Goal: Task Accomplishment & Management: Use online tool/utility

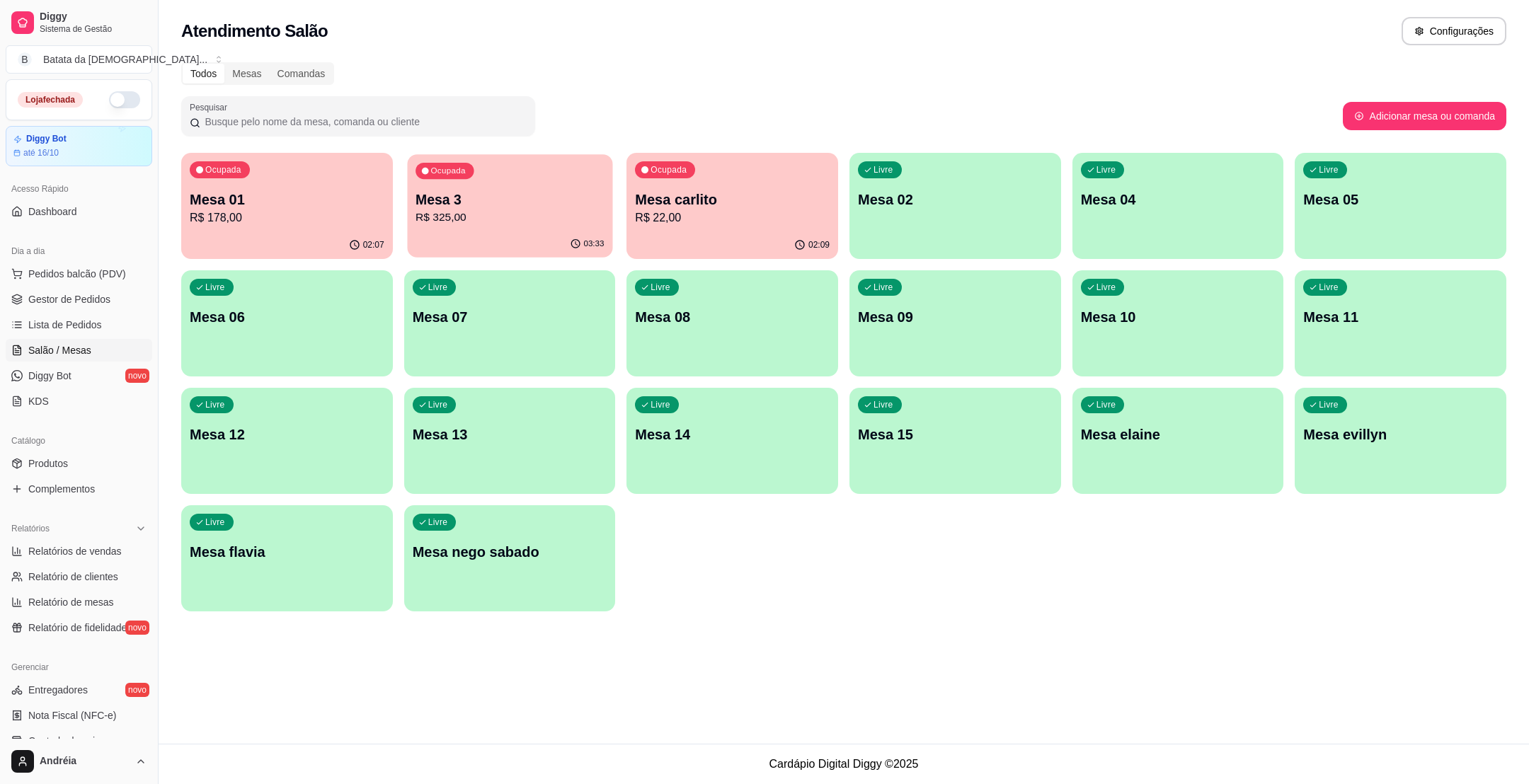
click at [459, 198] on p "Mesa 3" at bounding box center [509, 199] width 188 height 19
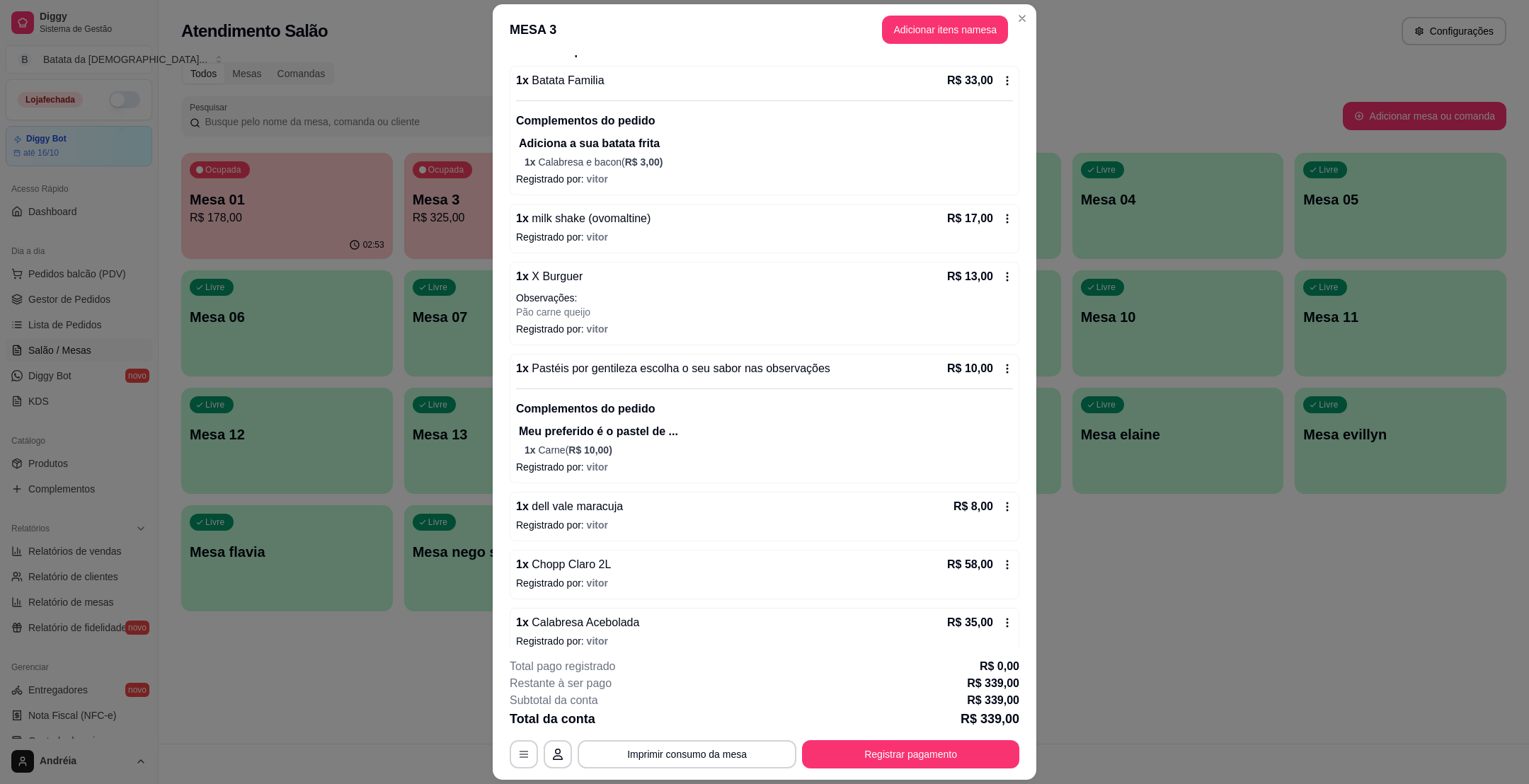
scroll to position [531, 0]
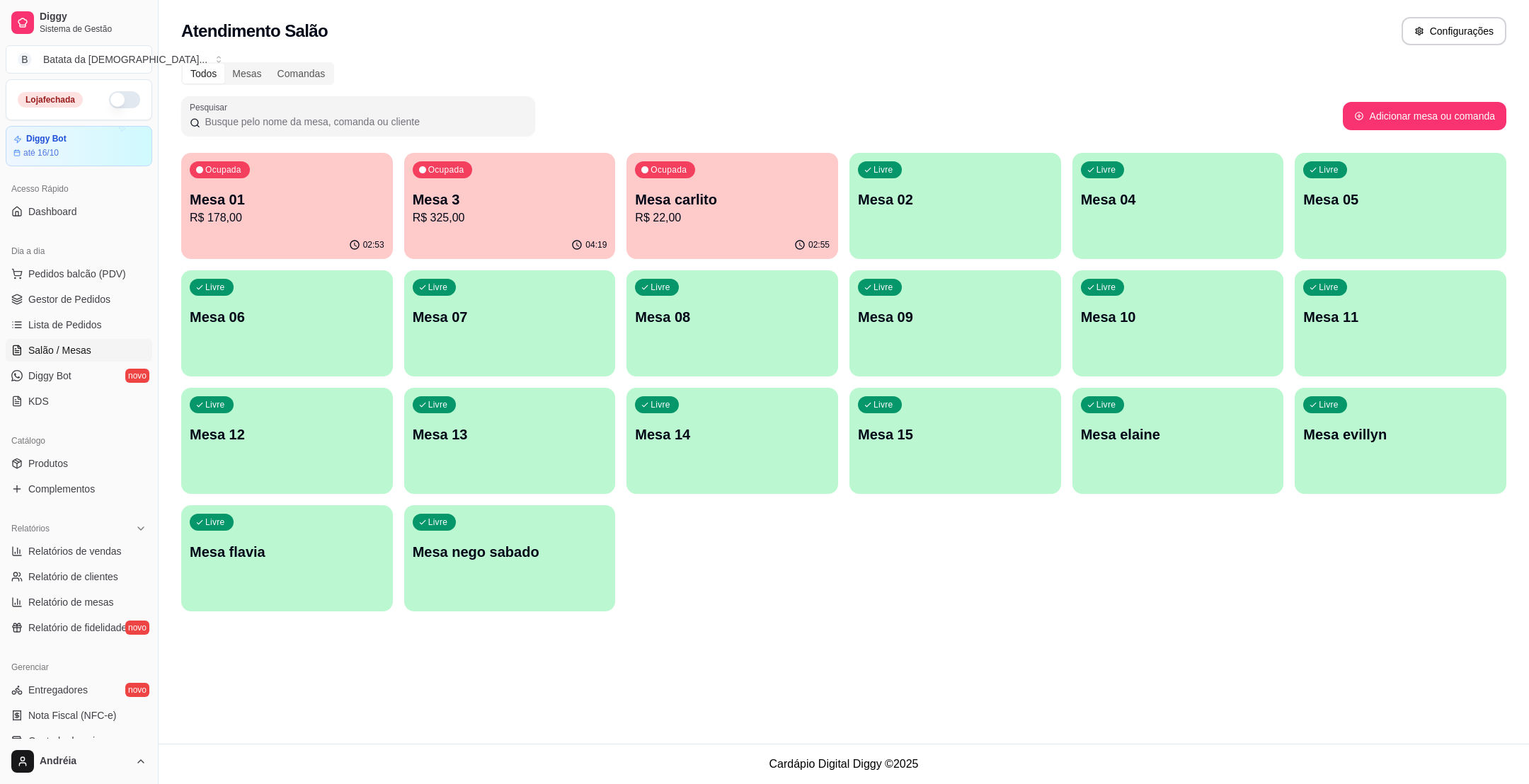
click at [328, 206] on p "Mesa 01" at bounding box center [287, 199] width 195 height 20
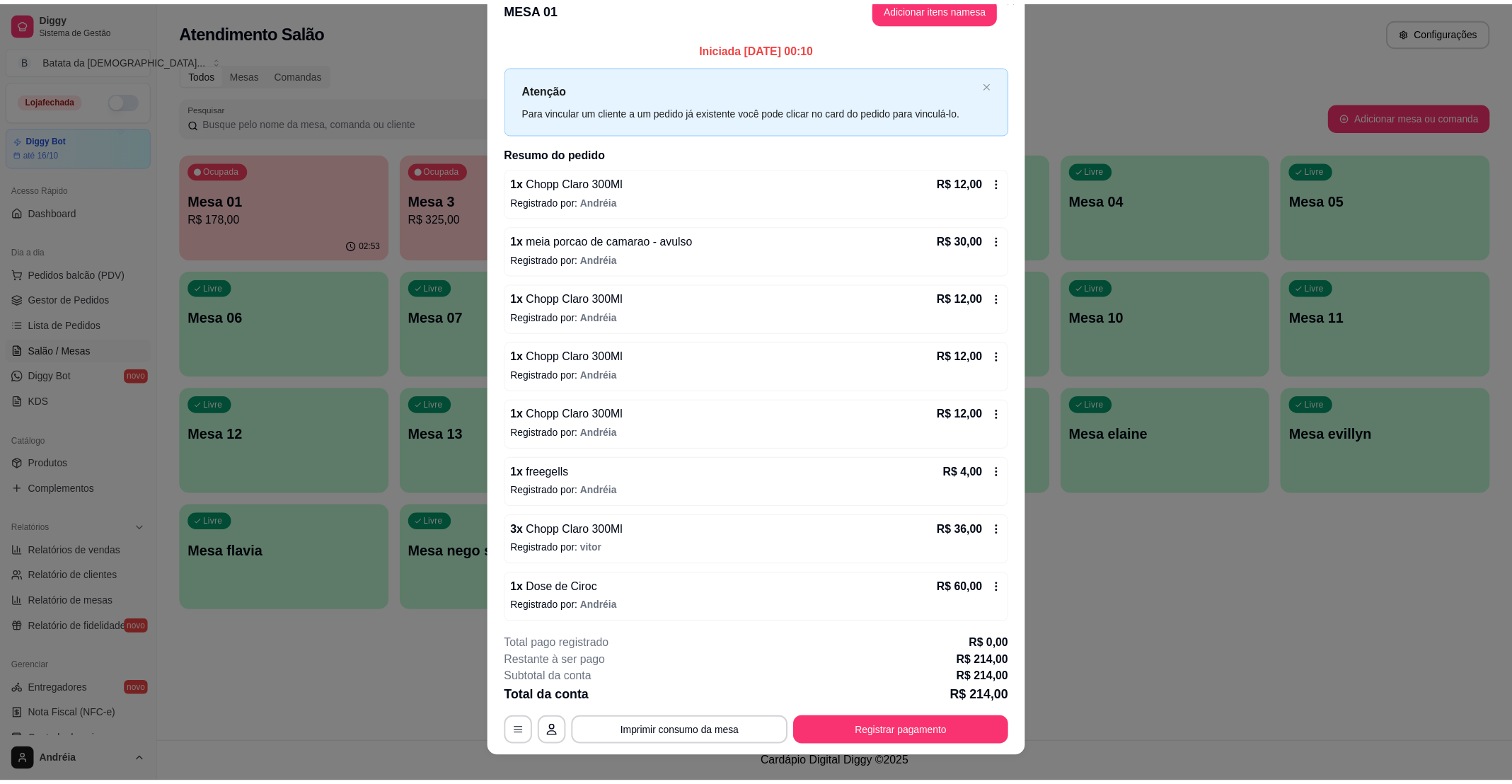
scroll to position [41, 0]
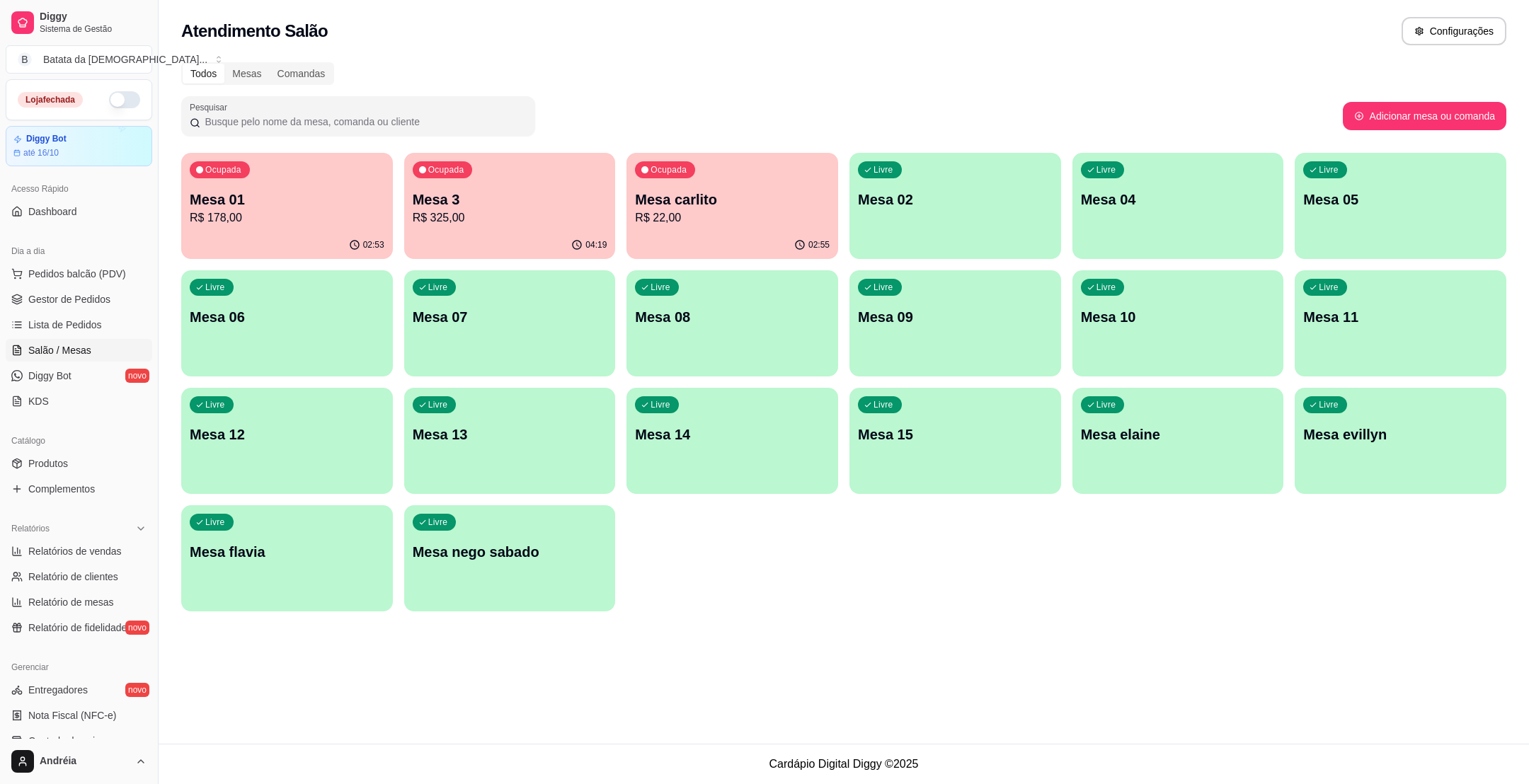
click at [73, 225] on div "Acesso Rápido Dashboard" at bounding box center [79, 200] width 158 height 56
click at [72, 212] on span "Dashboard" at bounding box center [53, 211] width 49 height 14
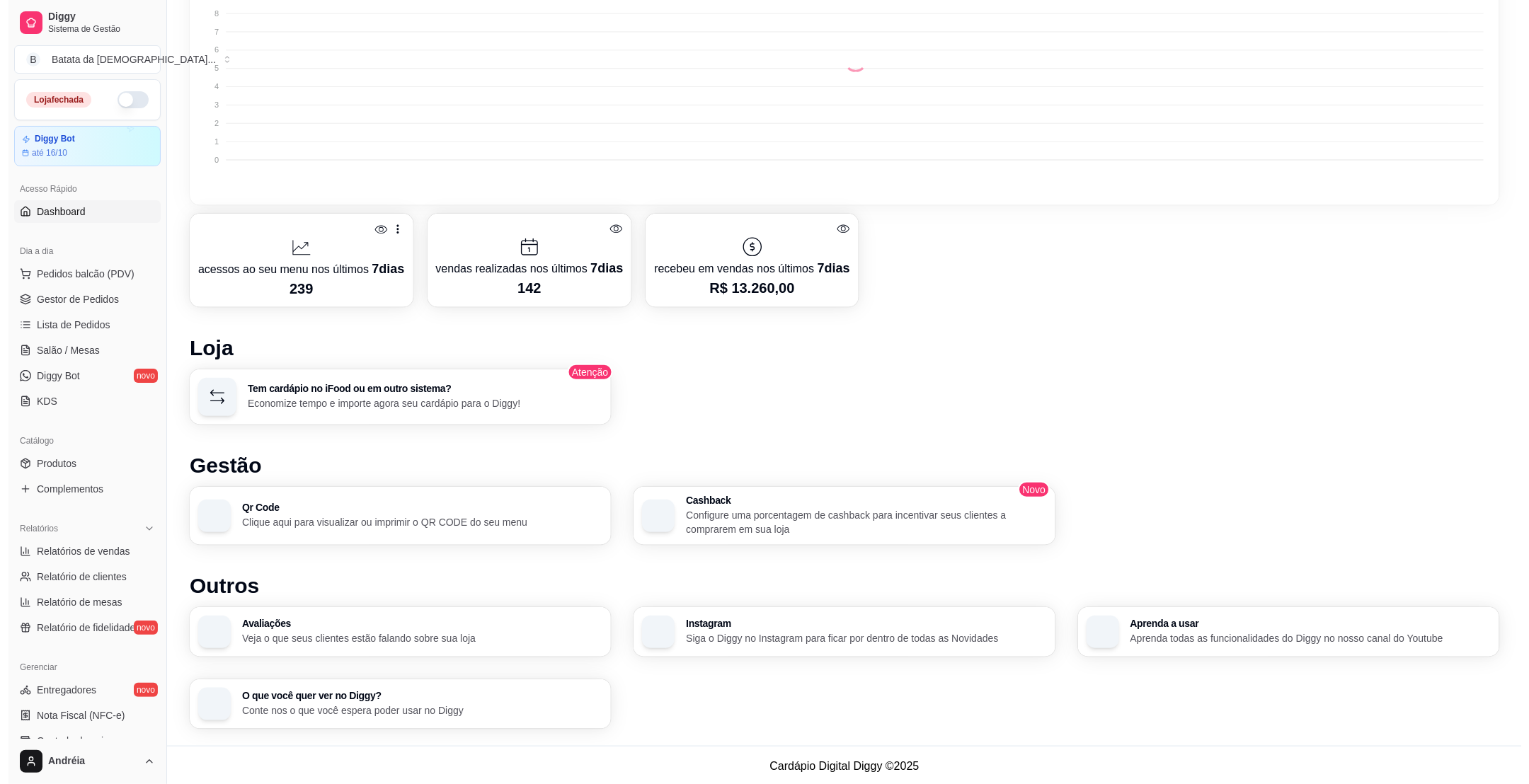
scroll to position [137, 0]
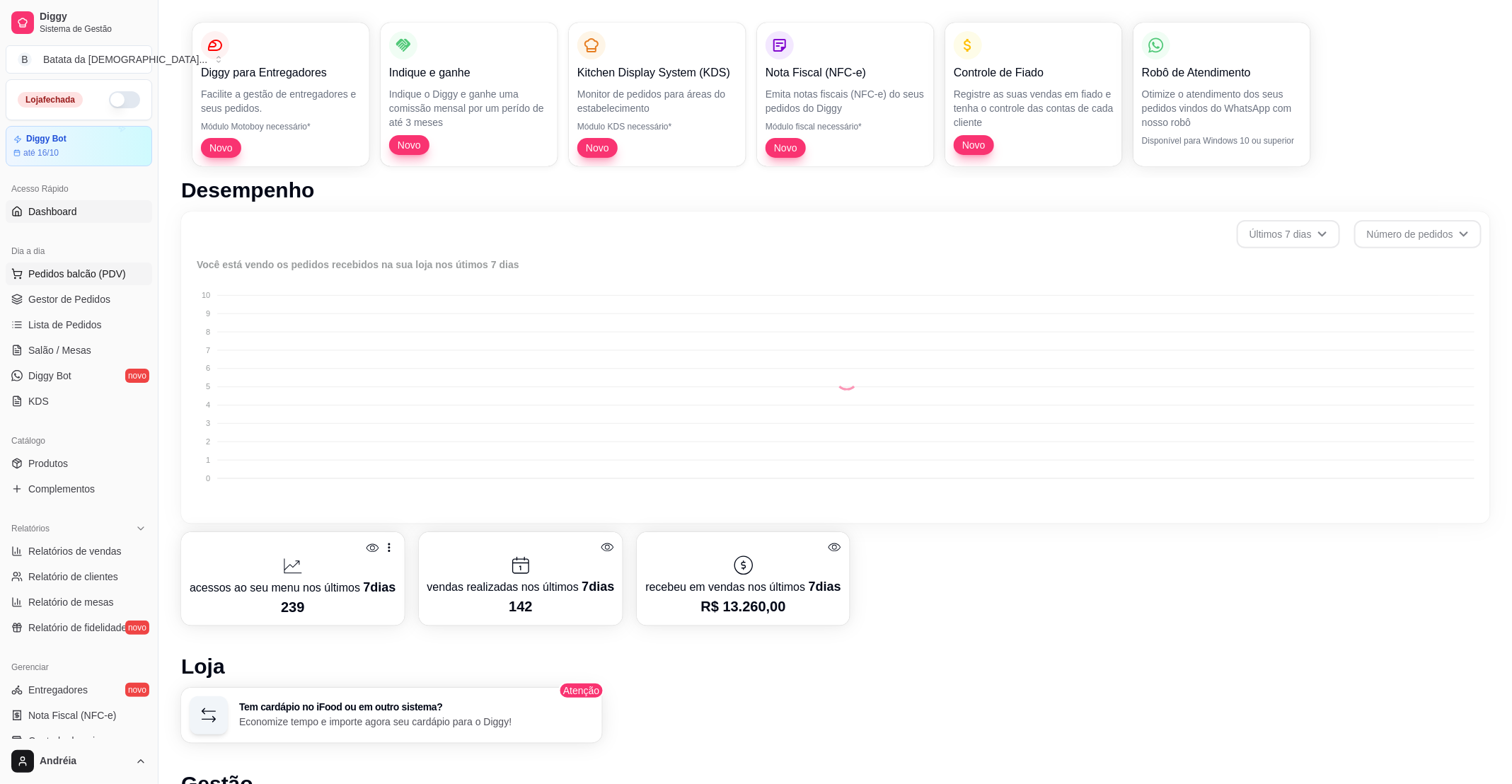
click at [86, 268] on span "Pedidos balcão (PDV)" at bounding box center [77, 274] width 98 height 14
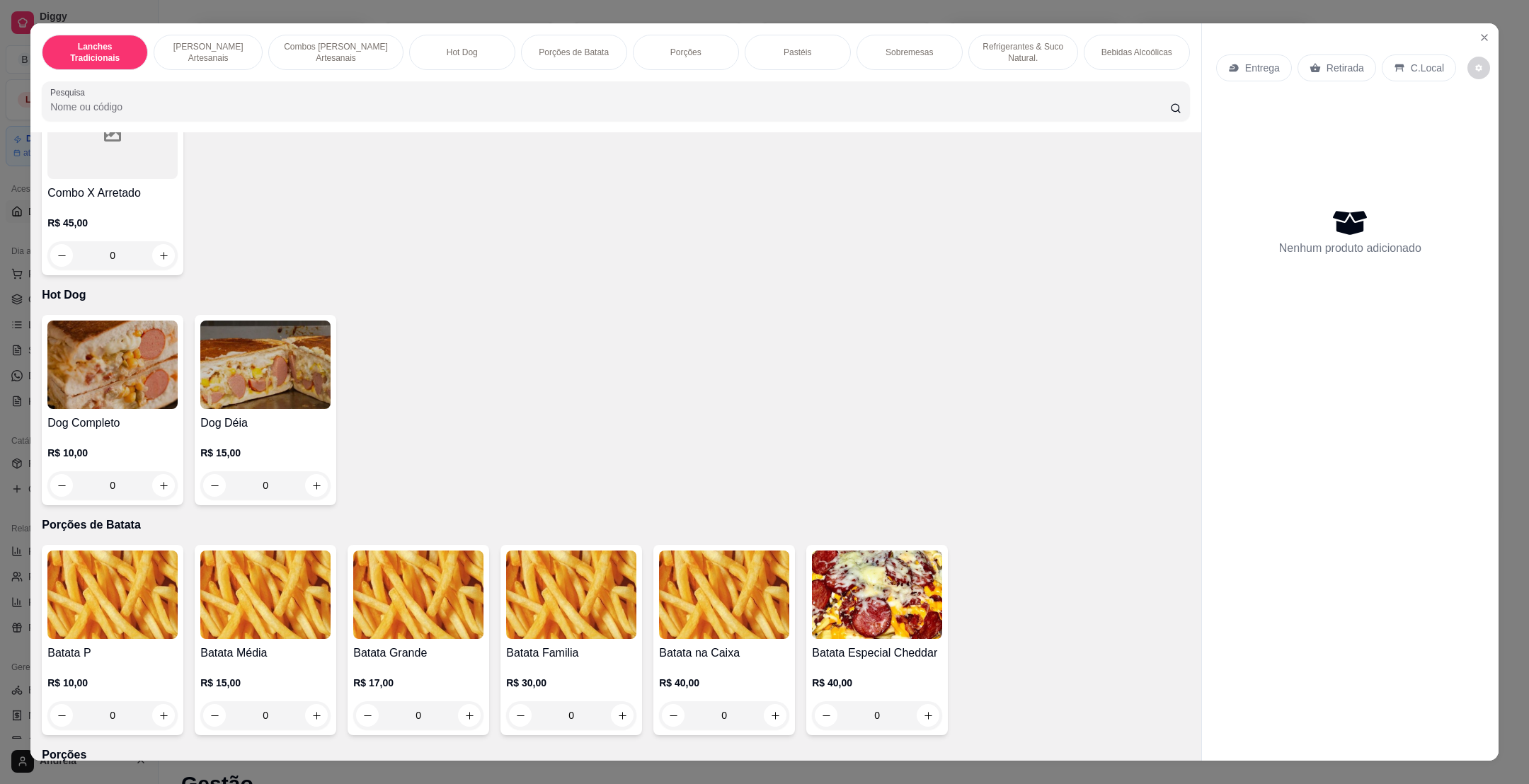
scroll to position [1273, 0]
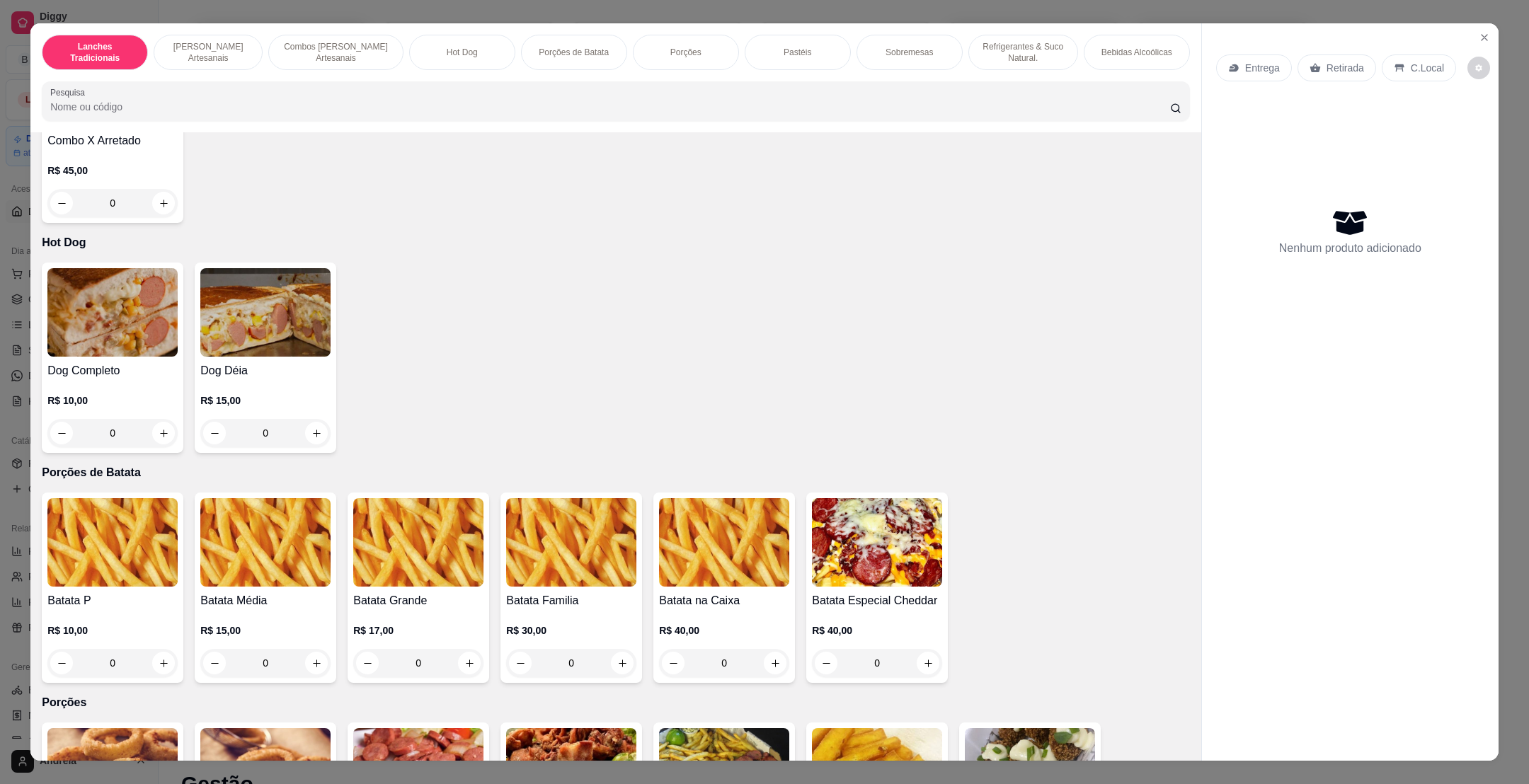
click at [308, 656] on div "0" at bounding box center [265, 663] width 130 height 29
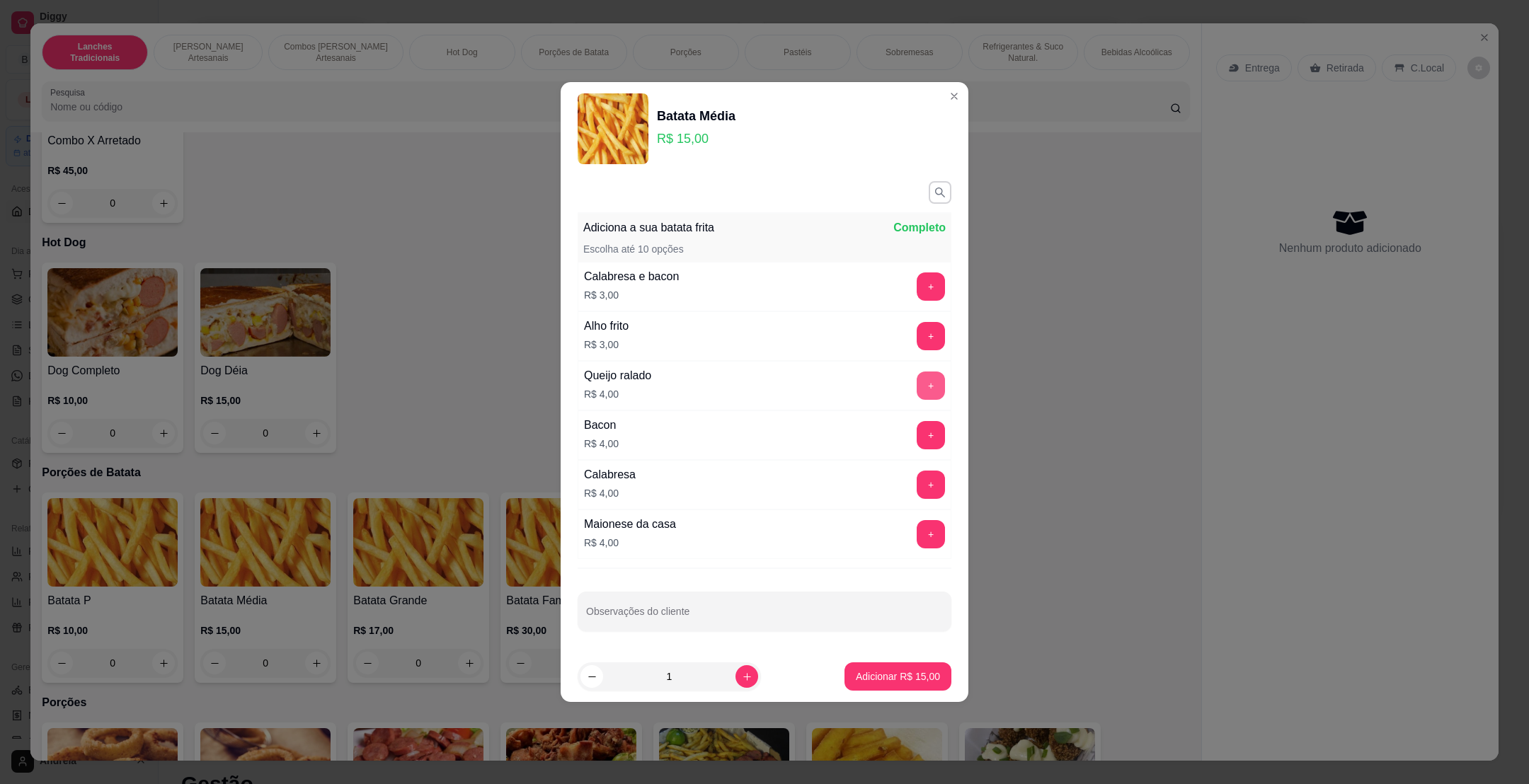
click at [921, 391] on button "+" at bounding box center [931, 386] width 29 height 29
click at [873, 665] on button "Adicionar R$ 19,00" at bounding box center [898, 677] width 104 height 28
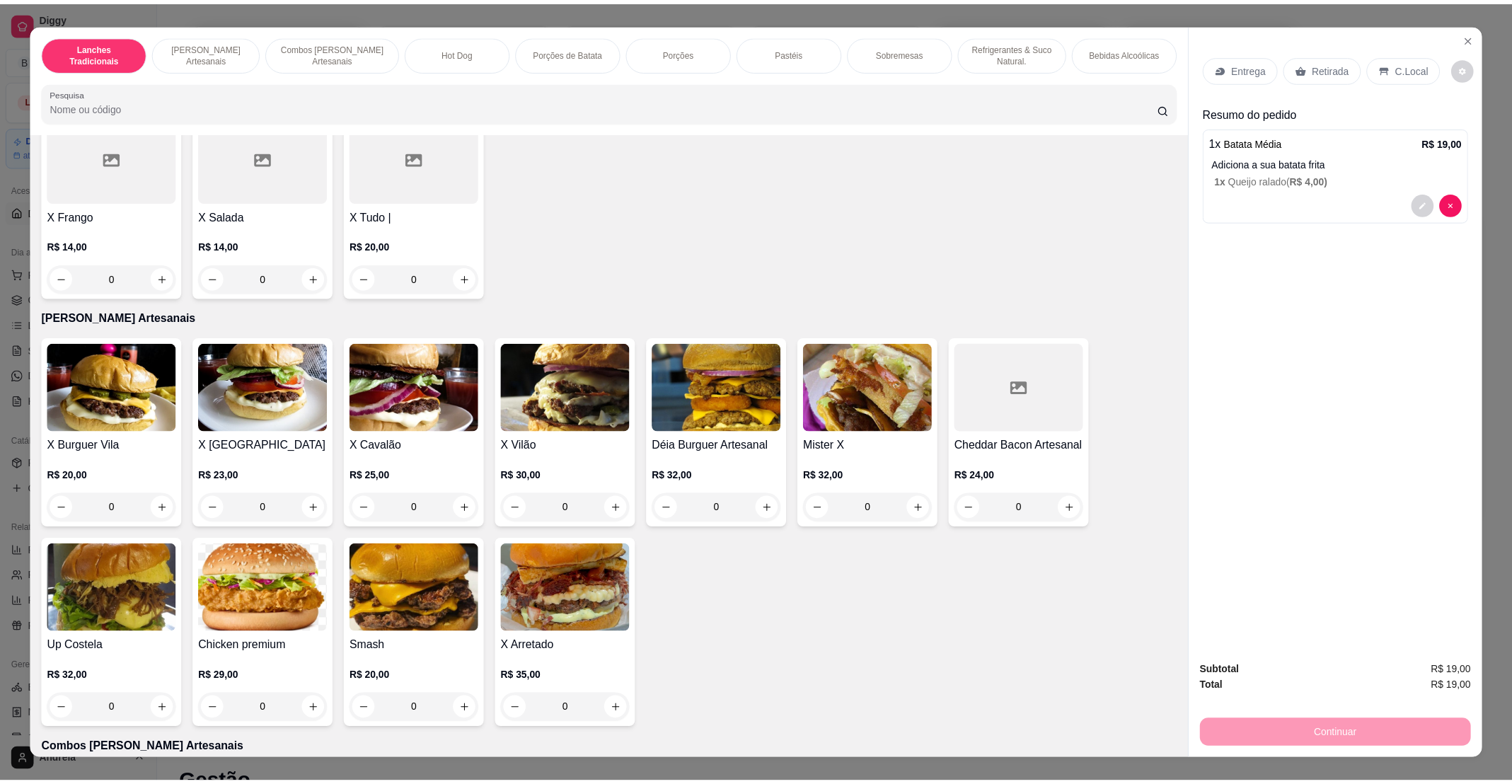
scroll to position [0, 0]
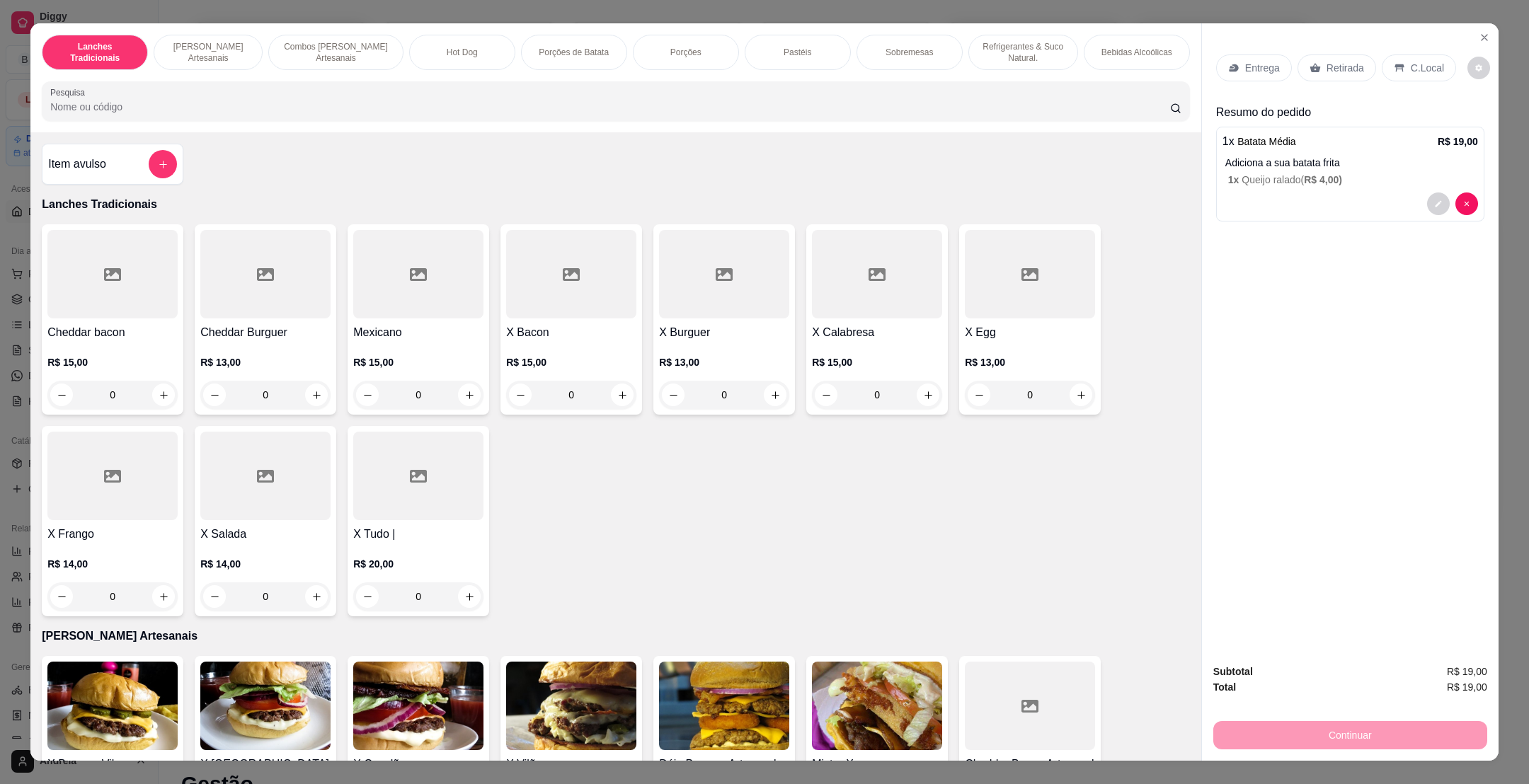
drag, startPoint x: 176, startPoint y: 168, endPoint x: 96, endPoint y: 177, distance: 80.5
click at [135, 172] on div "Item avulso Lanches Tradicionais Cheddar bacon R$ 15,00 0 Cheddar Burguer R$ 13…" at bounding box center [615, 446] width 1171 height 628
click at [150, 174] on button "add-separate-item" at bounding box center [163, 164] width 28 height 28
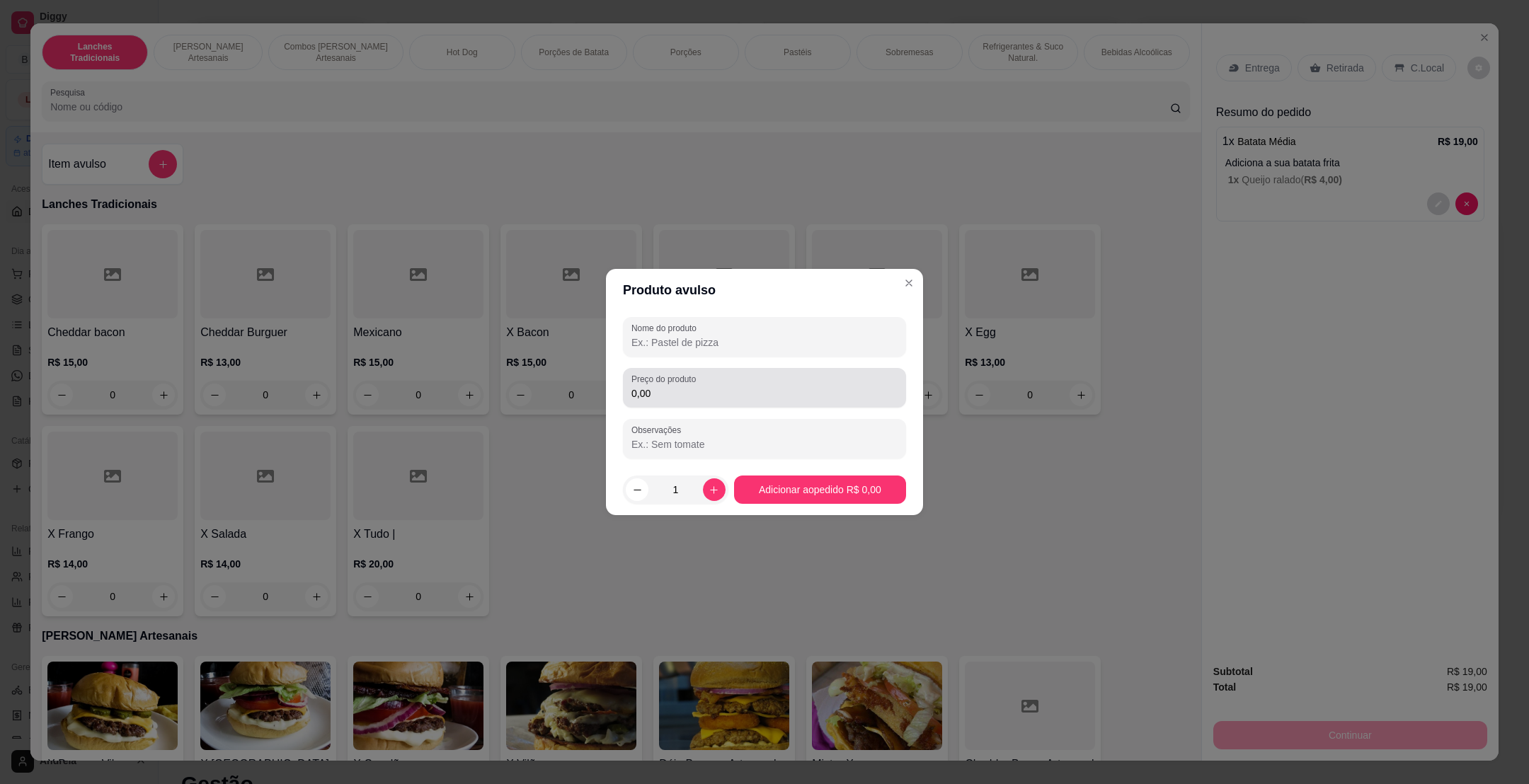
click at [657, 397] on input "0,00" at bounding box center [764, 393] width 266 height 14
type input "4,00"
click at [665, 365] on div "Nome do produto Preço do produto 4,00 Observações" at bounding box center [764, 388] width 283 height 141
click at [663, 342] on input "Nome do produto" at bounding box center [764, 342] width 266 height 14
type input "COQUINHA"
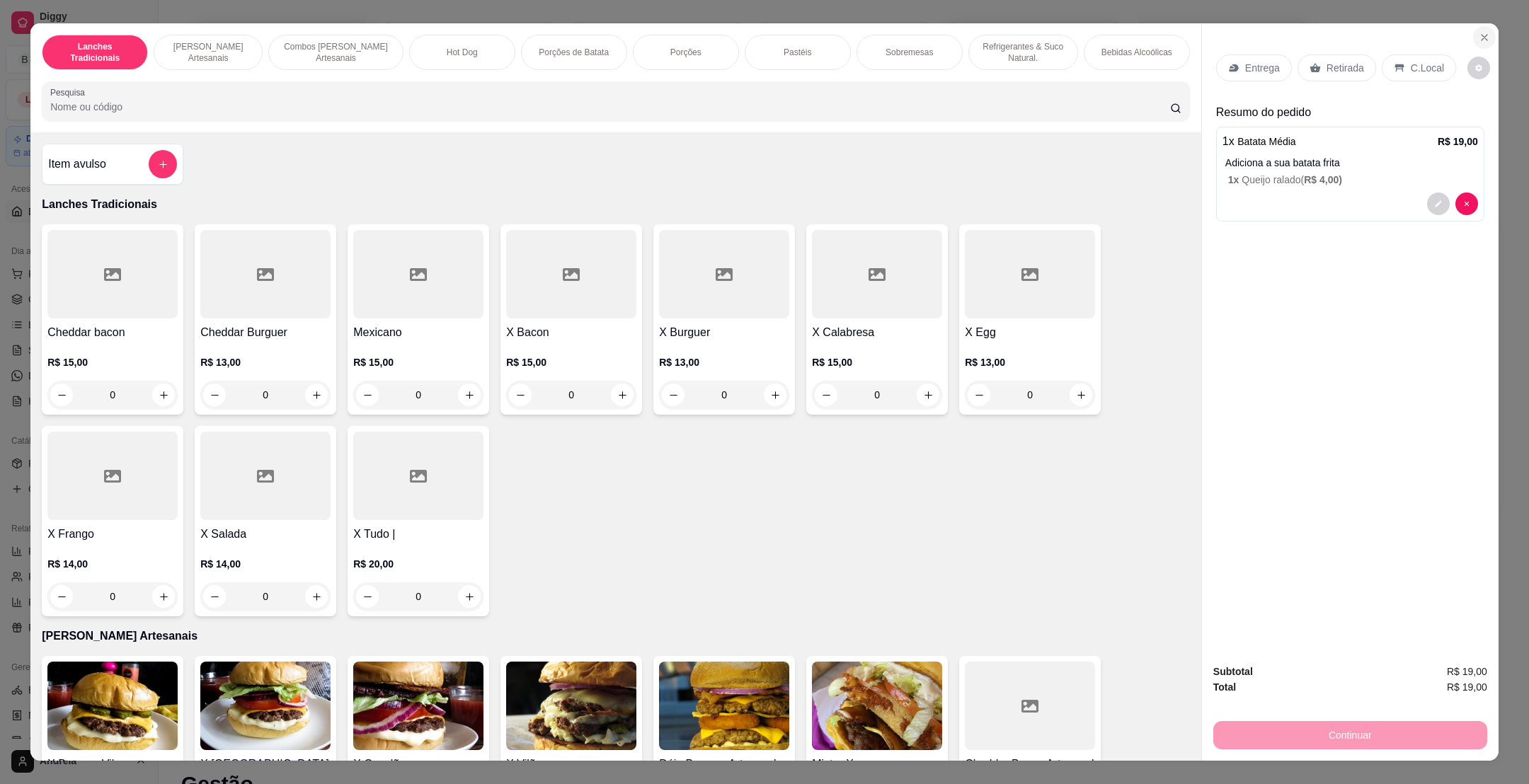
click at [1482, 34] on button "Close" at bounding box center [1484, 38] width 23 height 23
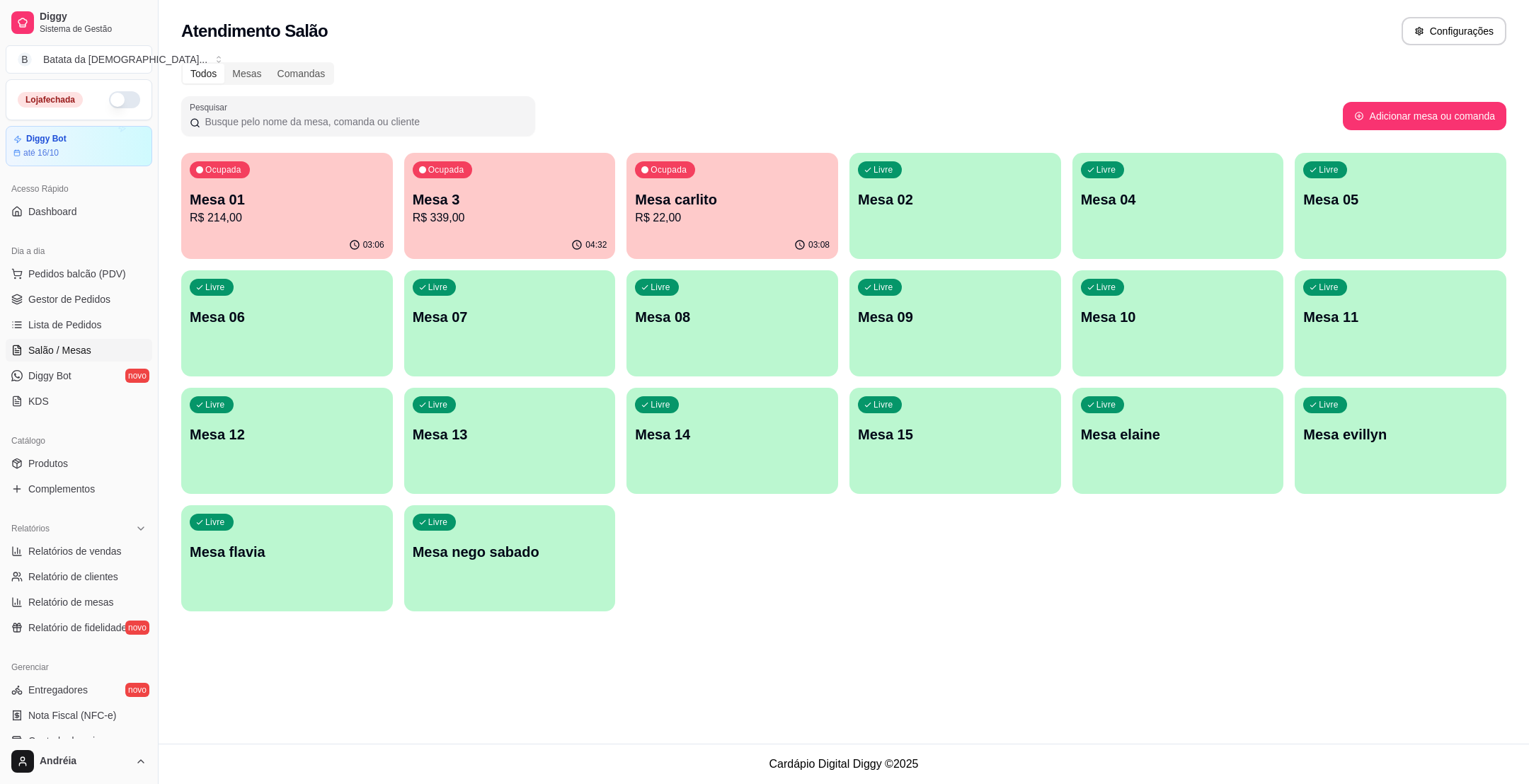
scroll to position [212, 0]
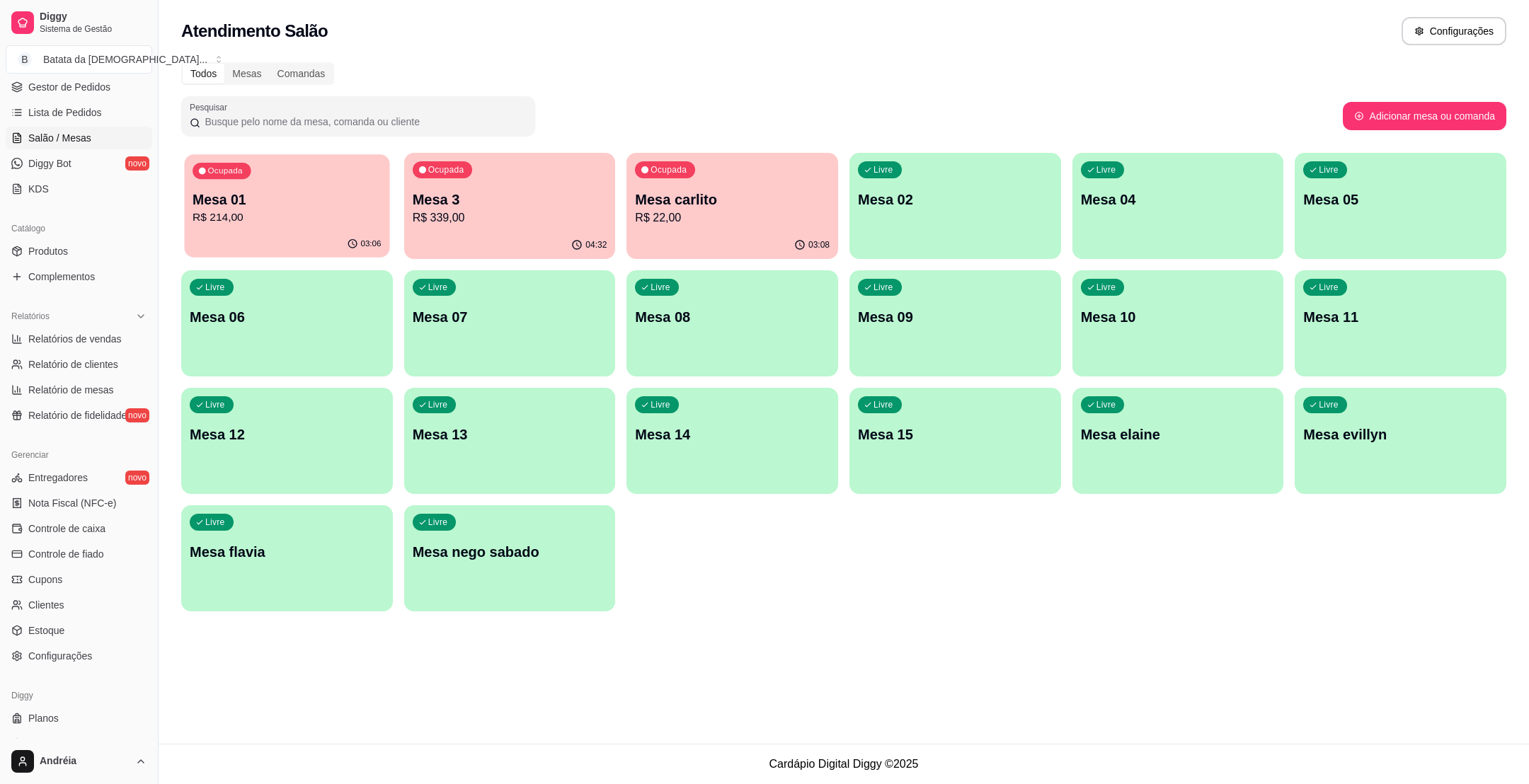
click at [315, 170] on div "Ocupada Mesa 01 R$ 214,00" at bounding box center [287, 192] width 205 height 77
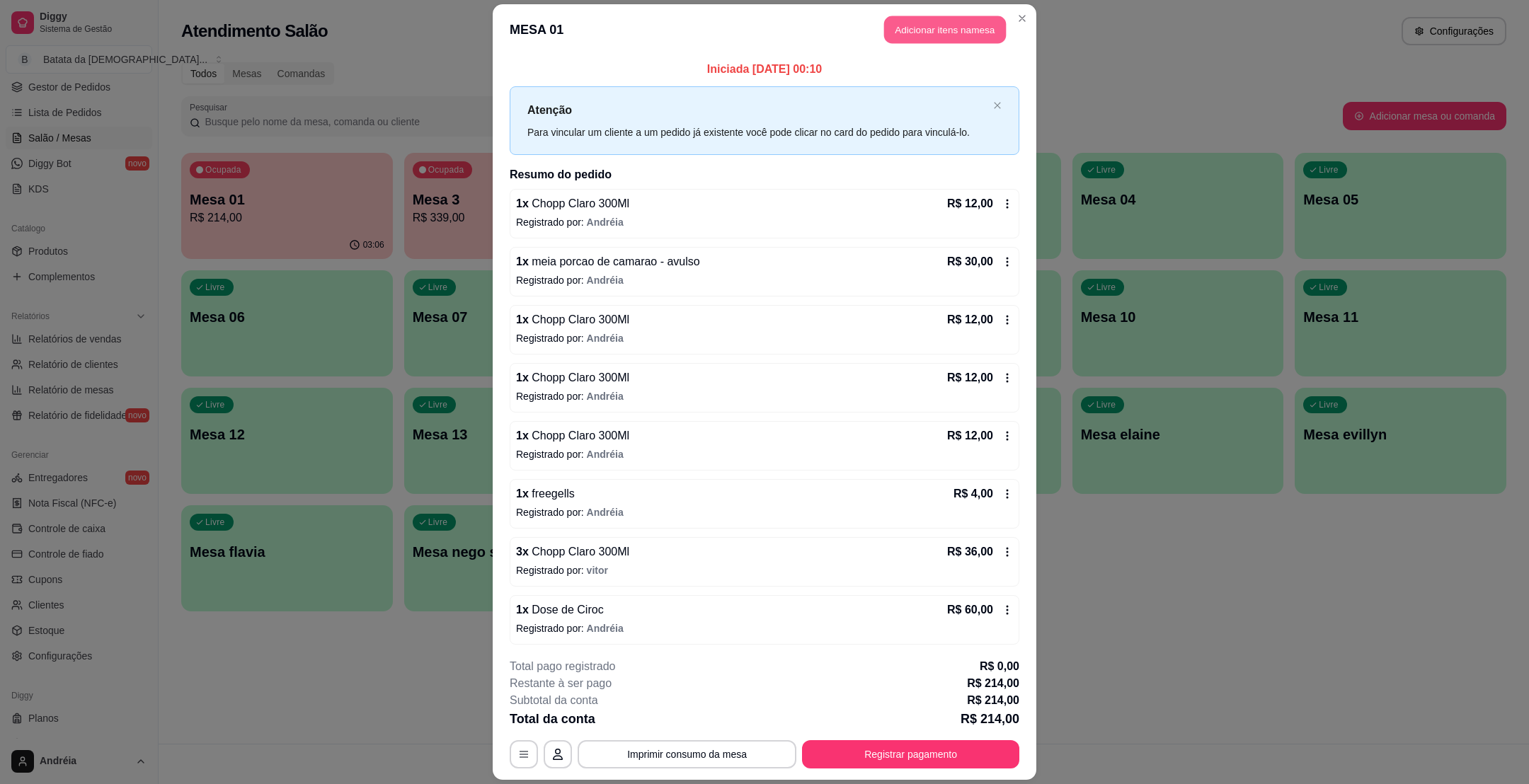
click at [906, 24] on button "Adicionar itens na mesa" at bounding box center [945, 29] width 122 height 28
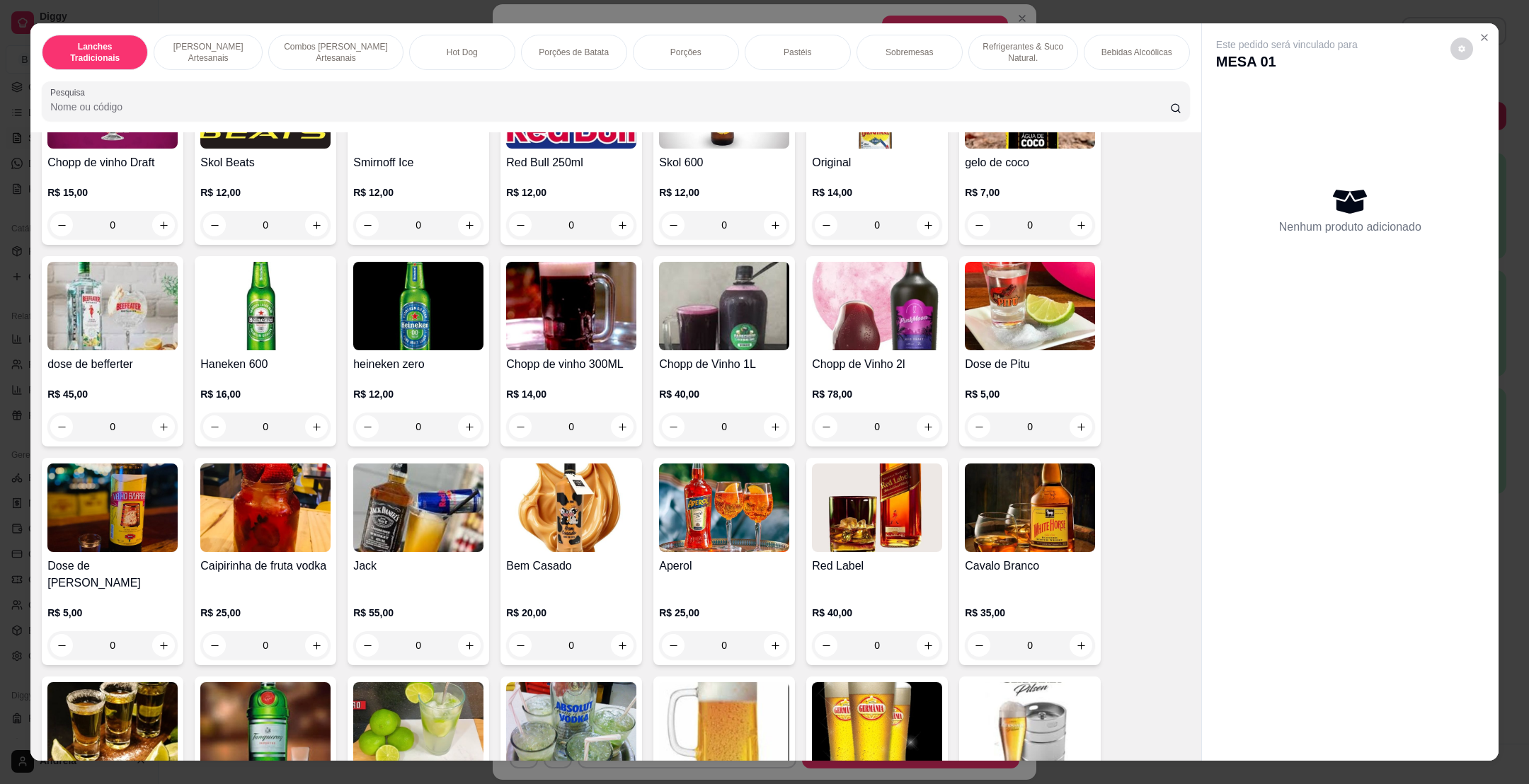
scroll to position [4457, 0]
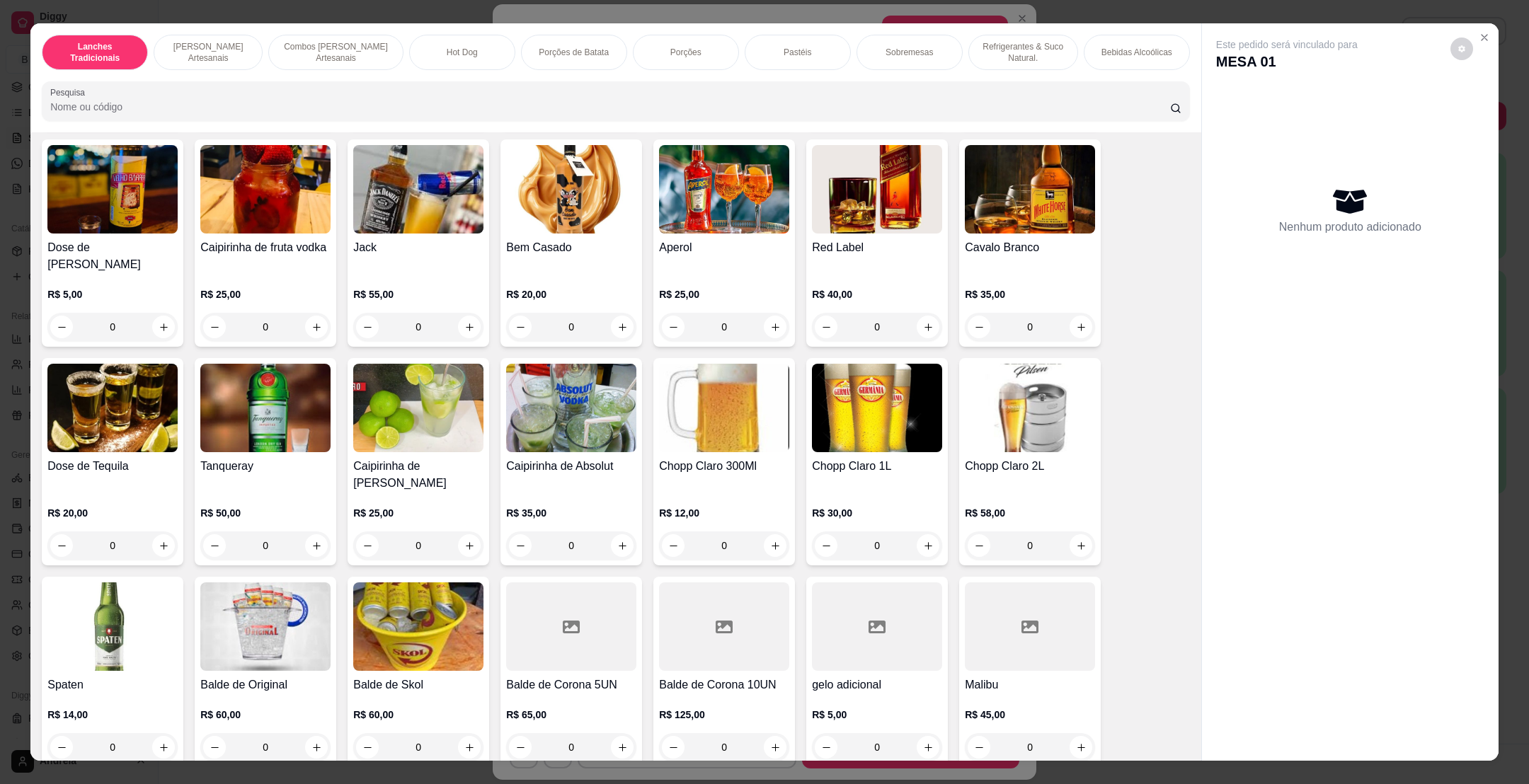
click at [767, 534] on button "increase-product-quantity" at bounding box center [775, 545] width 23 height 23
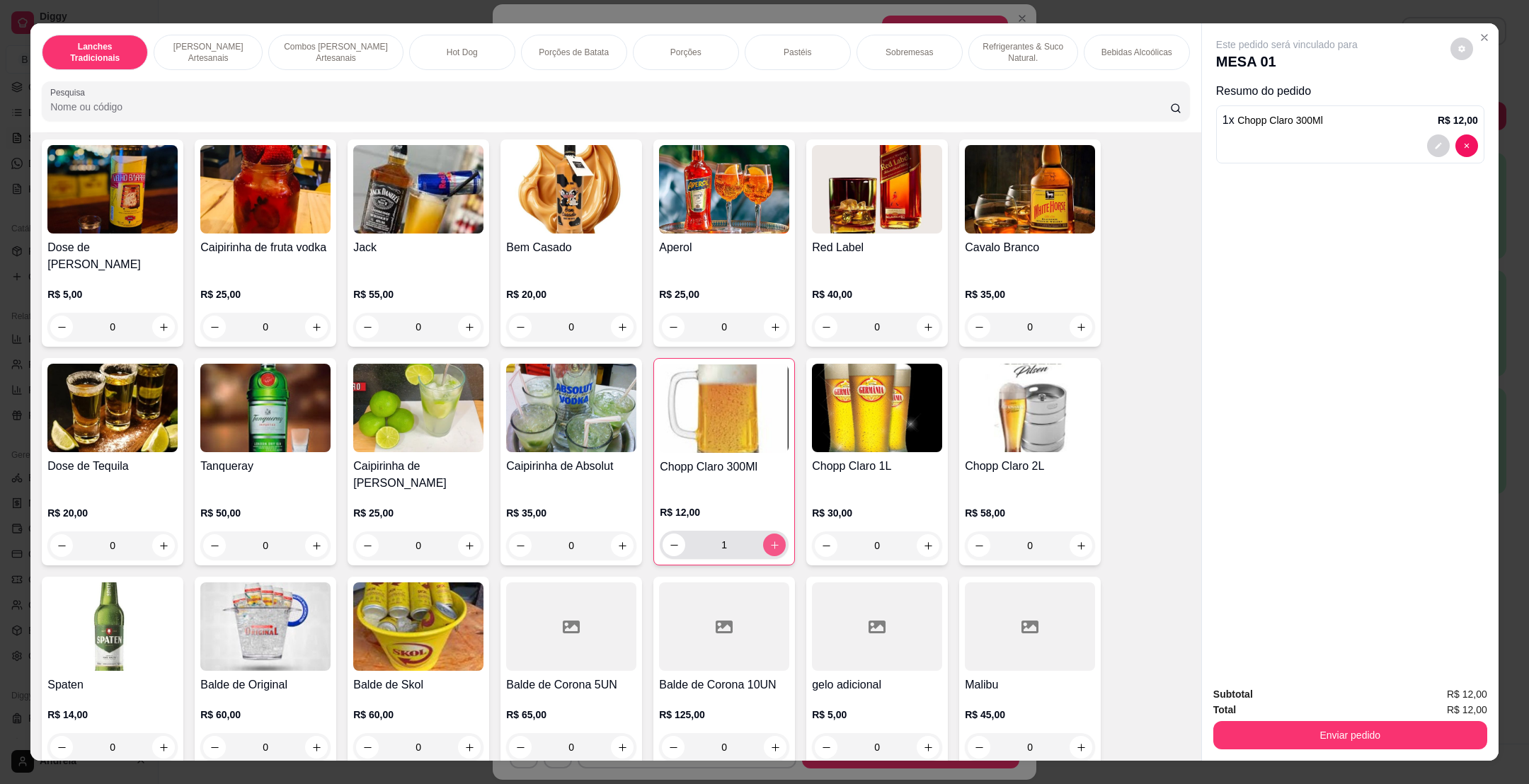
type input "1"
click at [1361, 737] on button "Enviar pedido" at bounding box center [1350, 735] width 274 height 29
click at [1480, 697] on button "Enviar pedido" at bounding box center [1448, 700] width 78 height 26
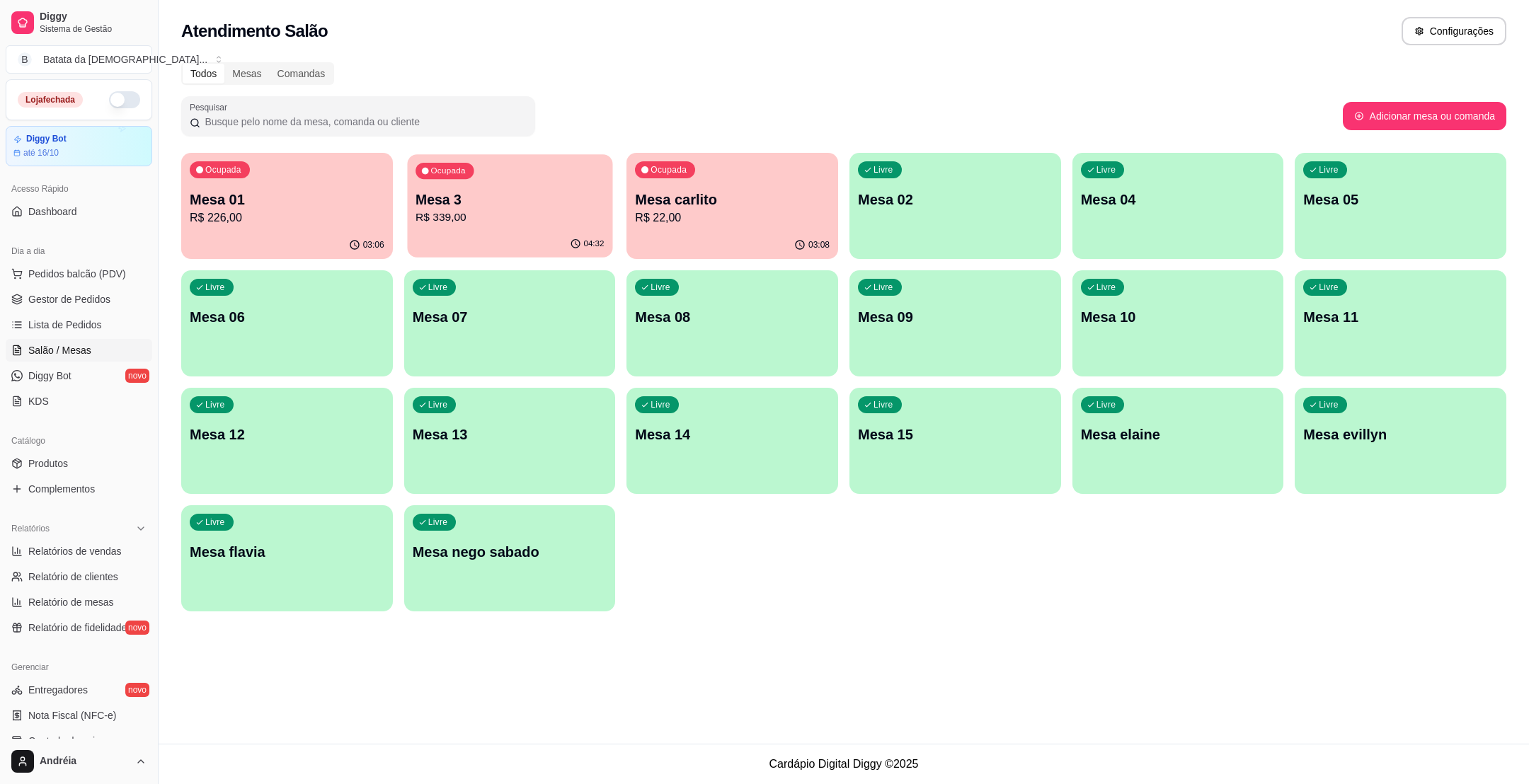
click at [593, 247] on p "04:32" at bounding box center [593, 244] width 20 height 11
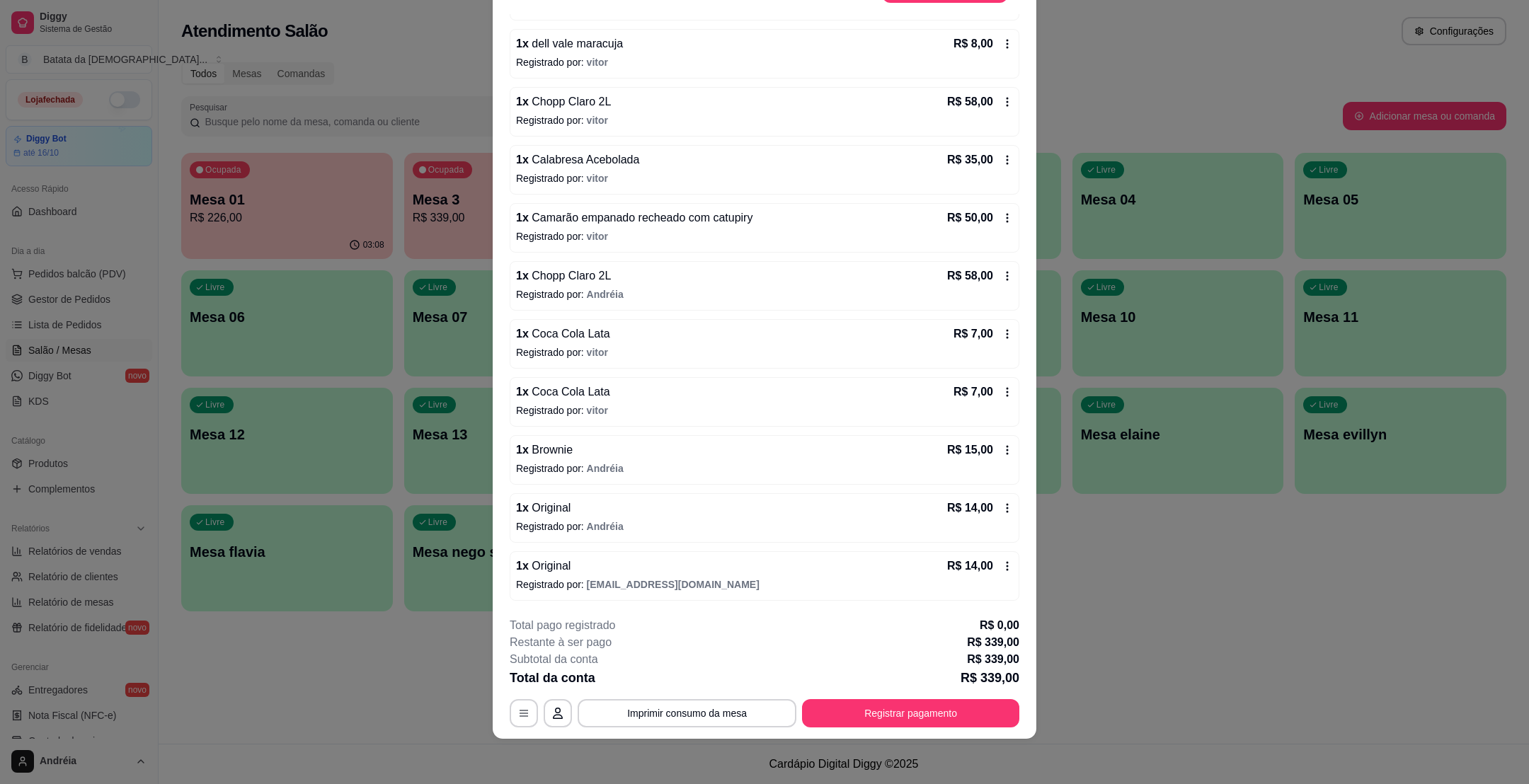
scroll to position [448, 0]
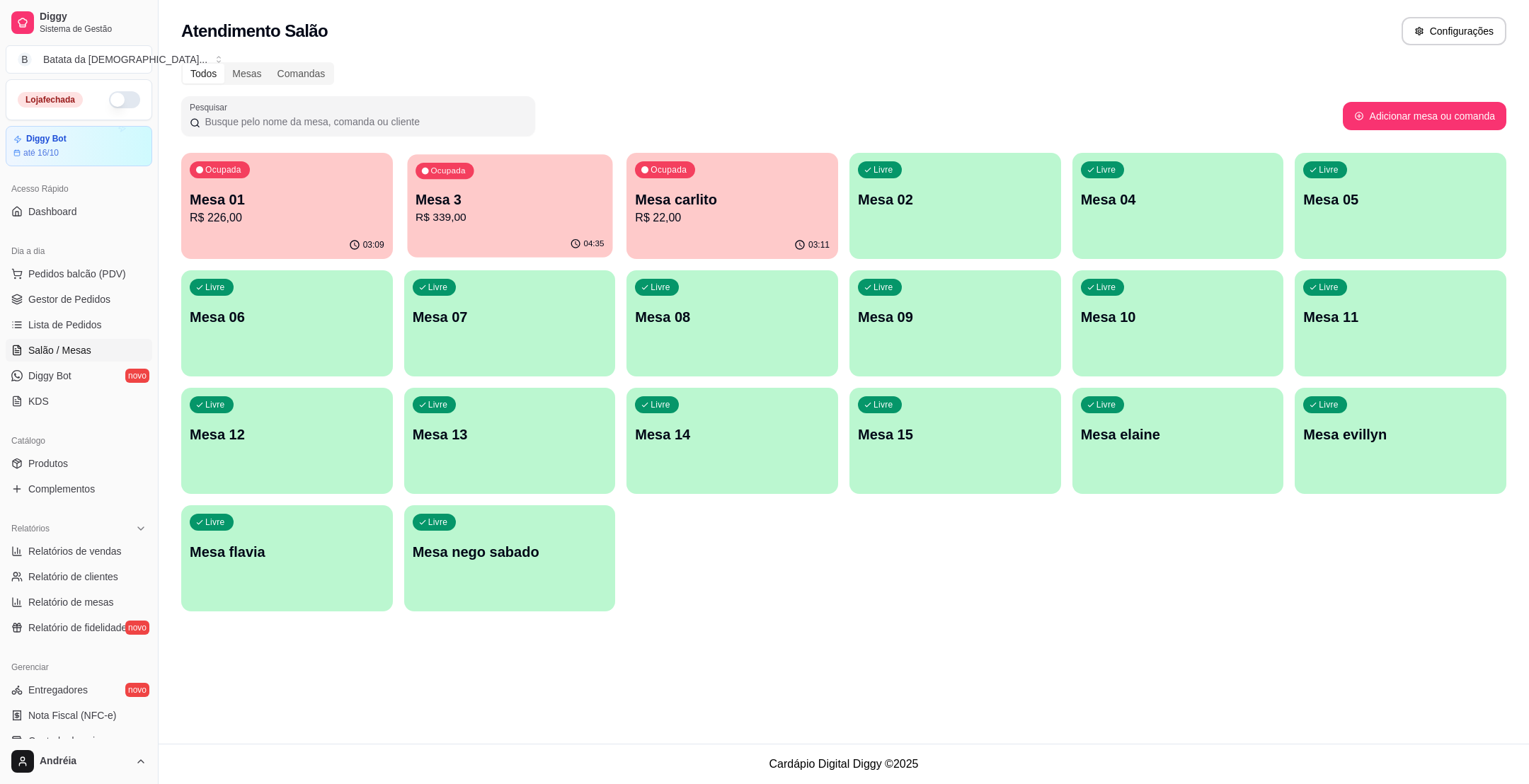
click at [447, 199] on p "Mesa 3" at bounding box center [509, 199] width 188 height 19
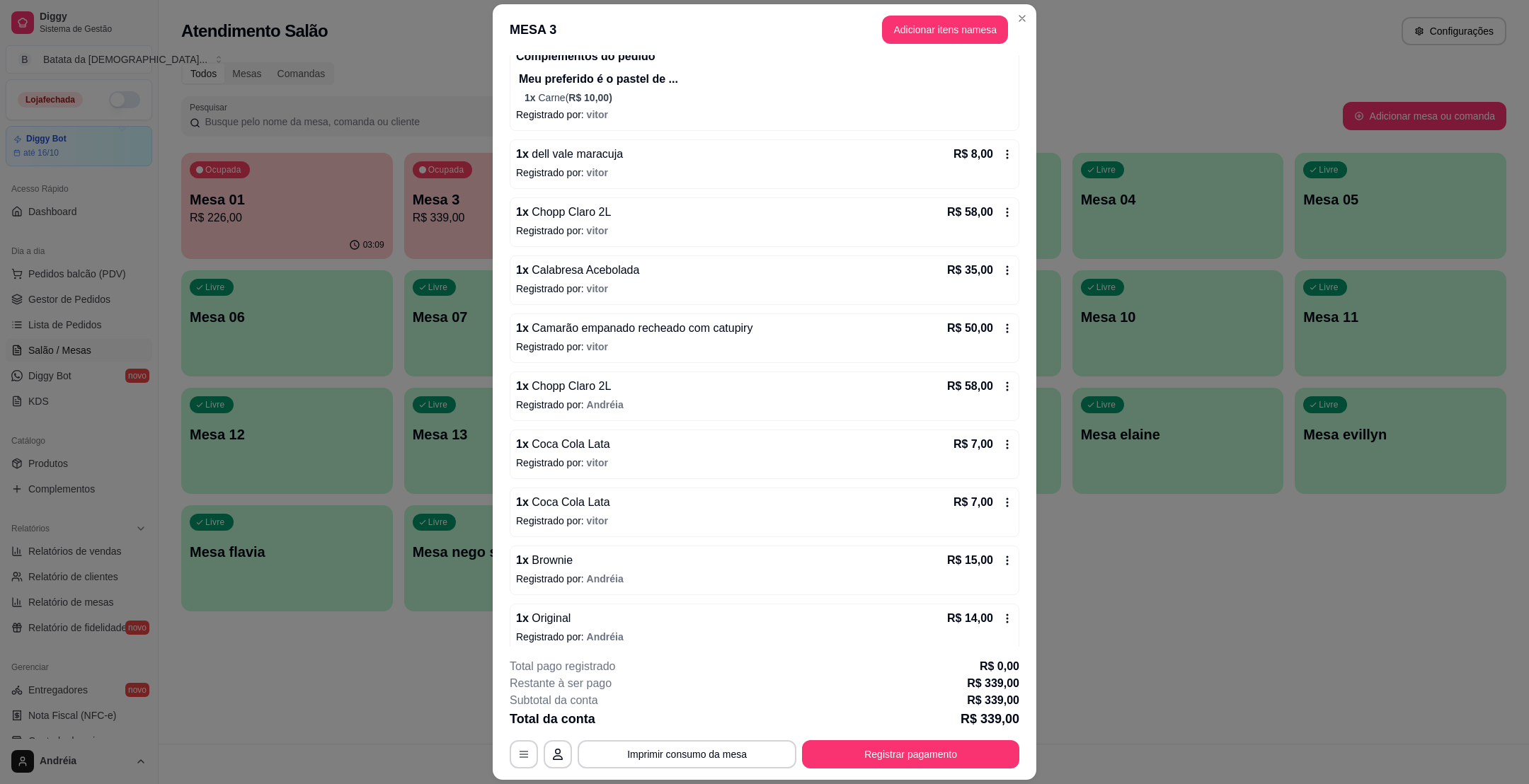
scroll to position [554, 0]
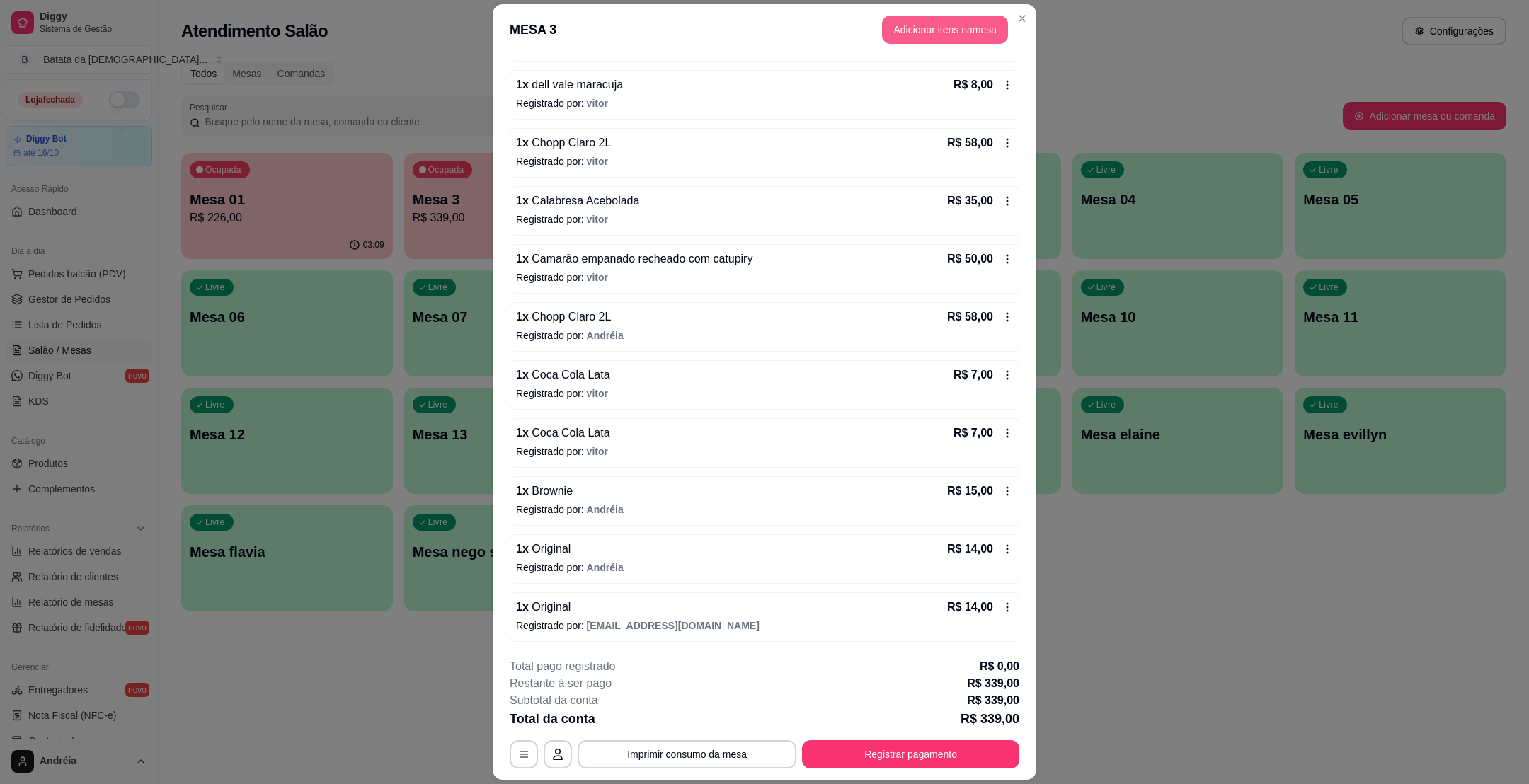
click at [945, 32] on button "Adicionar itens na mesa" at bounding box center [945, 30] width 126 height 29
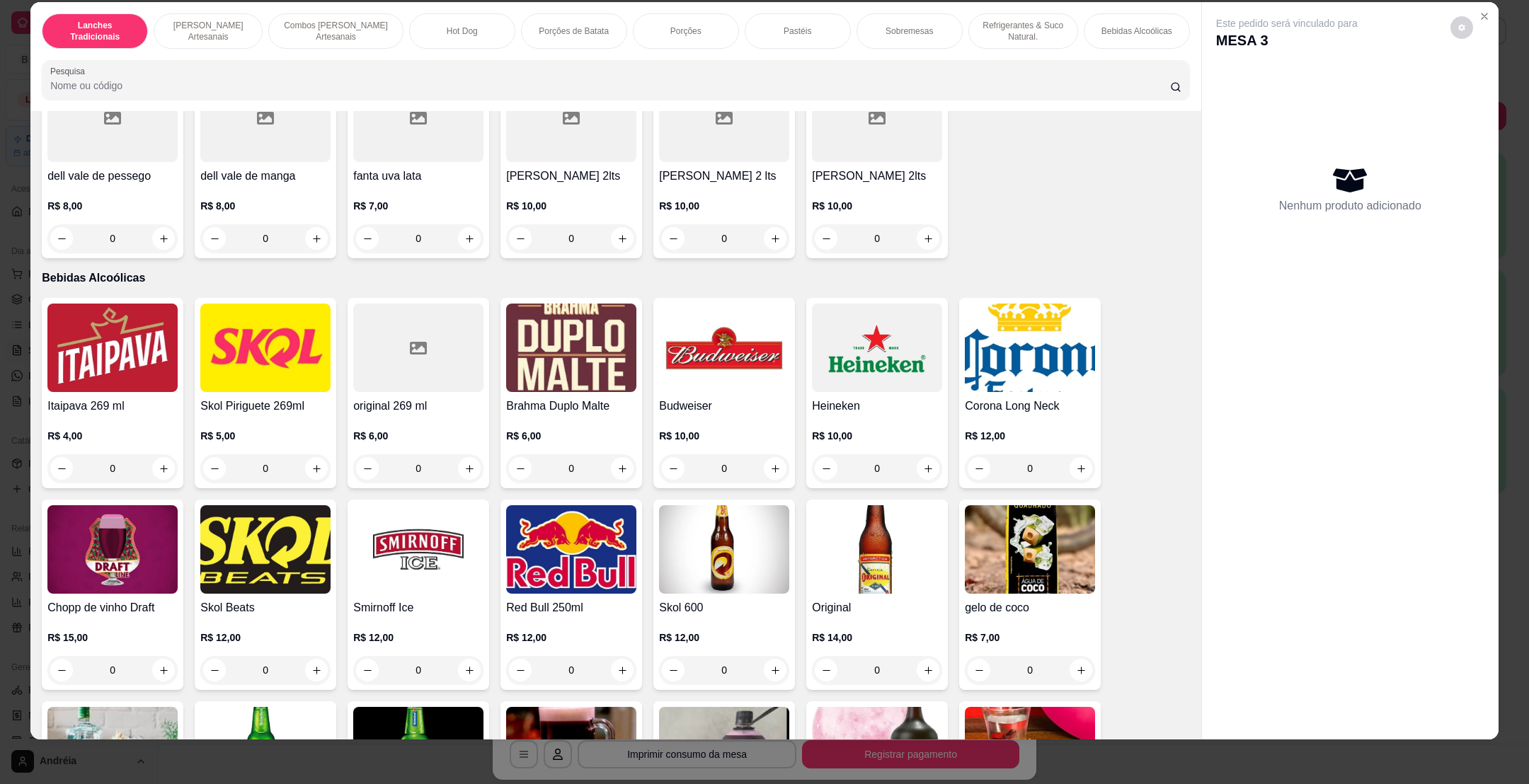
scroll to position [3714, 0]
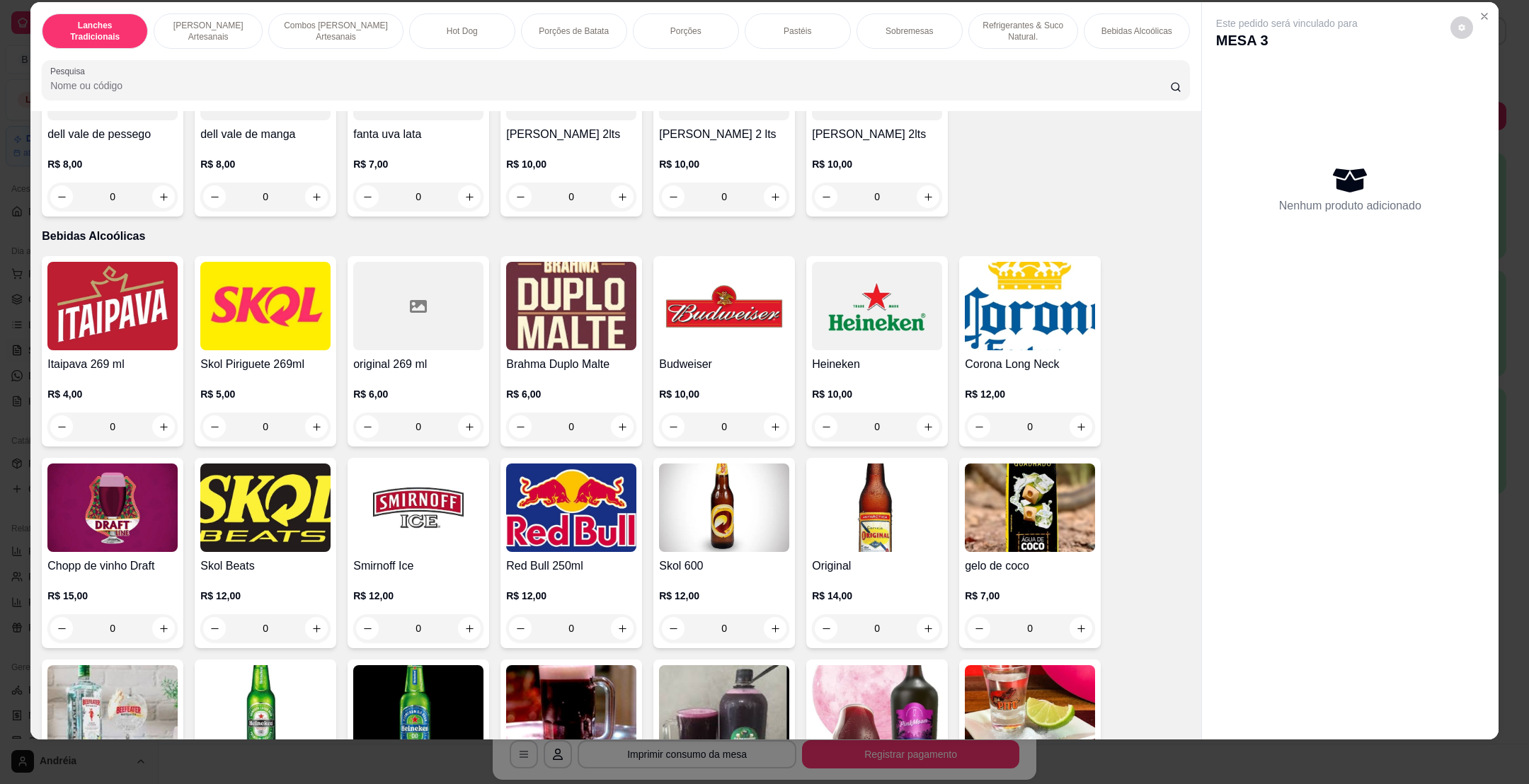
click at [857, 516] on img at bounding box center [876, 507] width 130 height 89
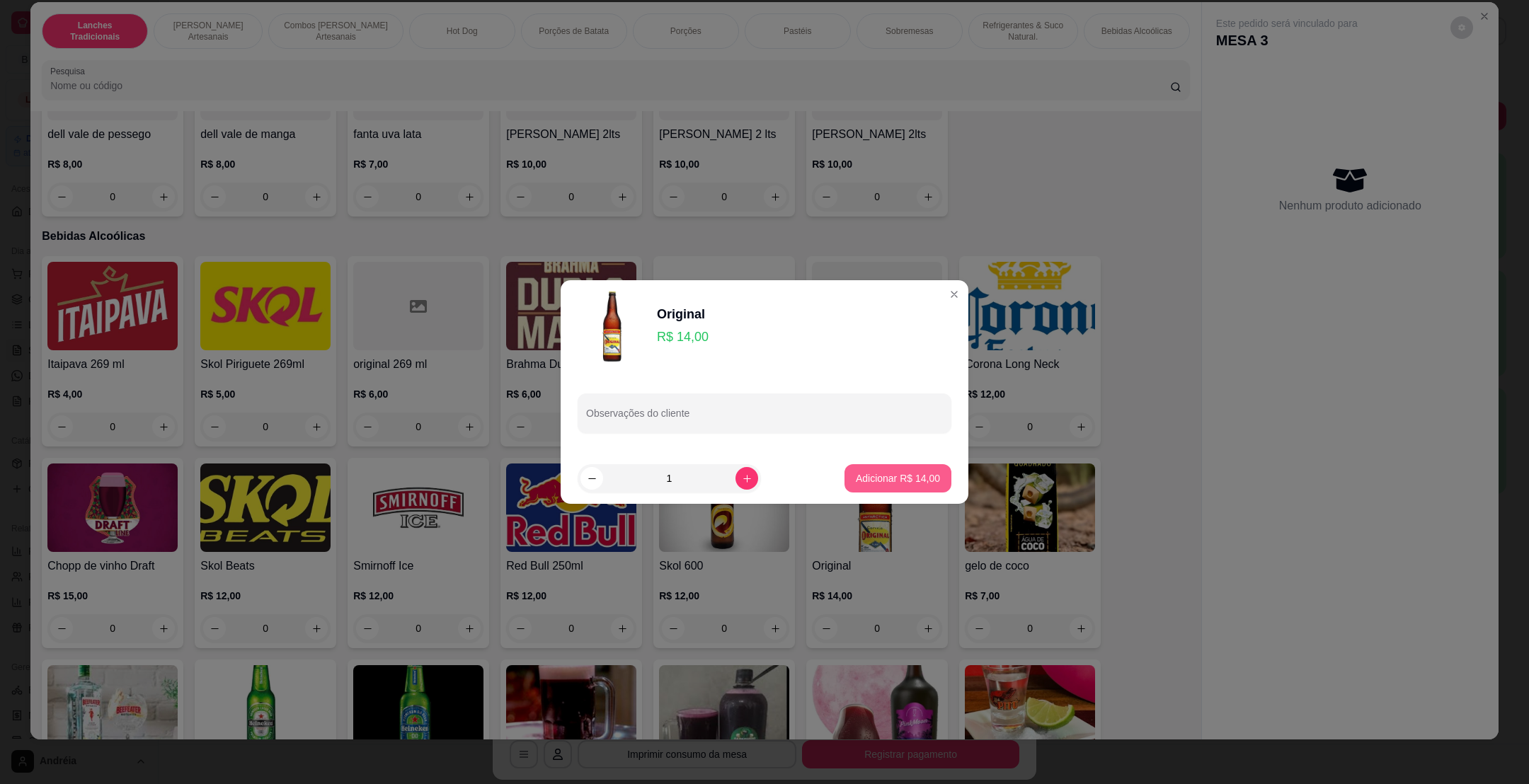
click at [862, 480] on p "Adicionar R$ 14,00" at bounding box center [898, 478] width 84 height 14
type input "1"
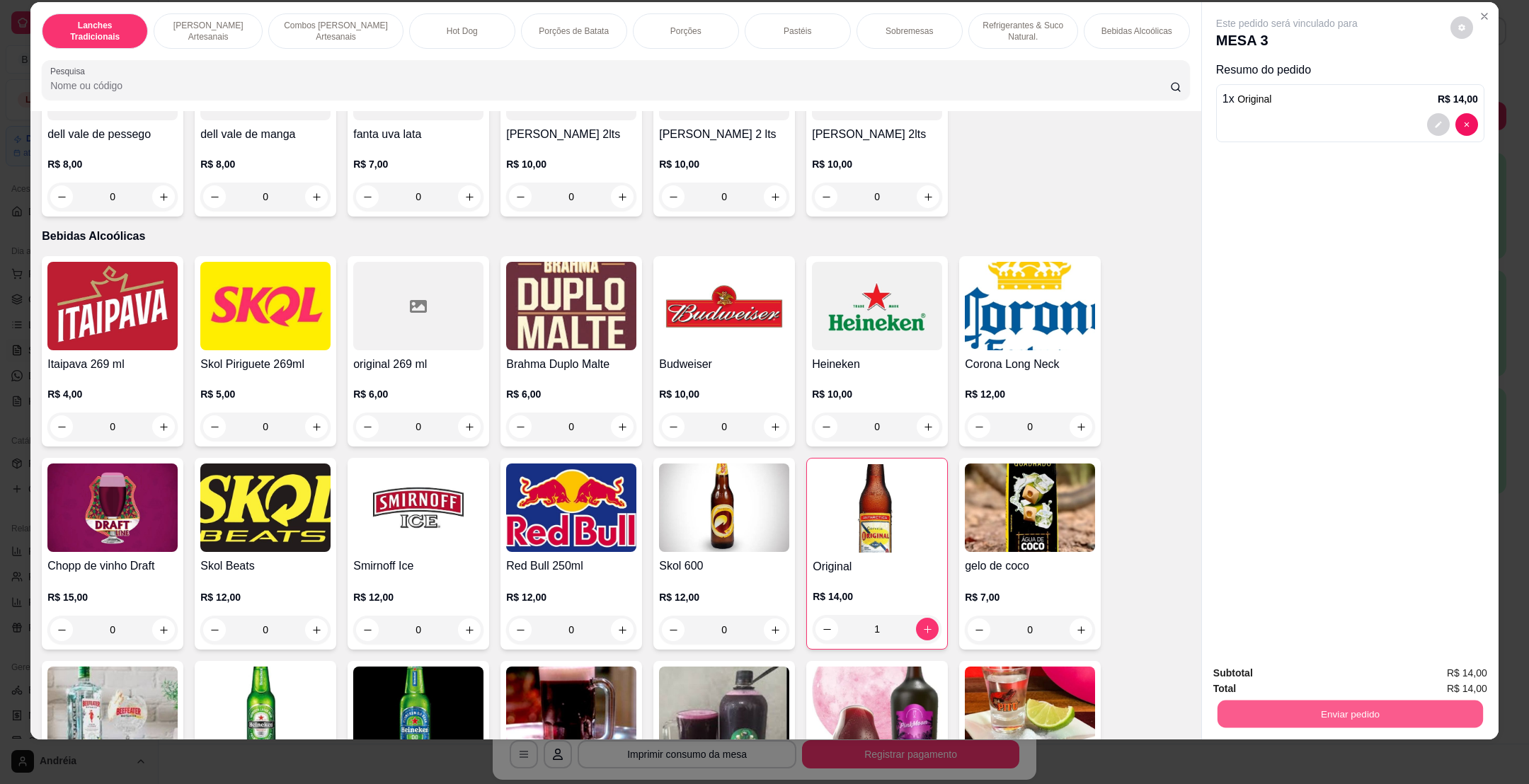
click at [1365, 722] on button "Enviar pedido" at bounding box center [1350, 713] width 265 height 28
click at [1433, 683] on button "Enviar pedido" at bounding box center [1448, 679] width 78 height 26
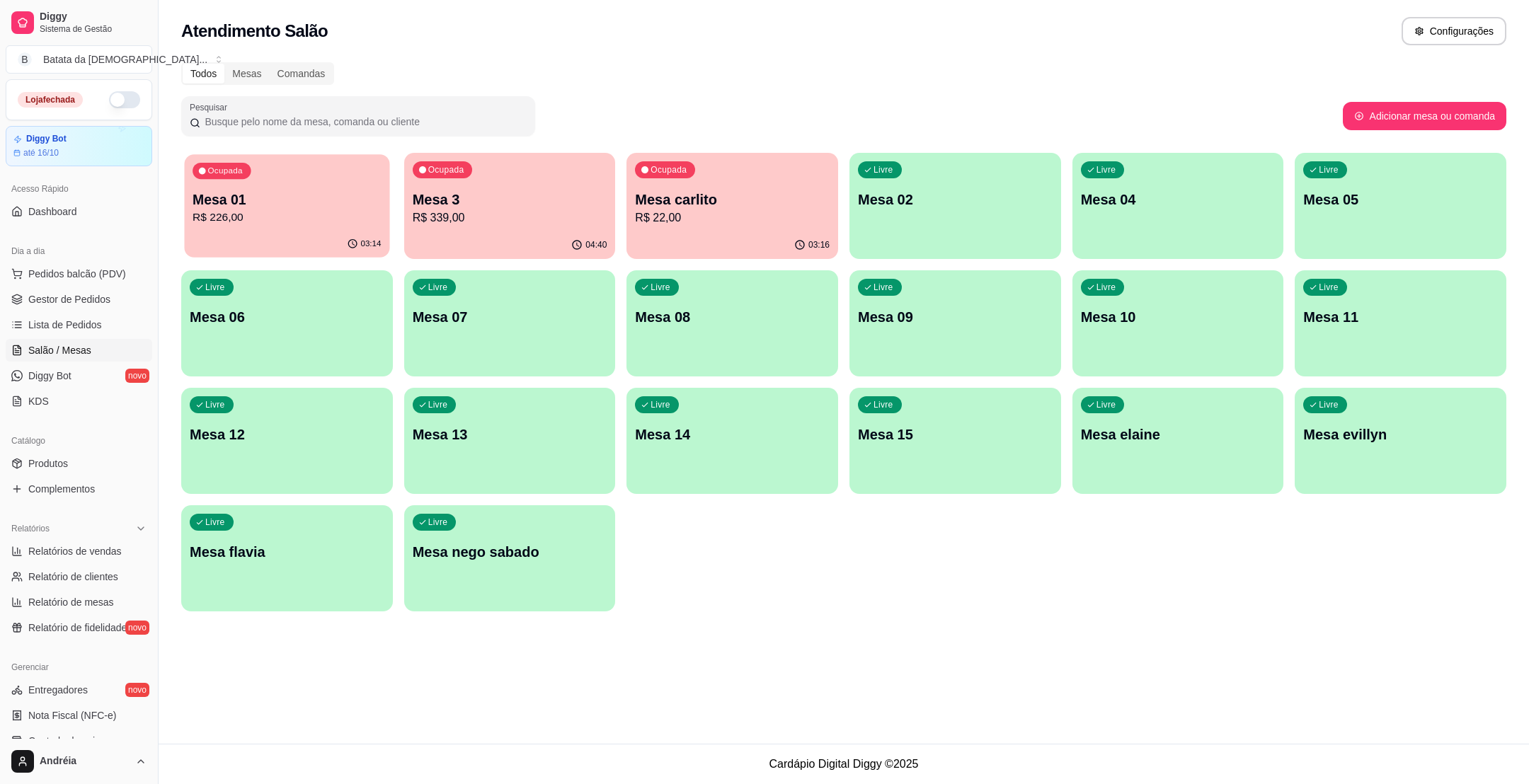
click at [327, 227] on div "Ocupada Mesa 01 R$ 226,00" at bounding box center [287, 192] width 205 height 77
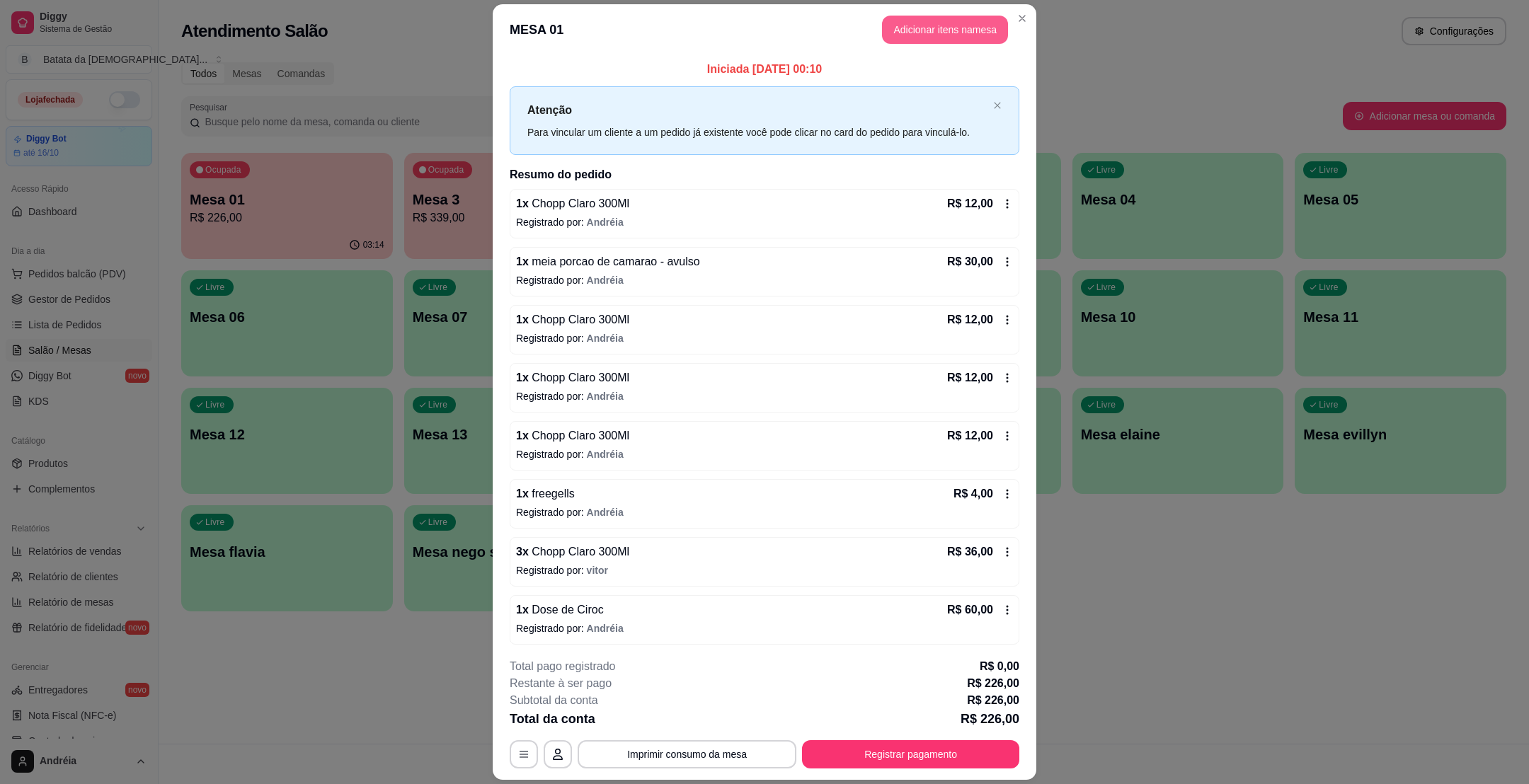
click at [907, 17] on button "Adicionar itens na mesa" at bounding box center [945, 30] width 126 height 29
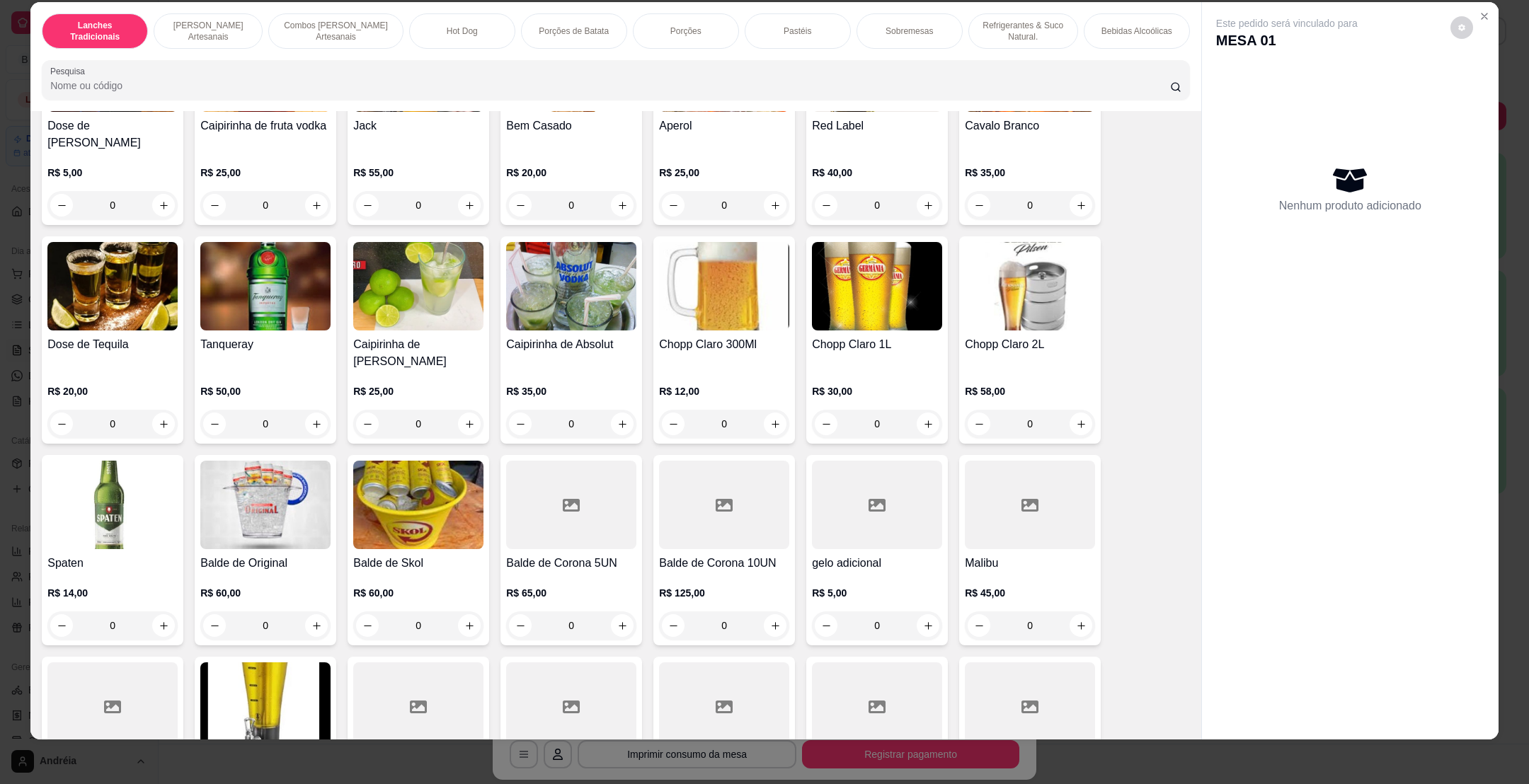
scroll to position [4563, 0]
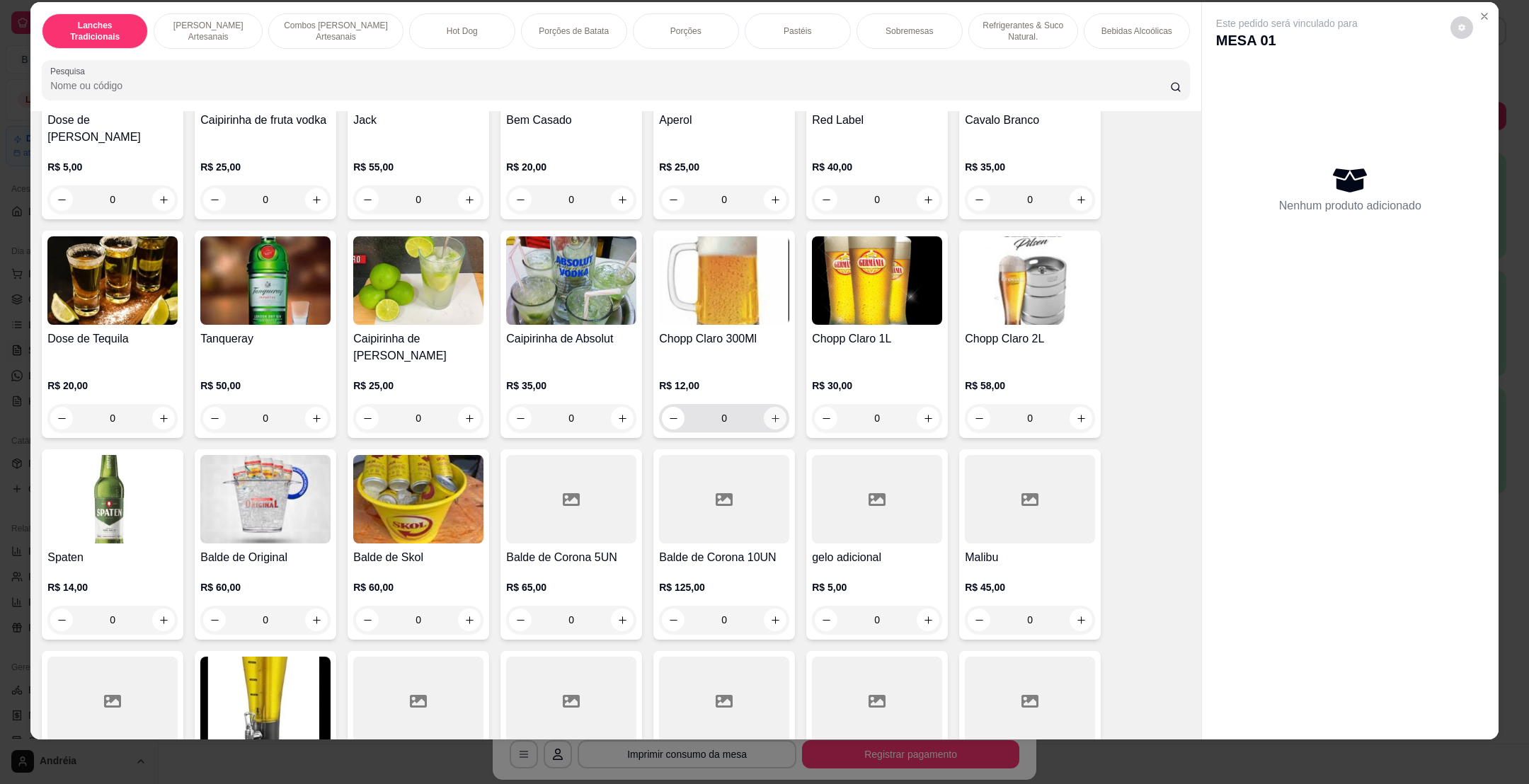
click at [770, 413] on icon "increase-product-quantity" at bounding box center [775, 419] width 11 height 11
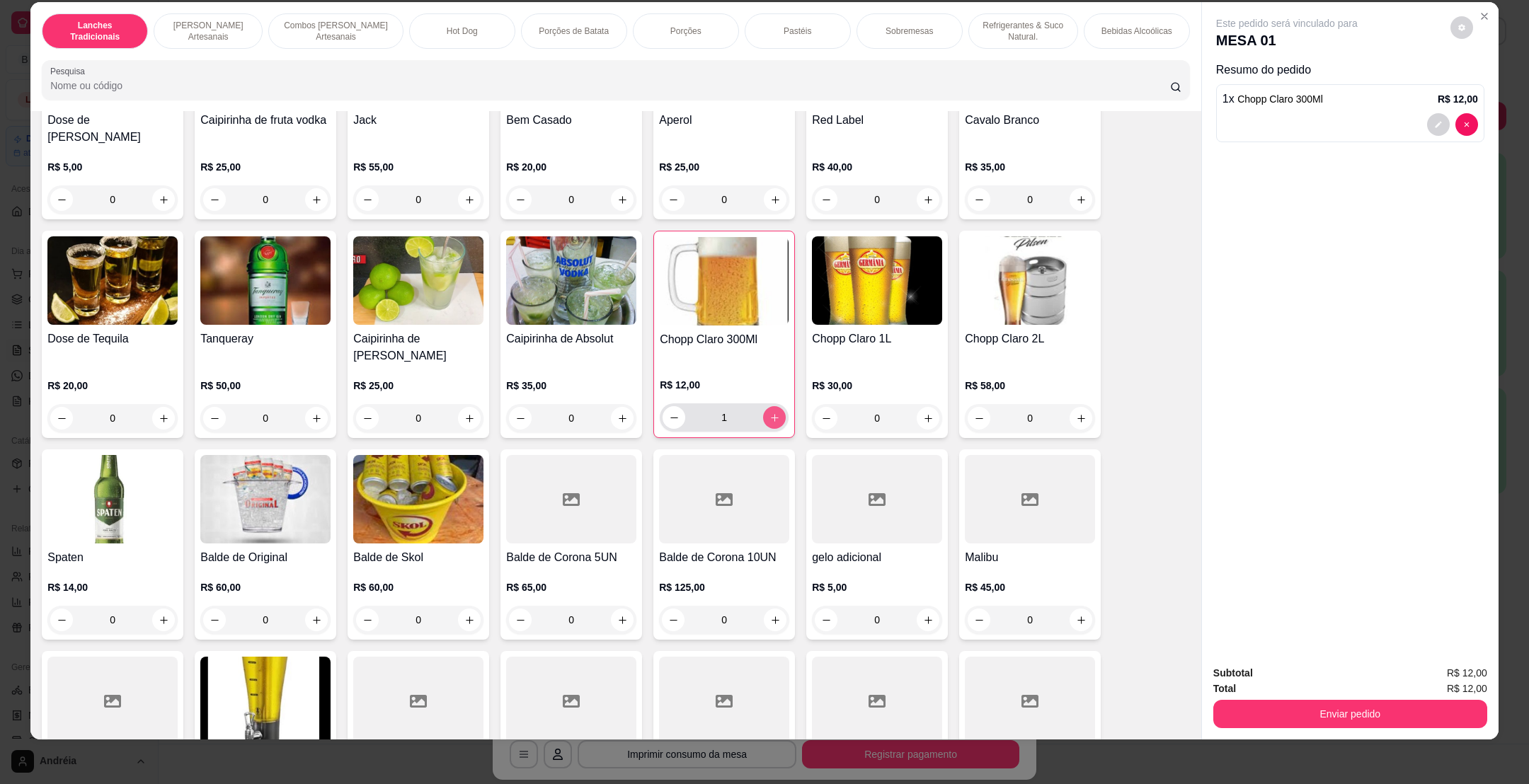
type input "1"
click at [1430, 710] on button "Enviar pedido" at bounding box center [1350, 713] width 265 height 28
click at [1437, 669] on button "Enviar pedido" at bounding box center [1448, 679] width 78 height 26
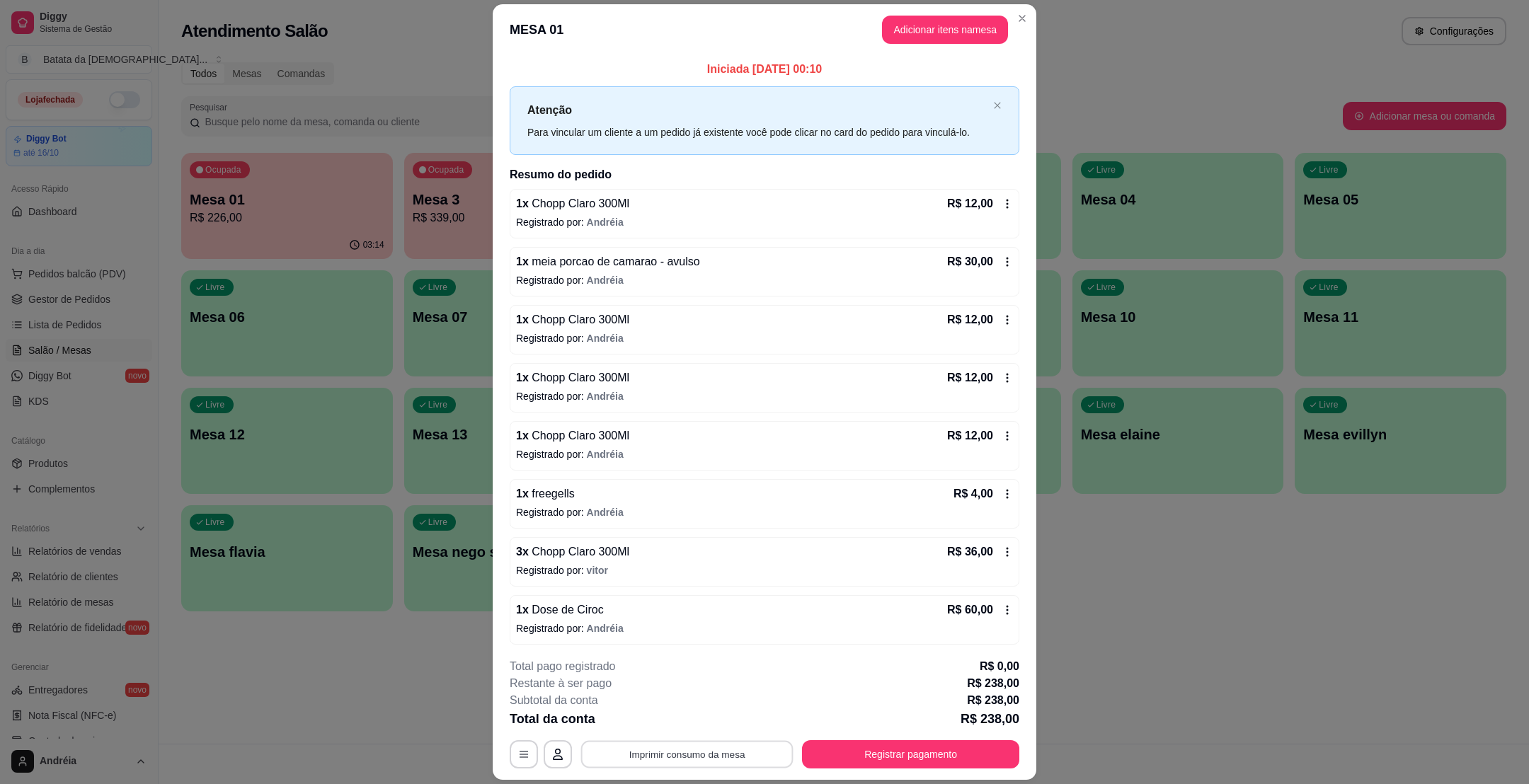
click at [678, 762] on button "Imprimir consumo da mesa" at bounding box center [687, 754] width 212 height 28
click at [966, 32] on button "Adicionar itens na mesa" at bounding box center [945, 29] width 122 height 28
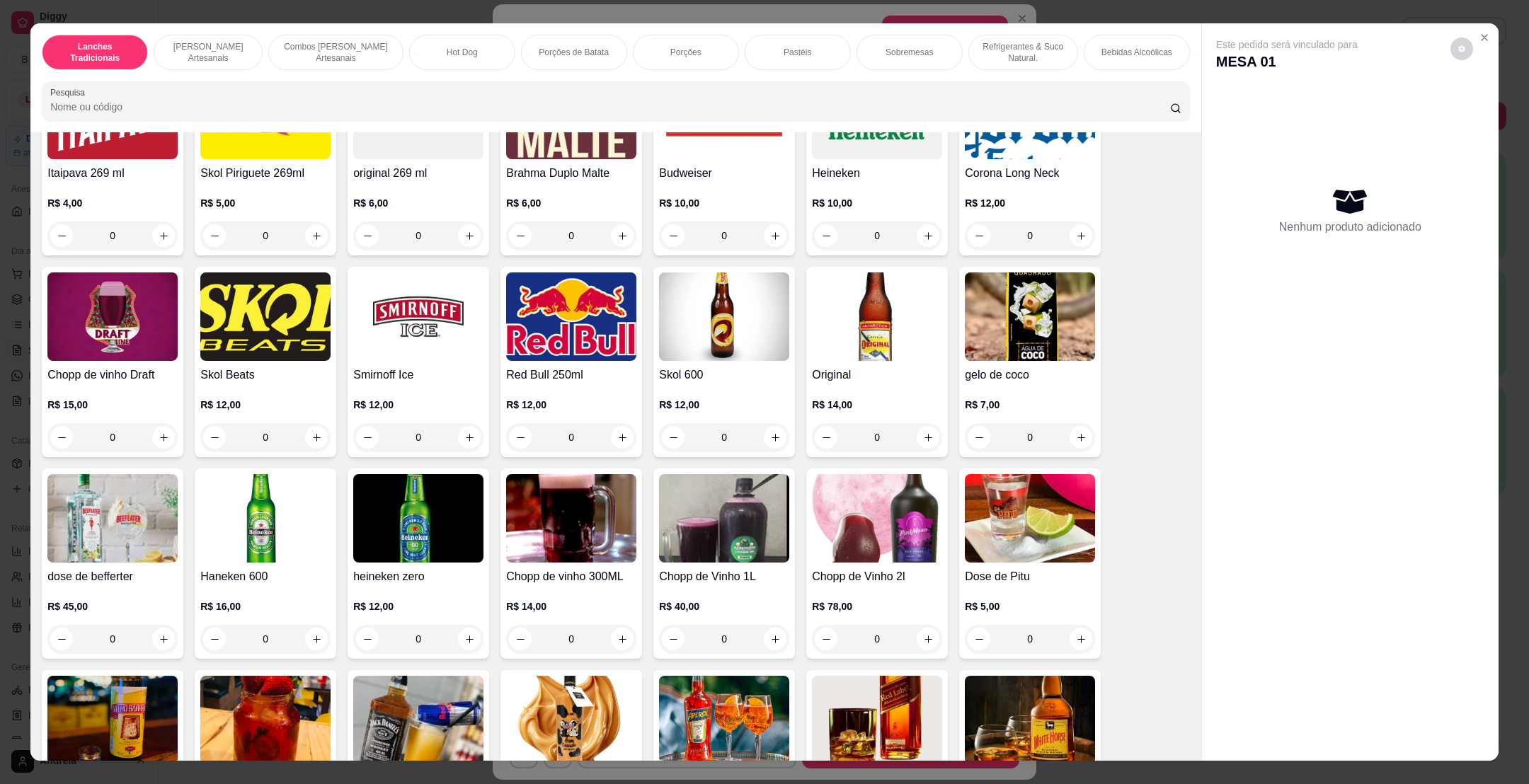
scroll to position [3820, 0]
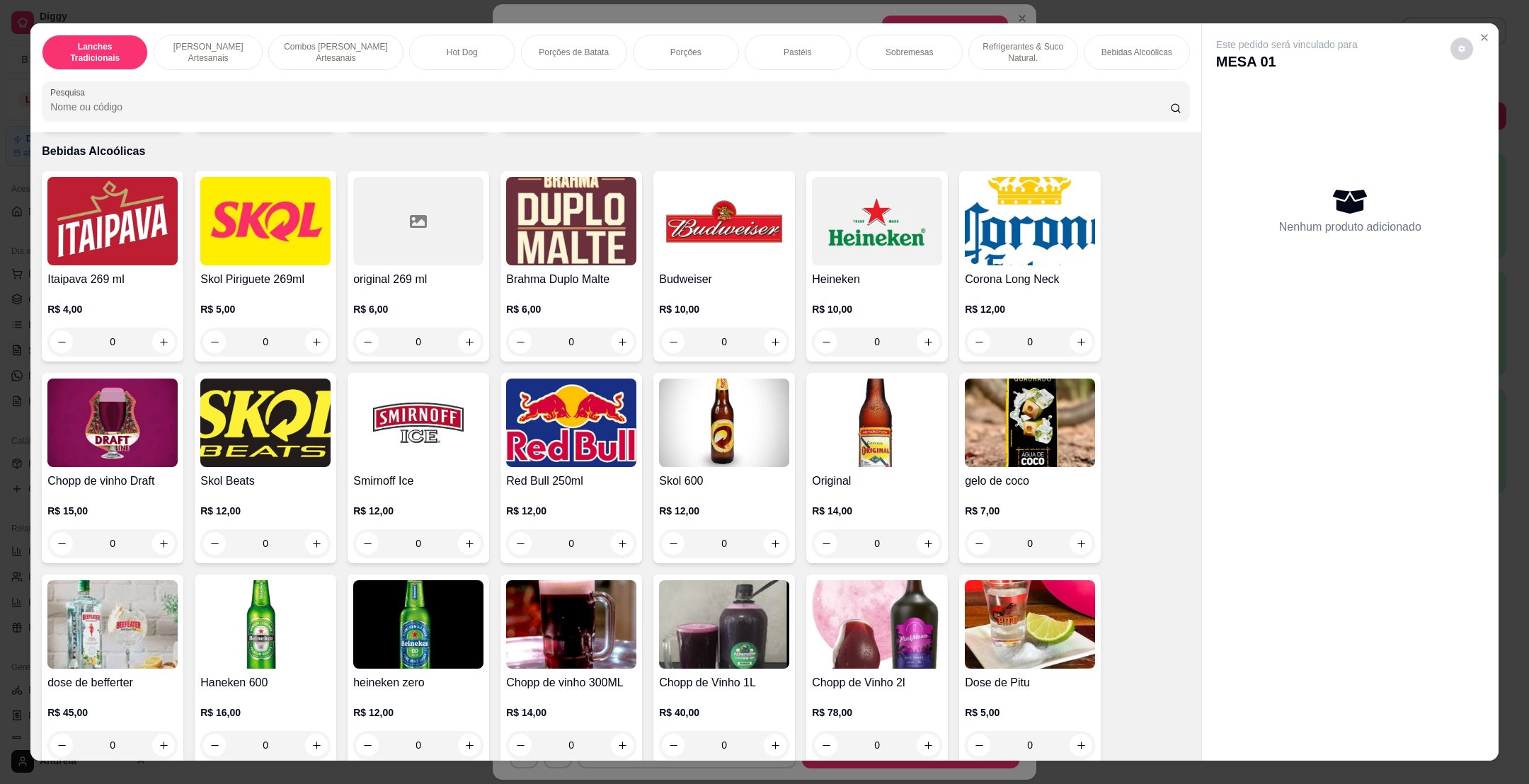
click at [451, 410] on img at bounding box center [418, 422] width 130 height 89
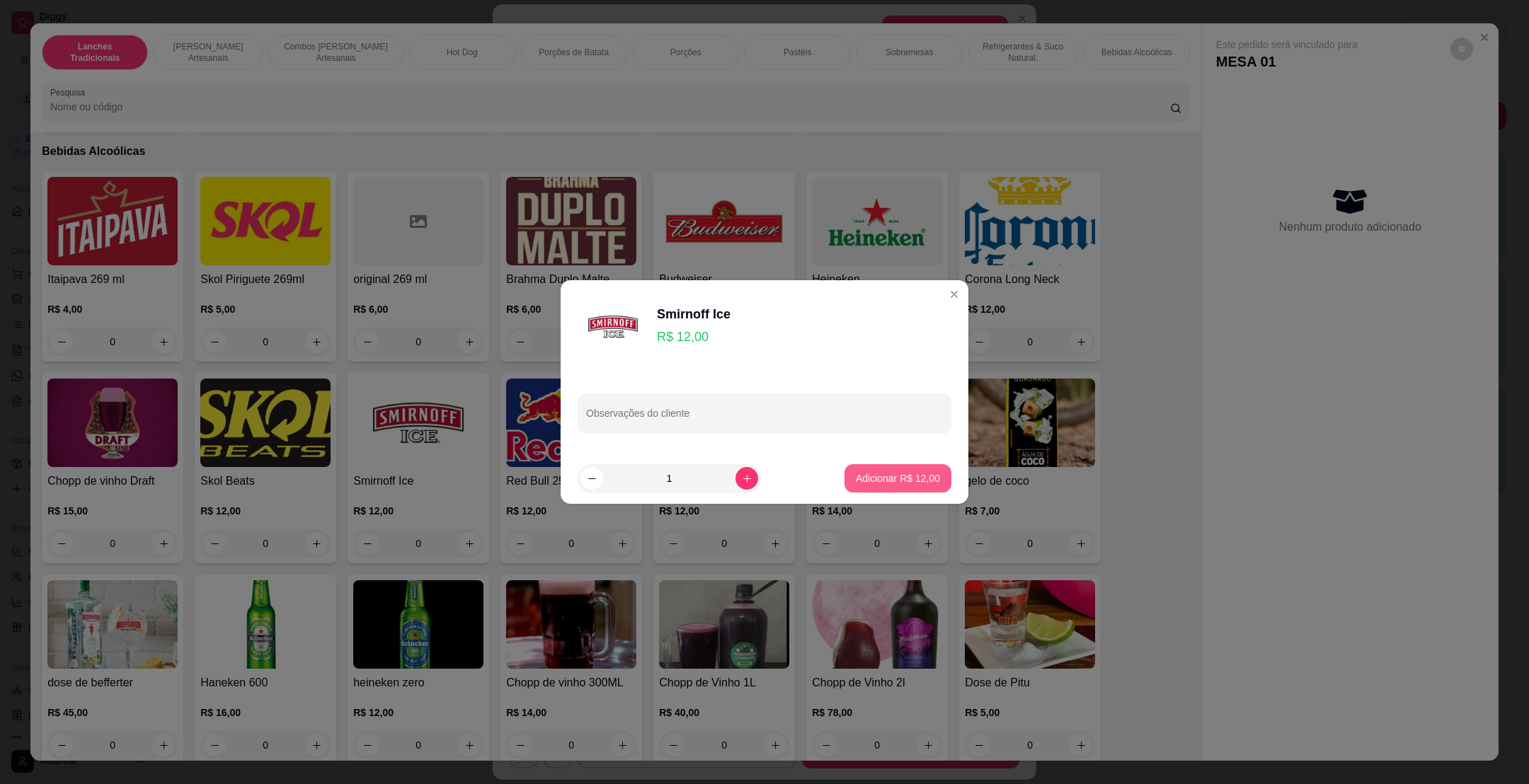
click at [880, 468] on button "Adicionar R$ 12,00" at bounding box center [898, 478] width 107 height 29
type input "1"
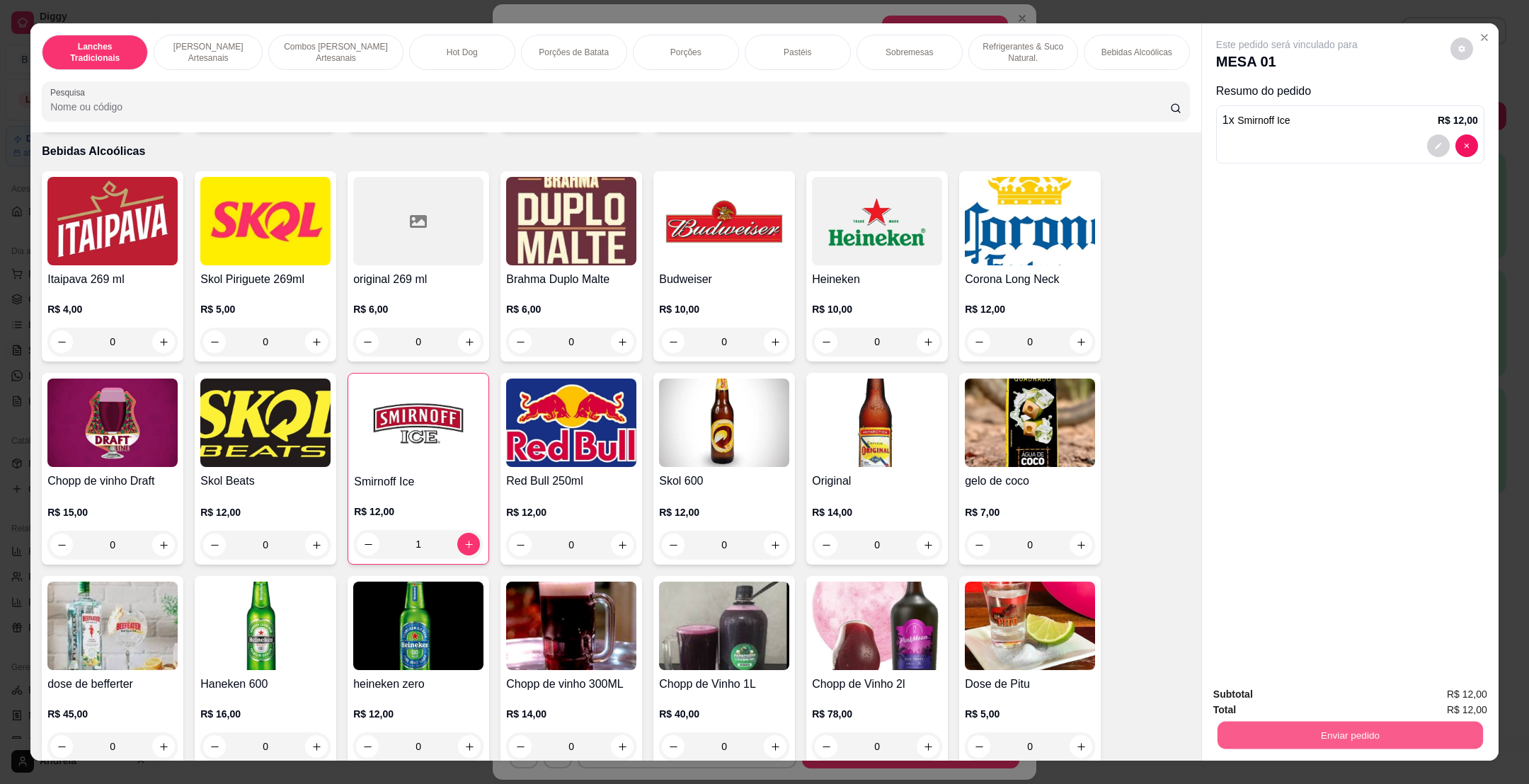
click at [1330, 726] on button "Enviar pedido" at bounding box center [1350, 734] width 265 height 28
click at [1433, 688] on button "Enviar pedido" at bounding box center [1448, 700] width 78 height 26
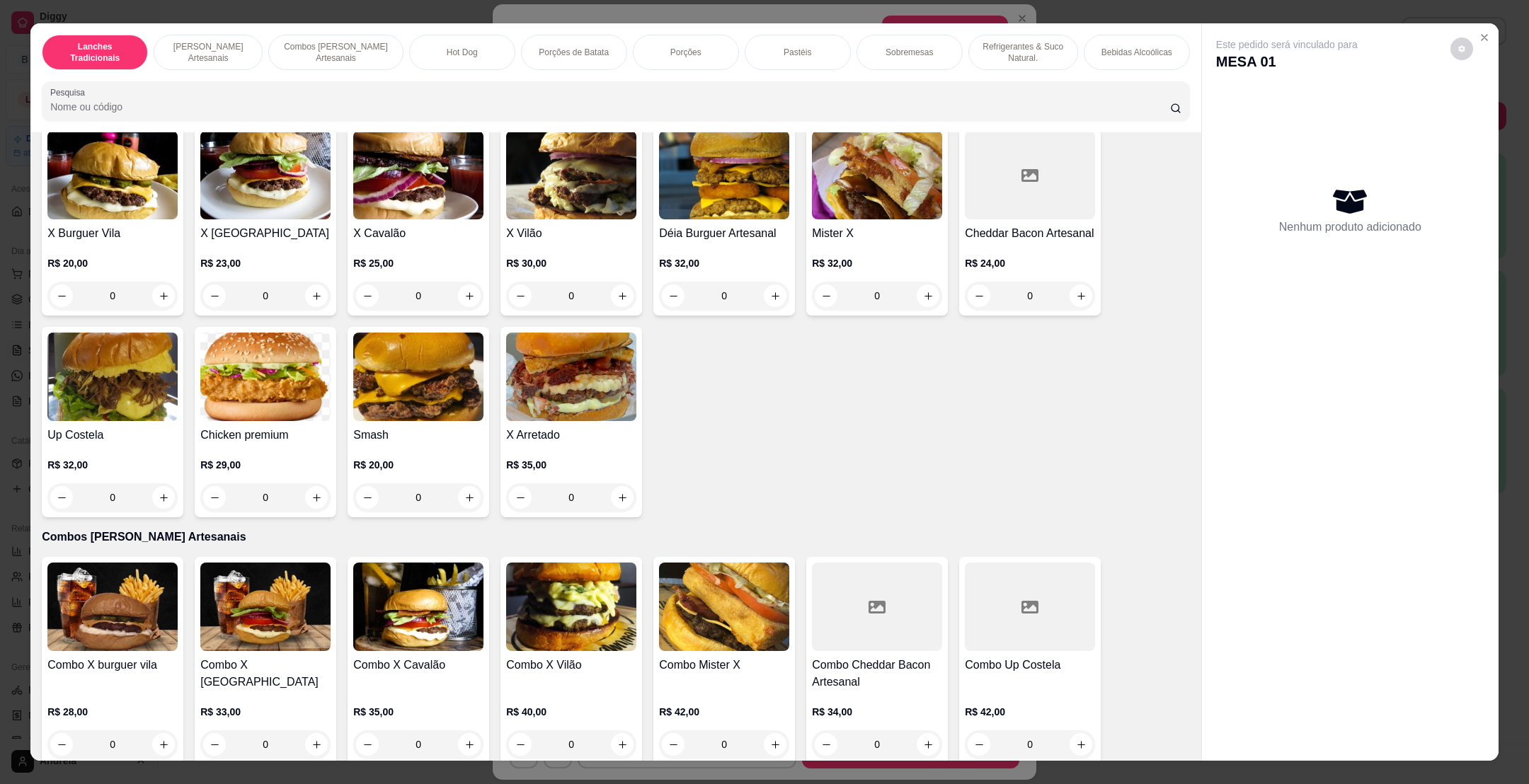
scroll to position [0, 0]
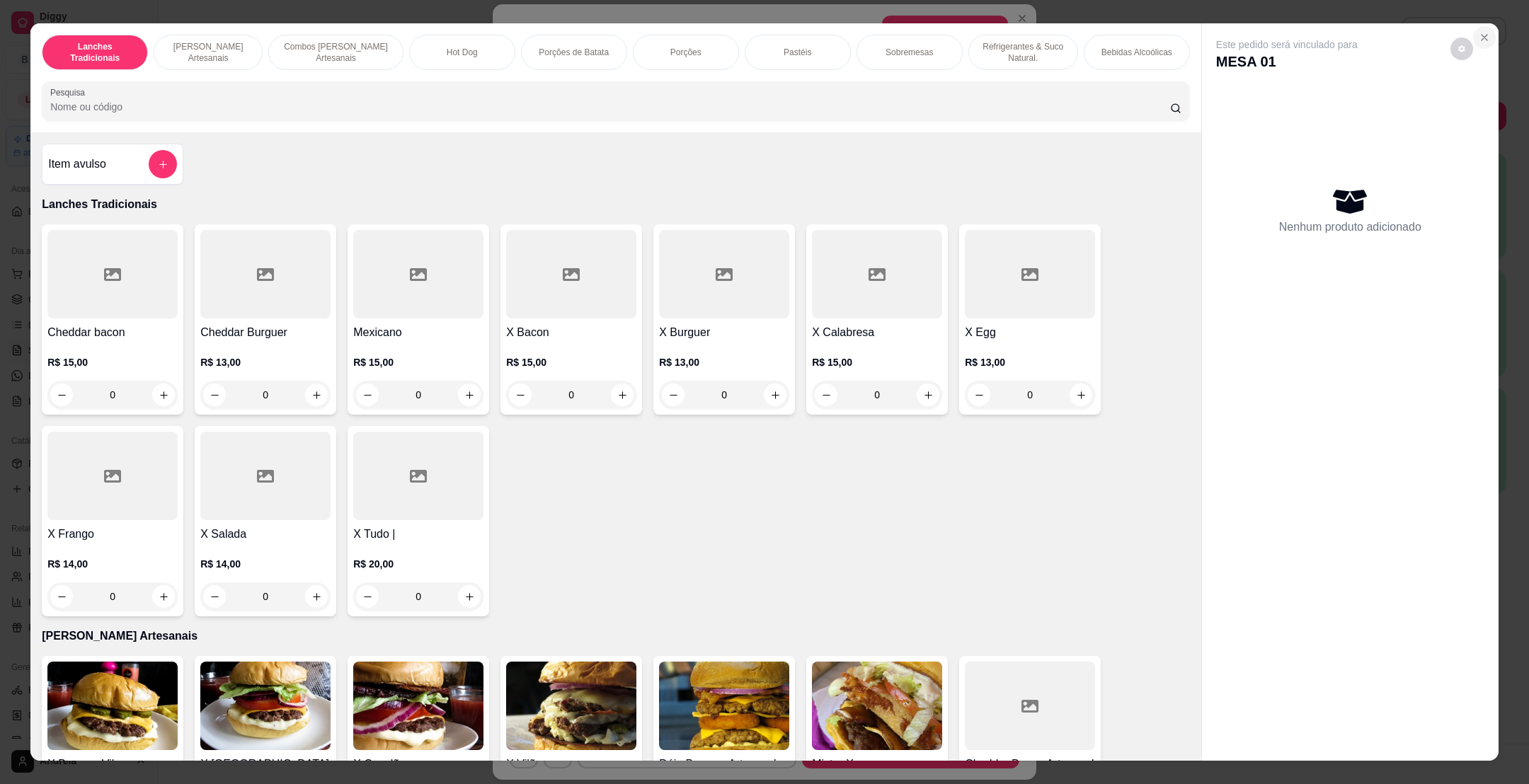
click at [1479, 36] on icon "Close" at bounding box center [1484, 37] width 11 height 11
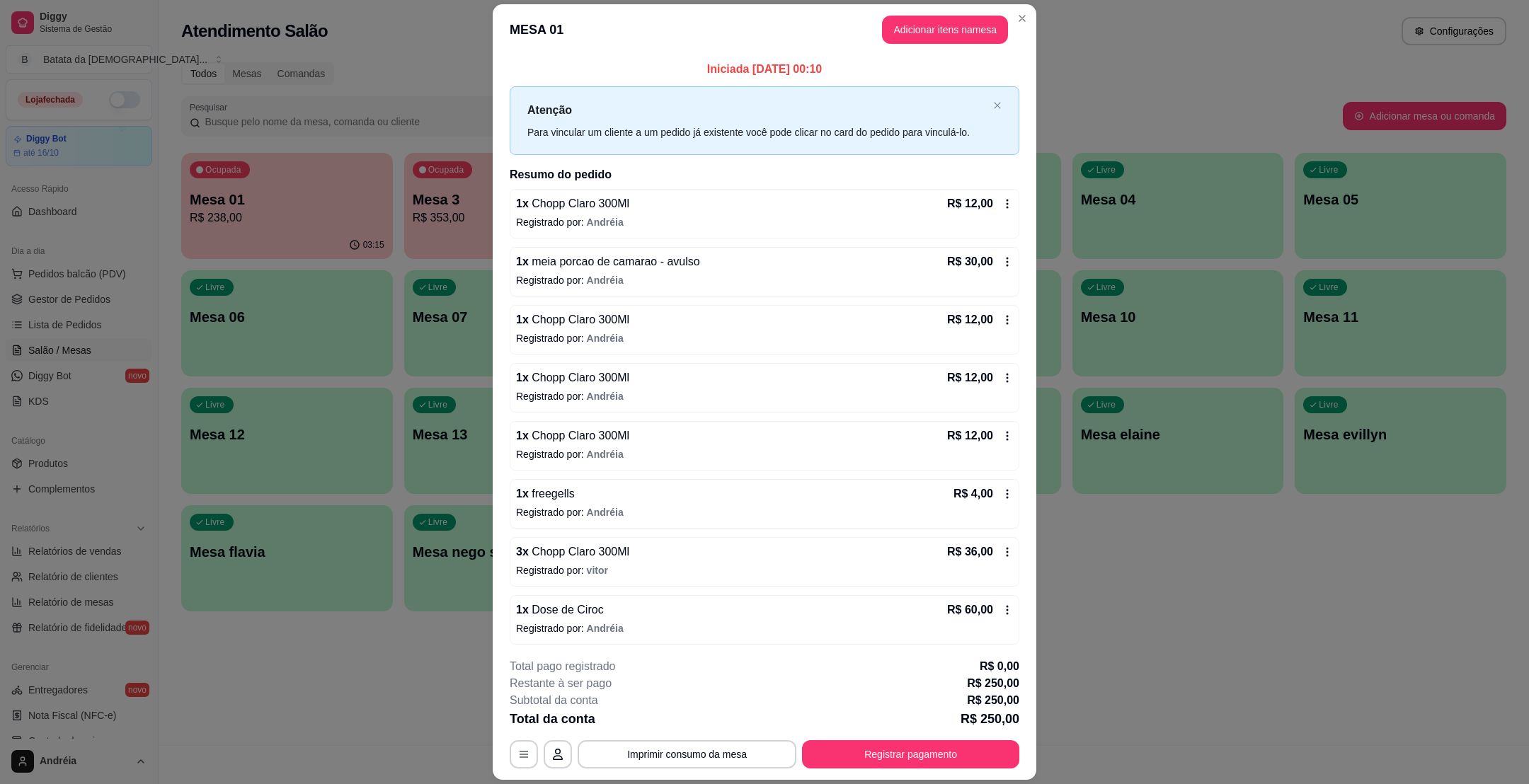
scroll to position [41, 0]
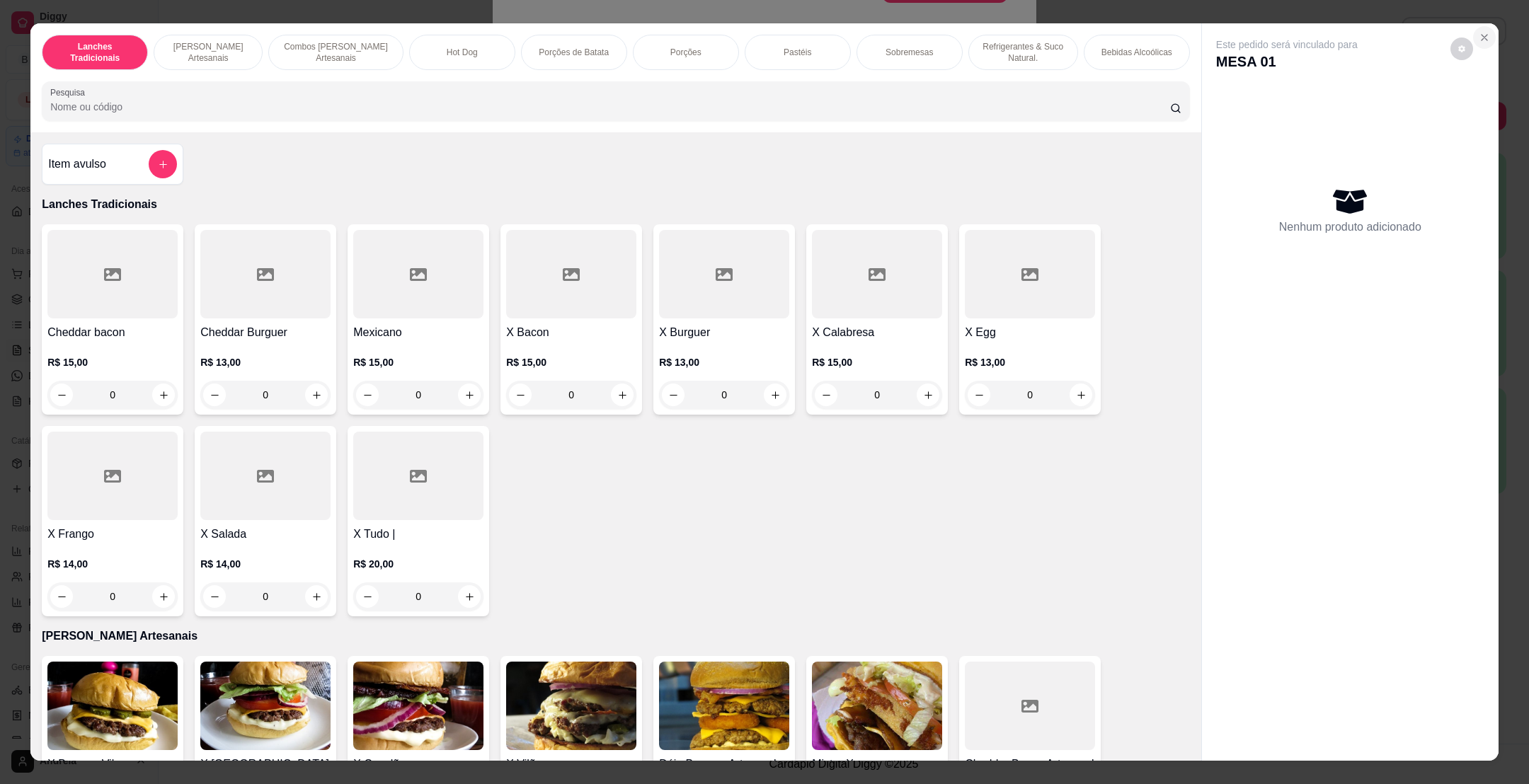
click at [1476, 41] on button "Close" at bounding box center [1484, 38] width 23 height 23
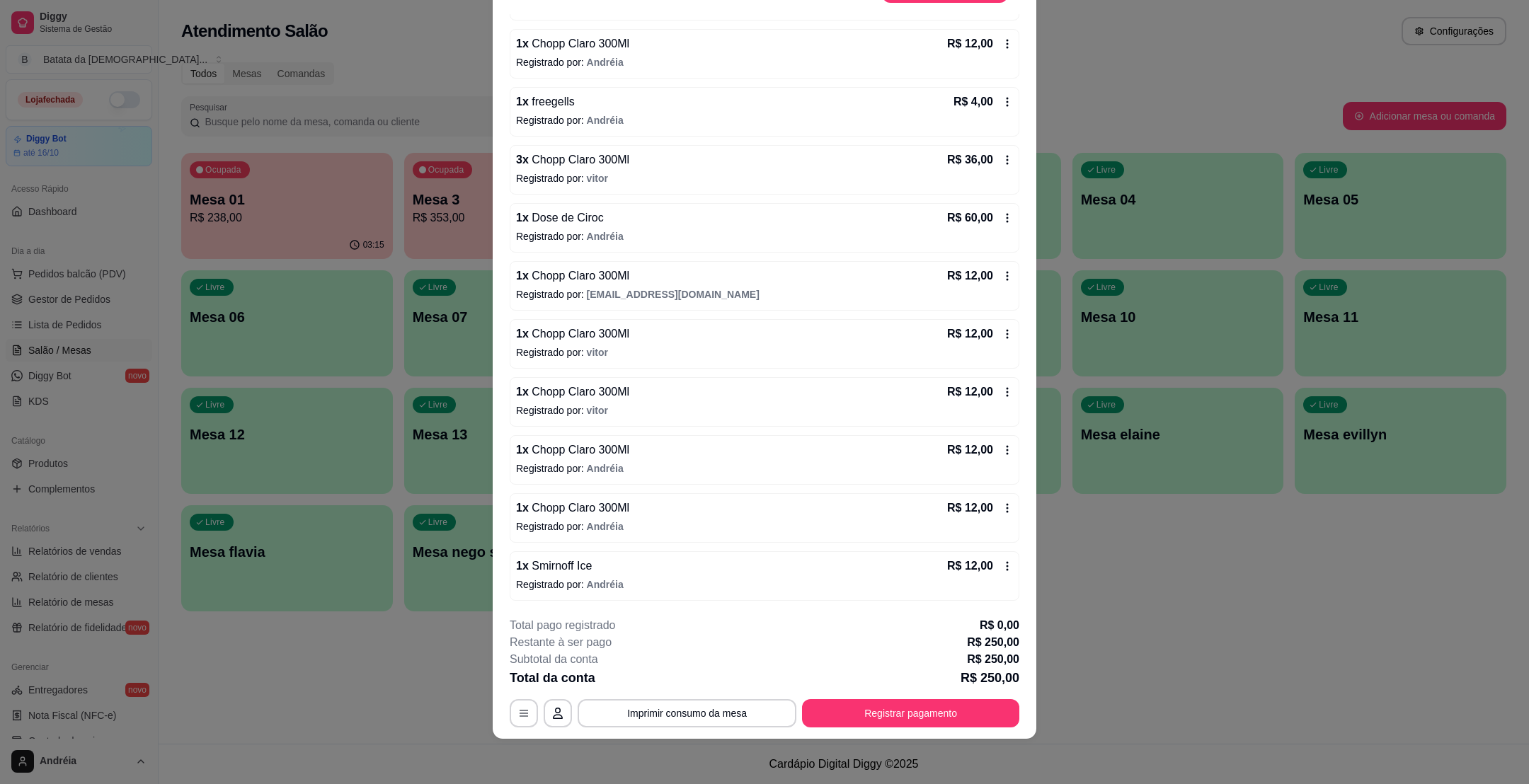
scroll to position [361, 0]
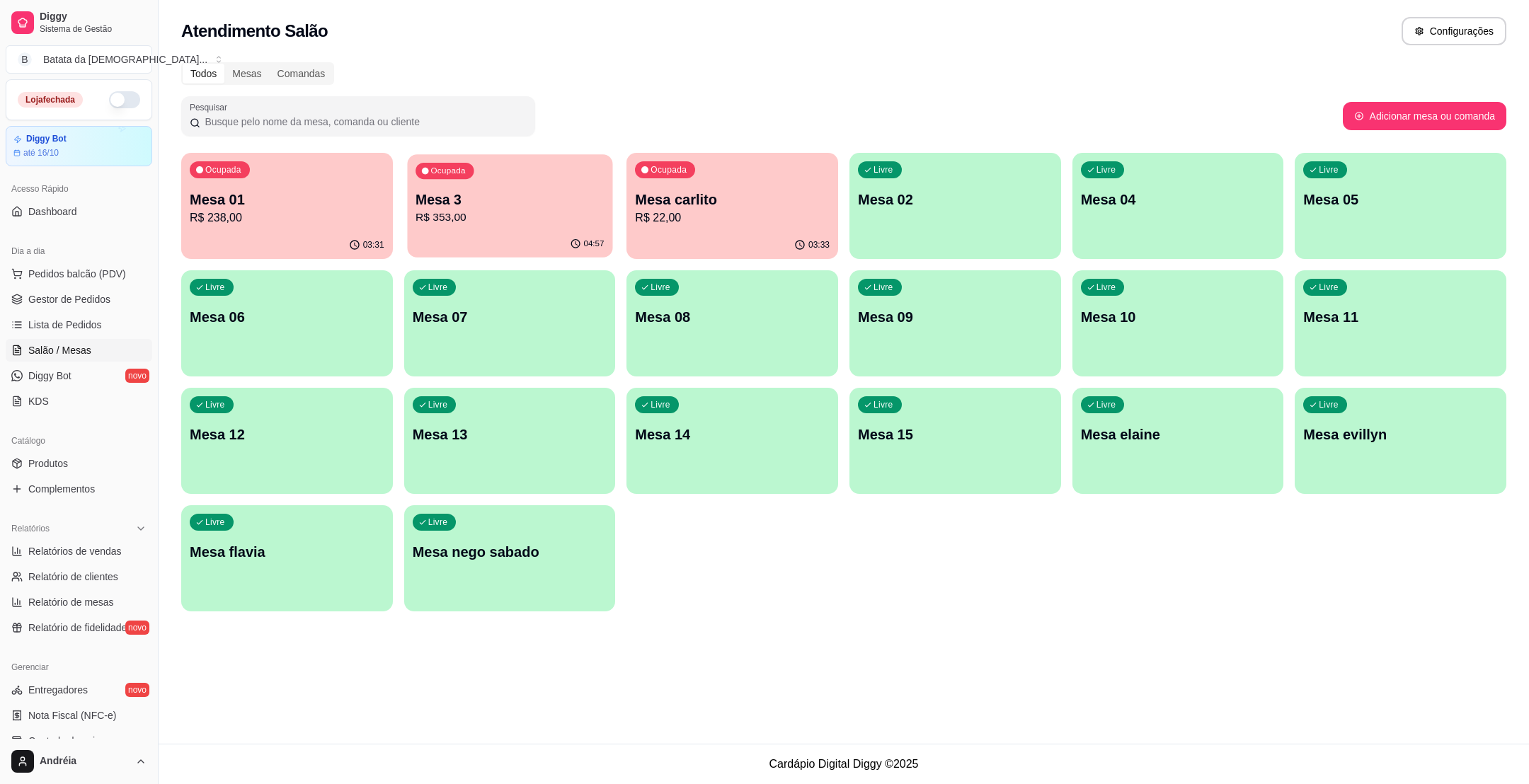
click at [505, 226] on p "R$ 353,00" at bounding box center [509, 218] width 188 height 17
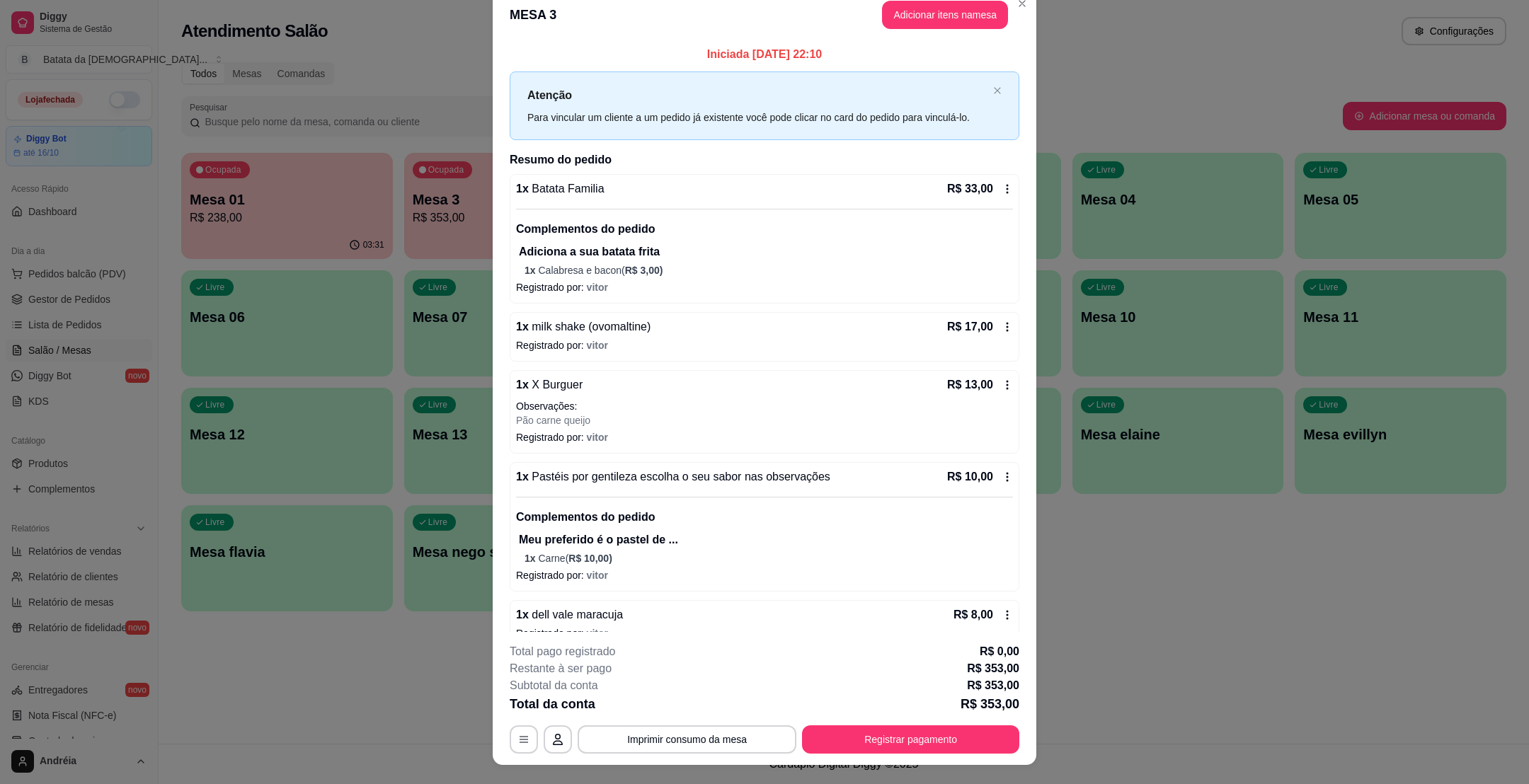
scroll to position [0, 0]
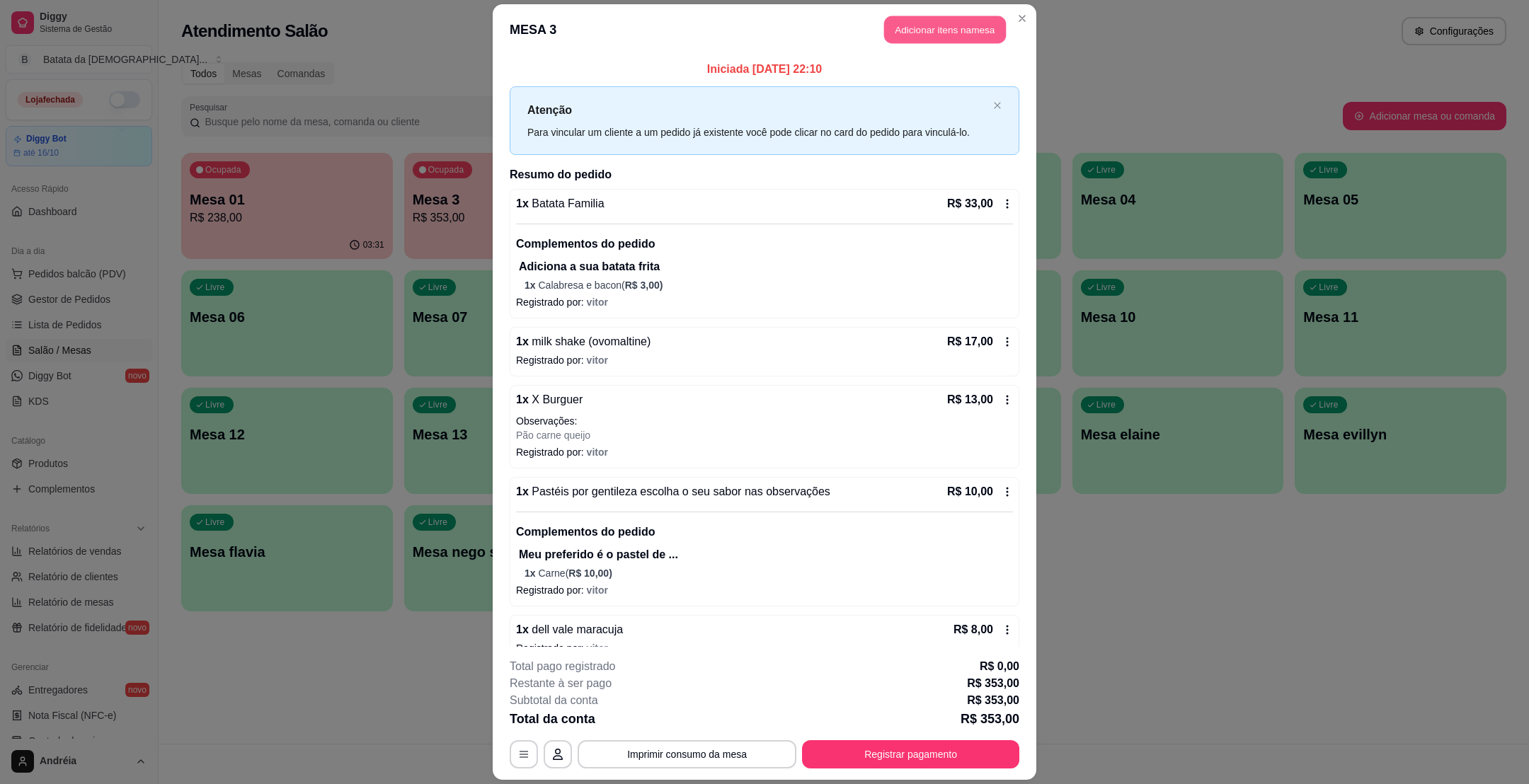
click at [936, 29] on button "Adicionar itens na mesa" at bounding box center [945, 29] width 122 height 28
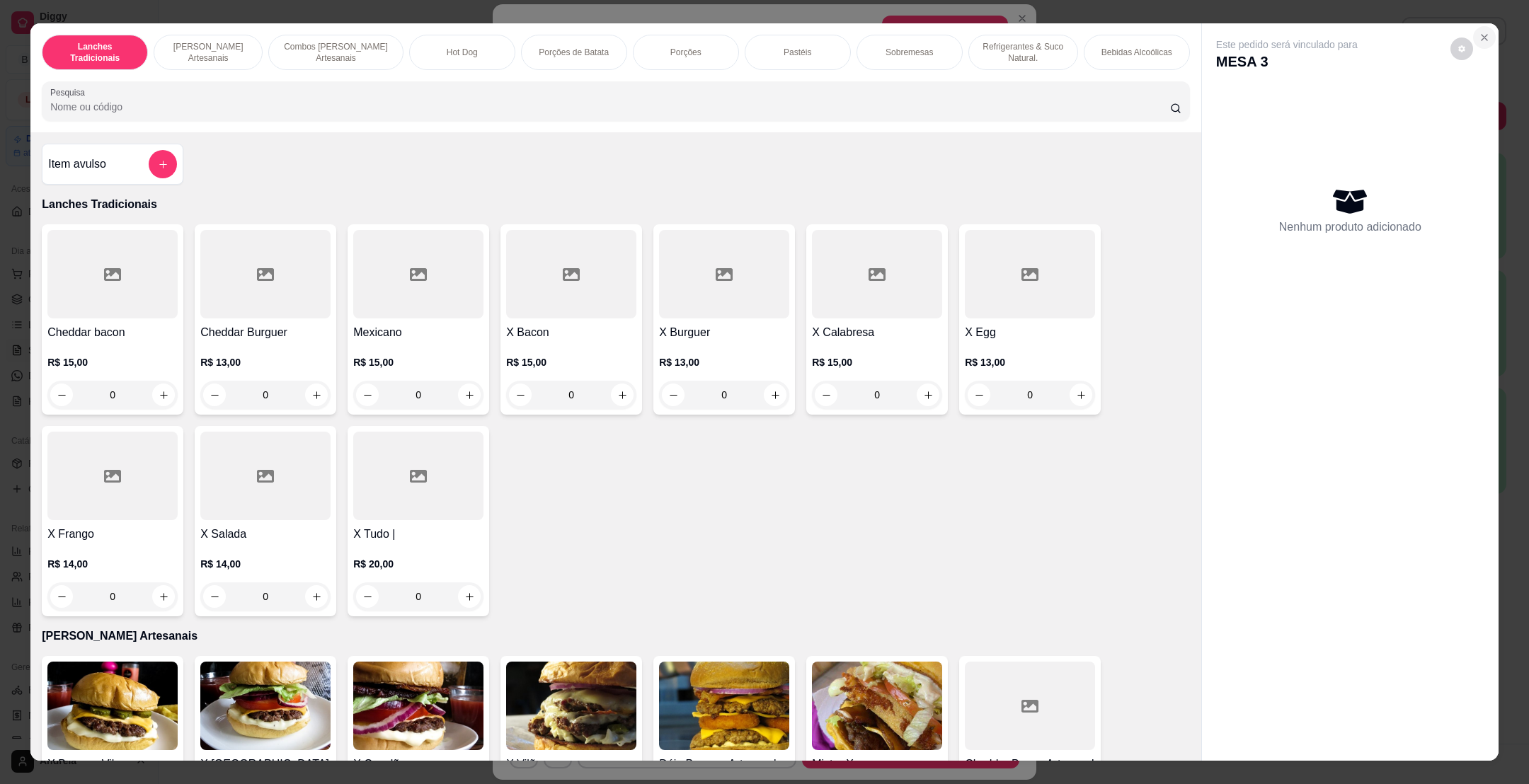
click at [1480, 36] on icon "Close" at bounding box center [1484, 37] width 11 height 11
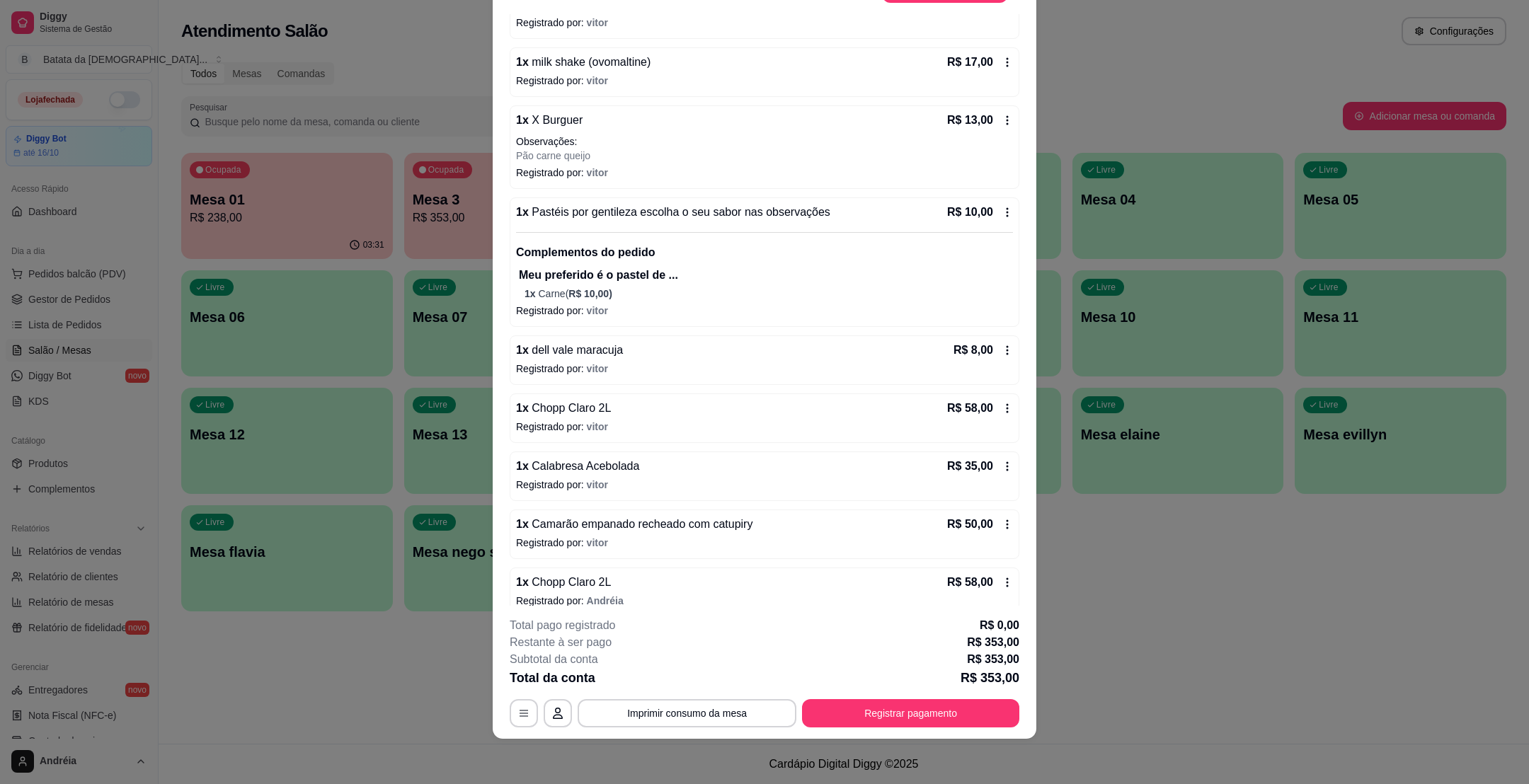
scroll to position [613, 0]
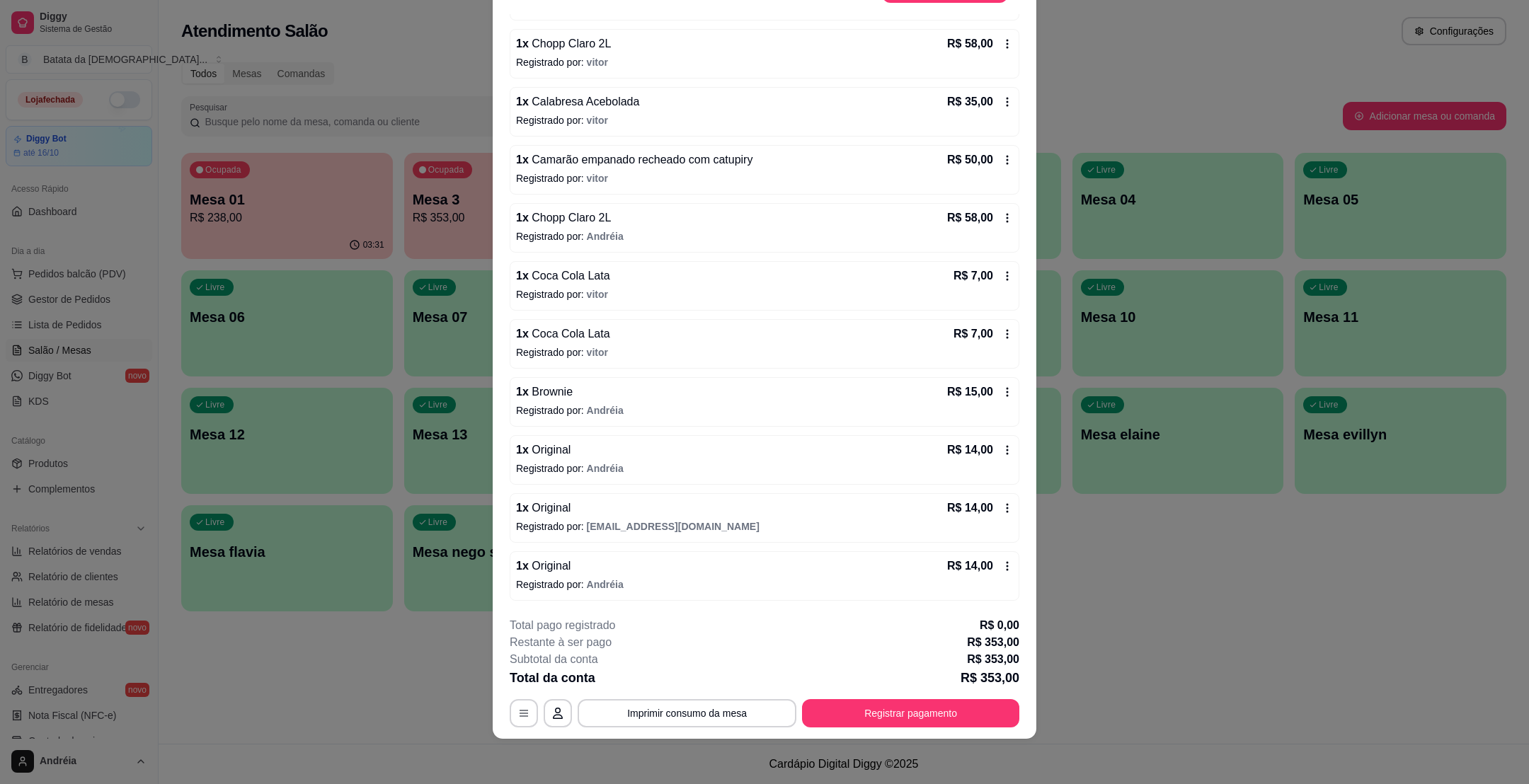
click at [1006, 562] on icon at bounding box center [1007, 565] width 2 height 9
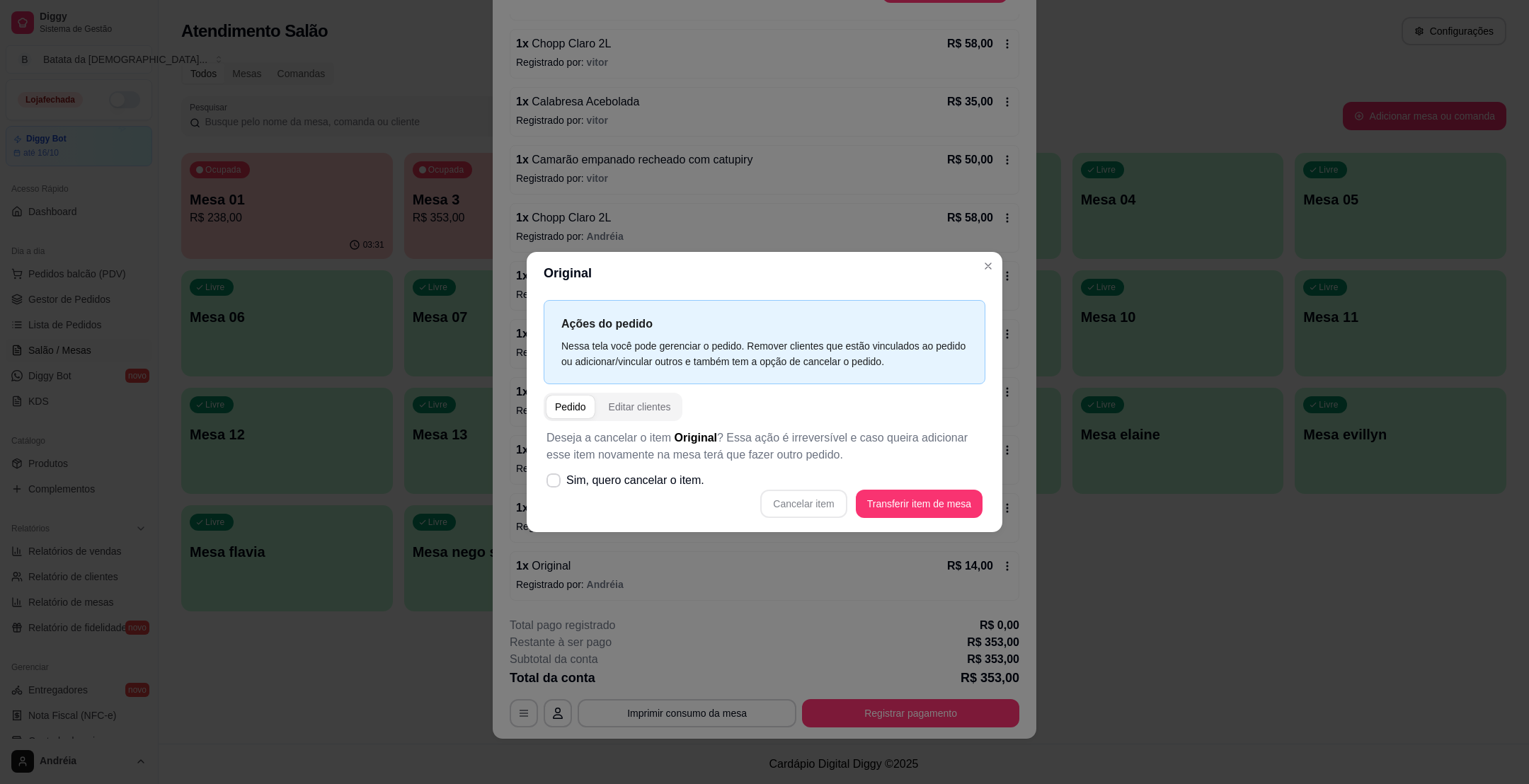
click at [823, 501] on div "Cancelar item Transferir item de mesa" at bounding box center [764, 504] width 436 height 29
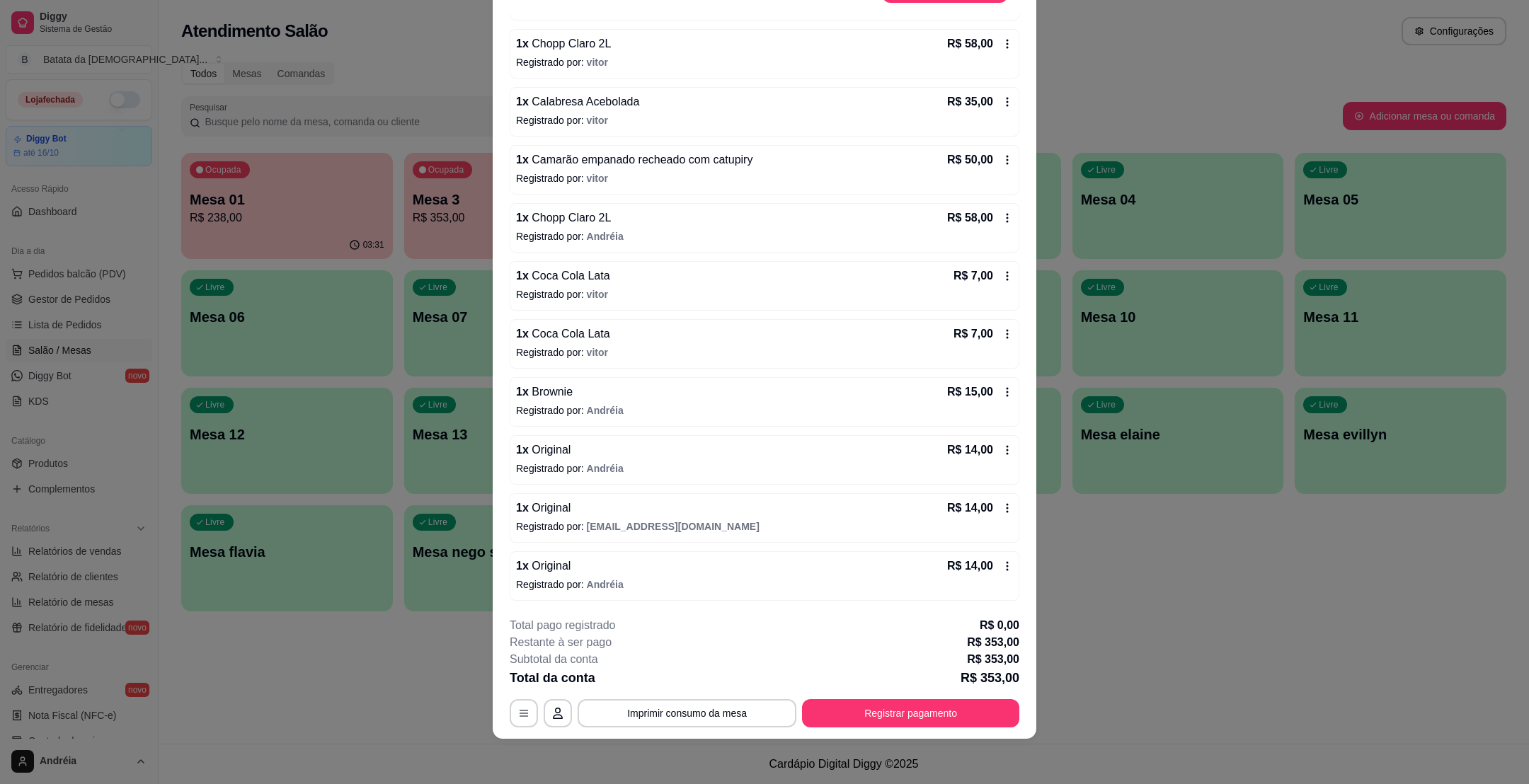
click at [1002, 563] on icon at bounding box center [1007, 565] width 11 height 11
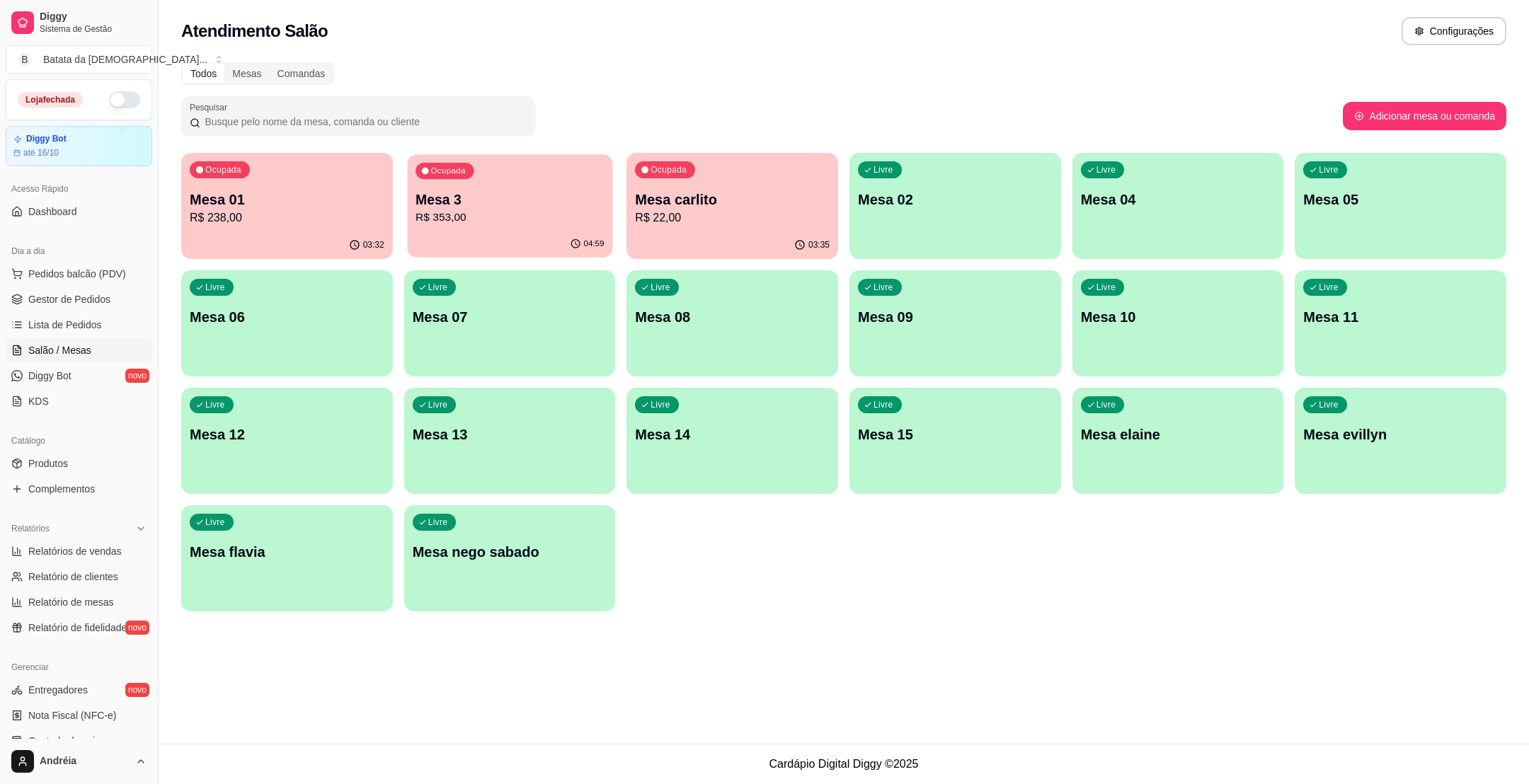
click at [584, 235] on div "04:59" at bounding box center [509, 244] width 205 height 27
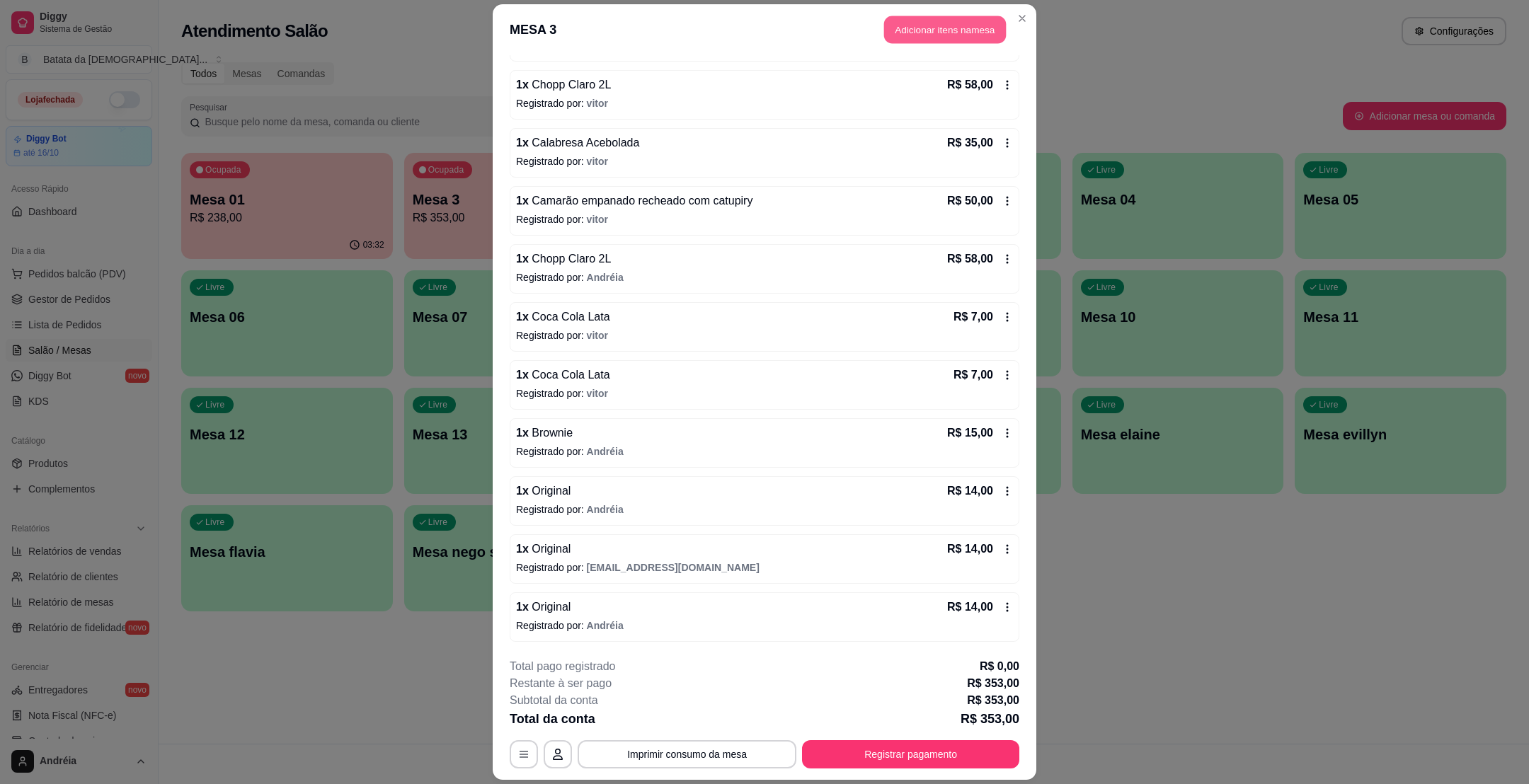
click at [932, 26] on button "Adicionar itens na mesa" at bounding box center [945, 29] width 122 height 28
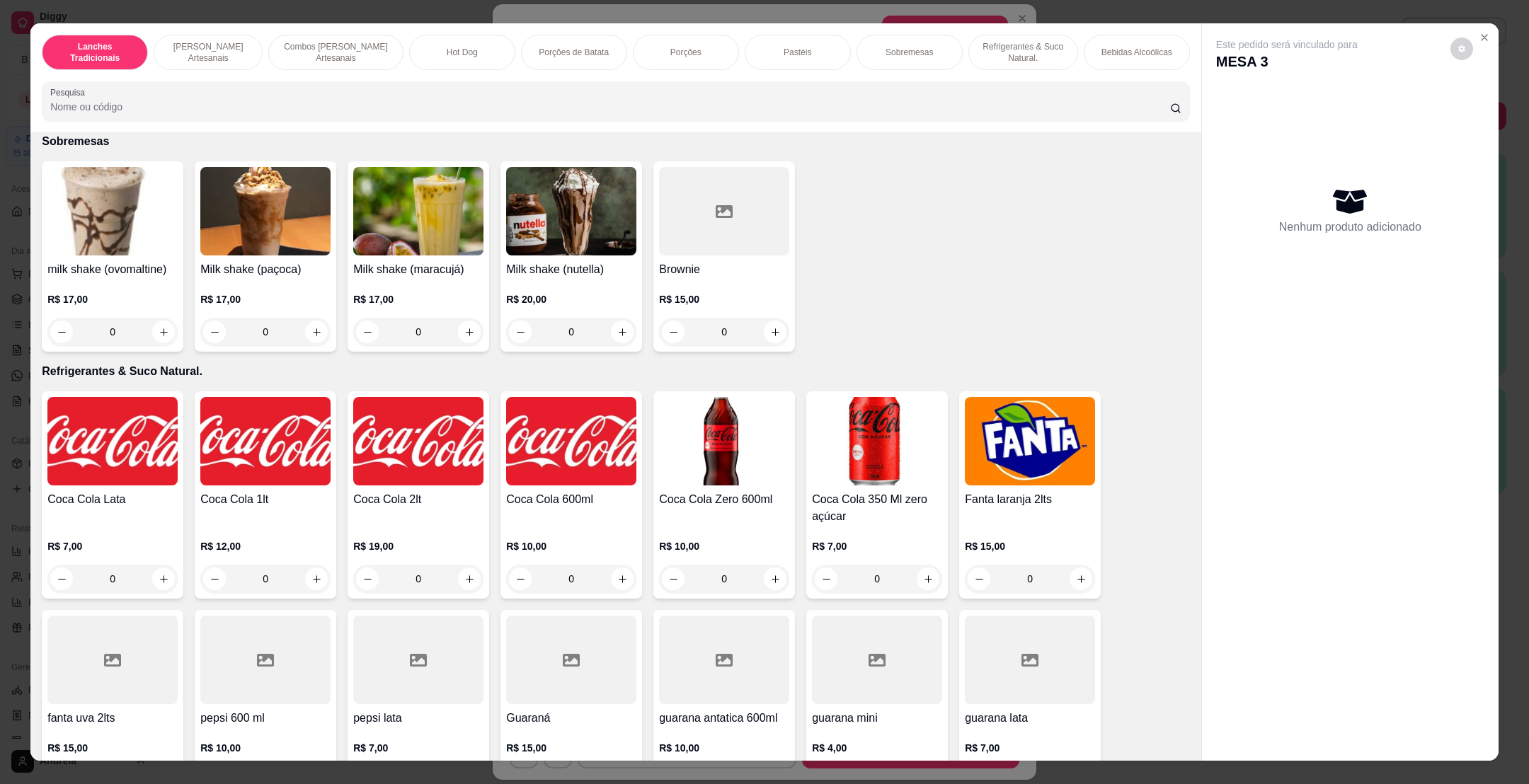
scroll to position [2653, 0]
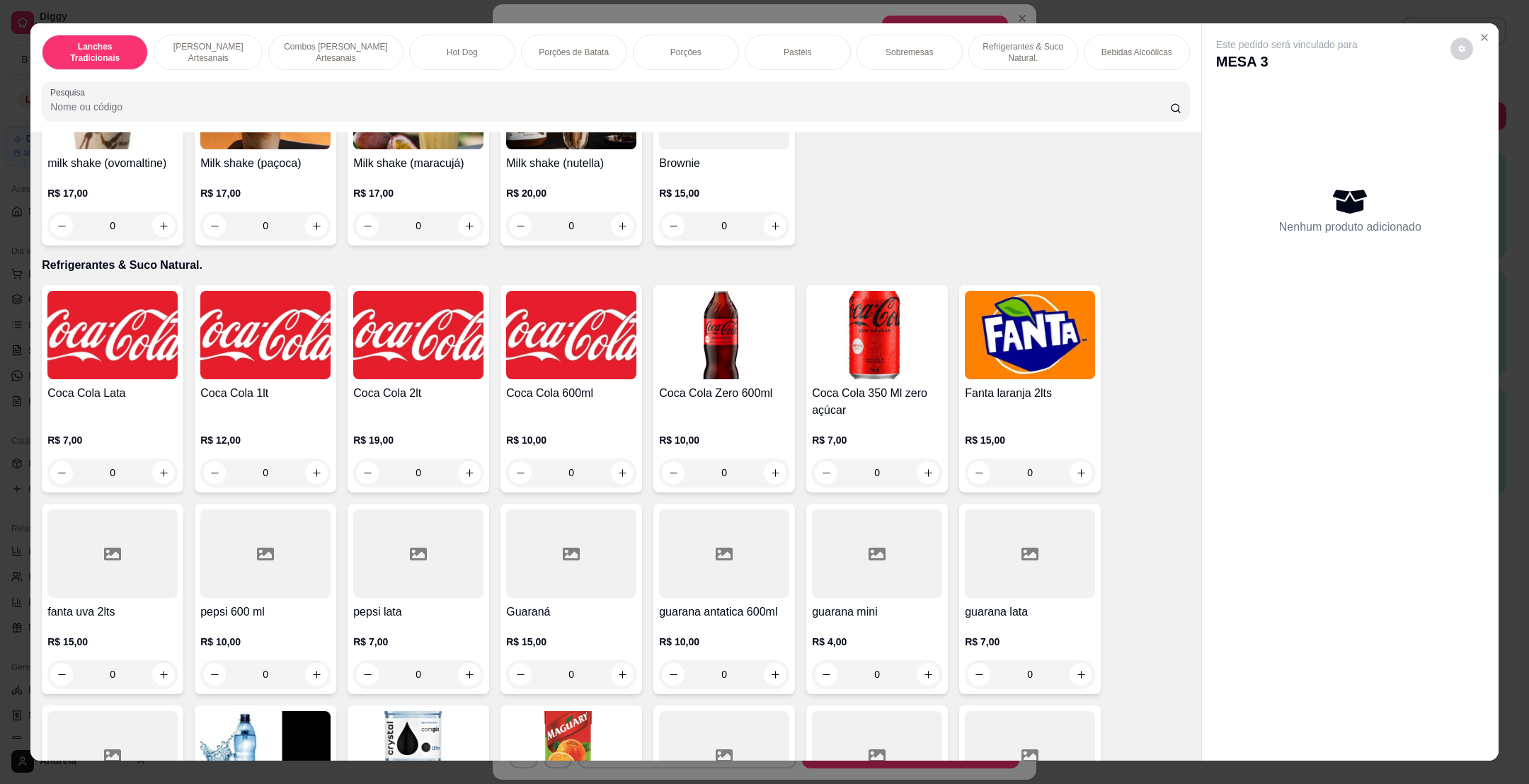
click at [835, 374] on img at bounding box center [876, 335] width 130 height 89
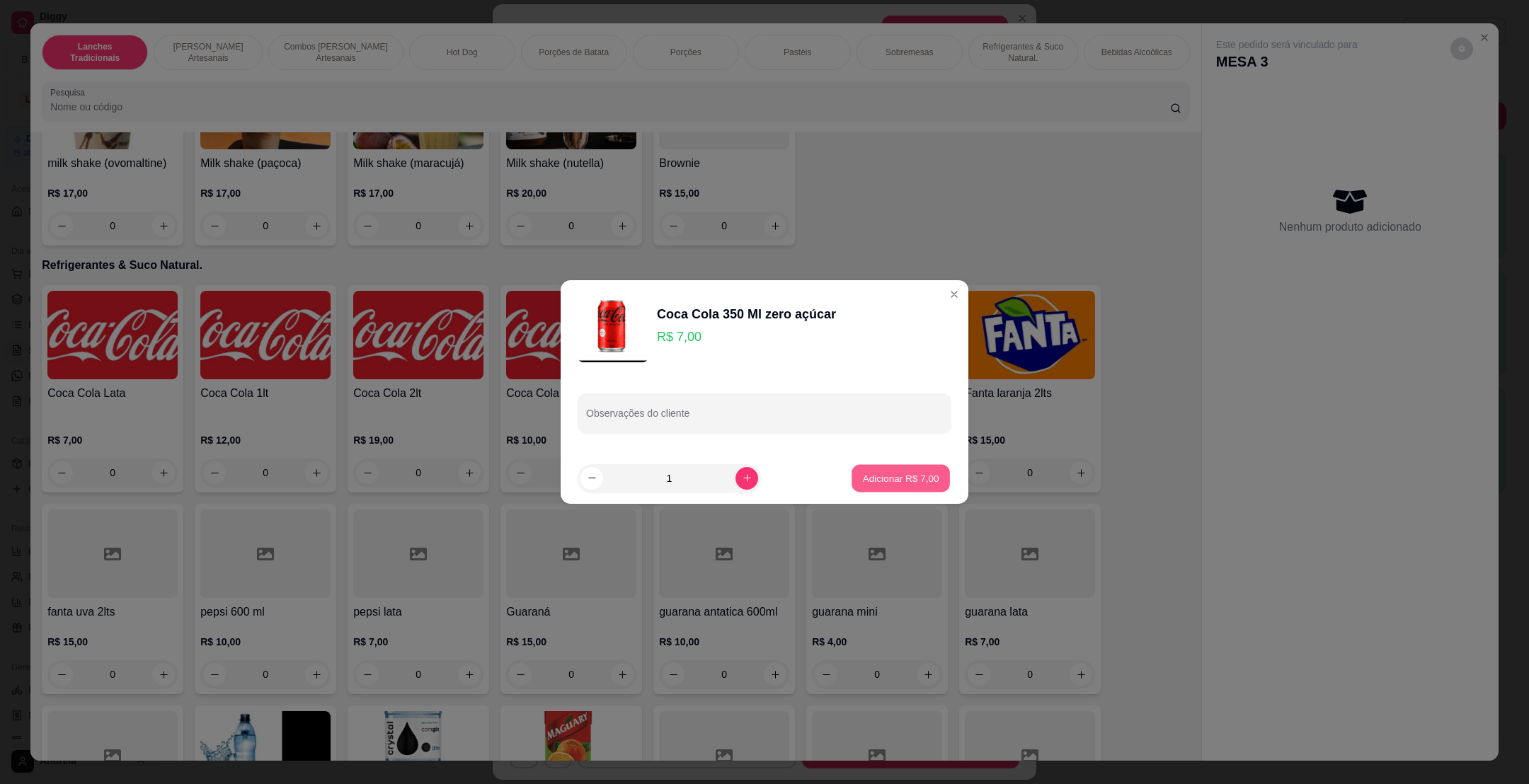
click at [863, 474] on p "Adicionar R$ 7,00" at bounding box center [900, 478] width 77 height 14
type input "1"
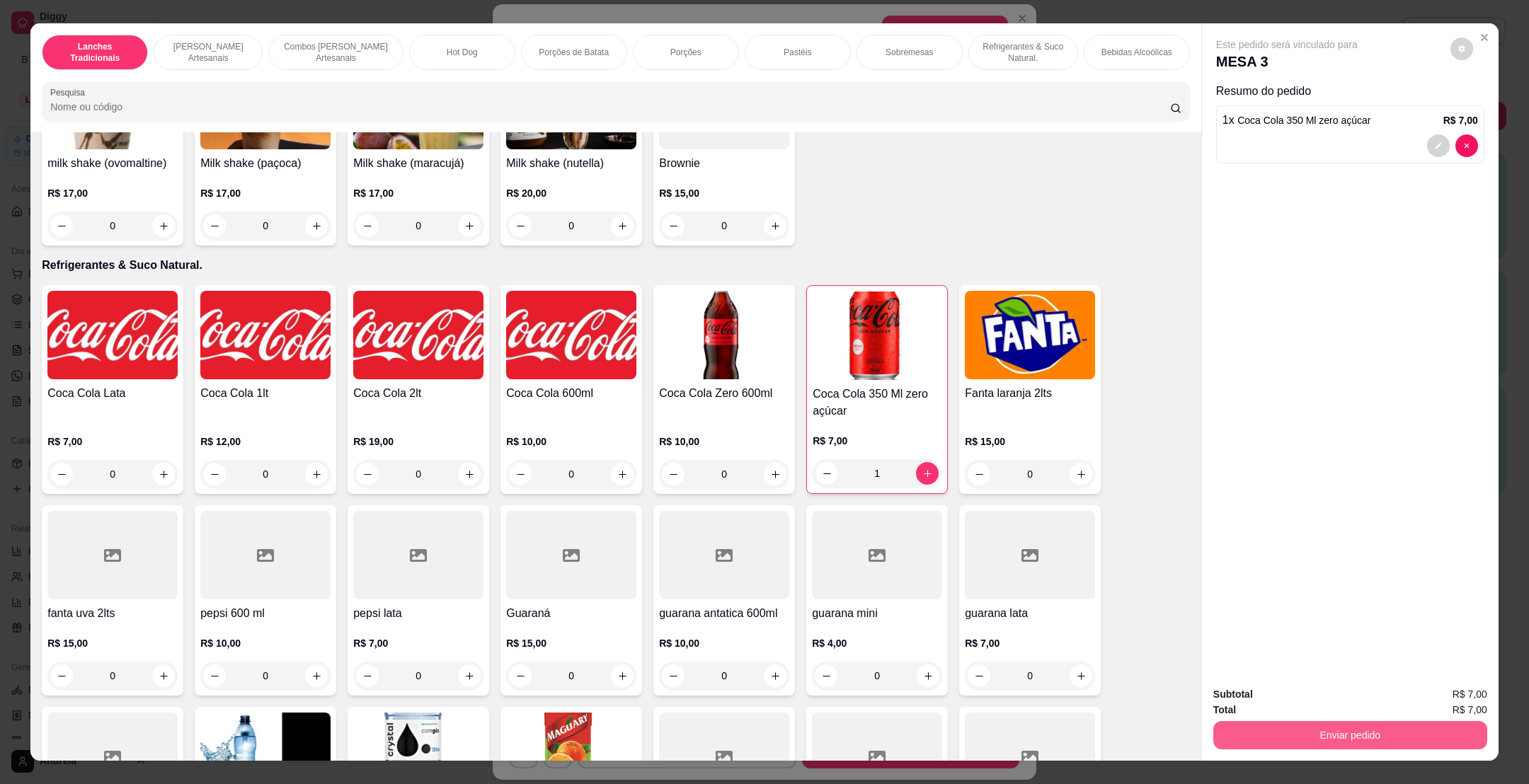
click at [1276, 731] on button "Enviar pedido" at bounding box center [1350, 735] width 274 height 29
click at [1421, 694] on button "Enviar pedido" at bounding box center [1448, 700] width 78 height 26
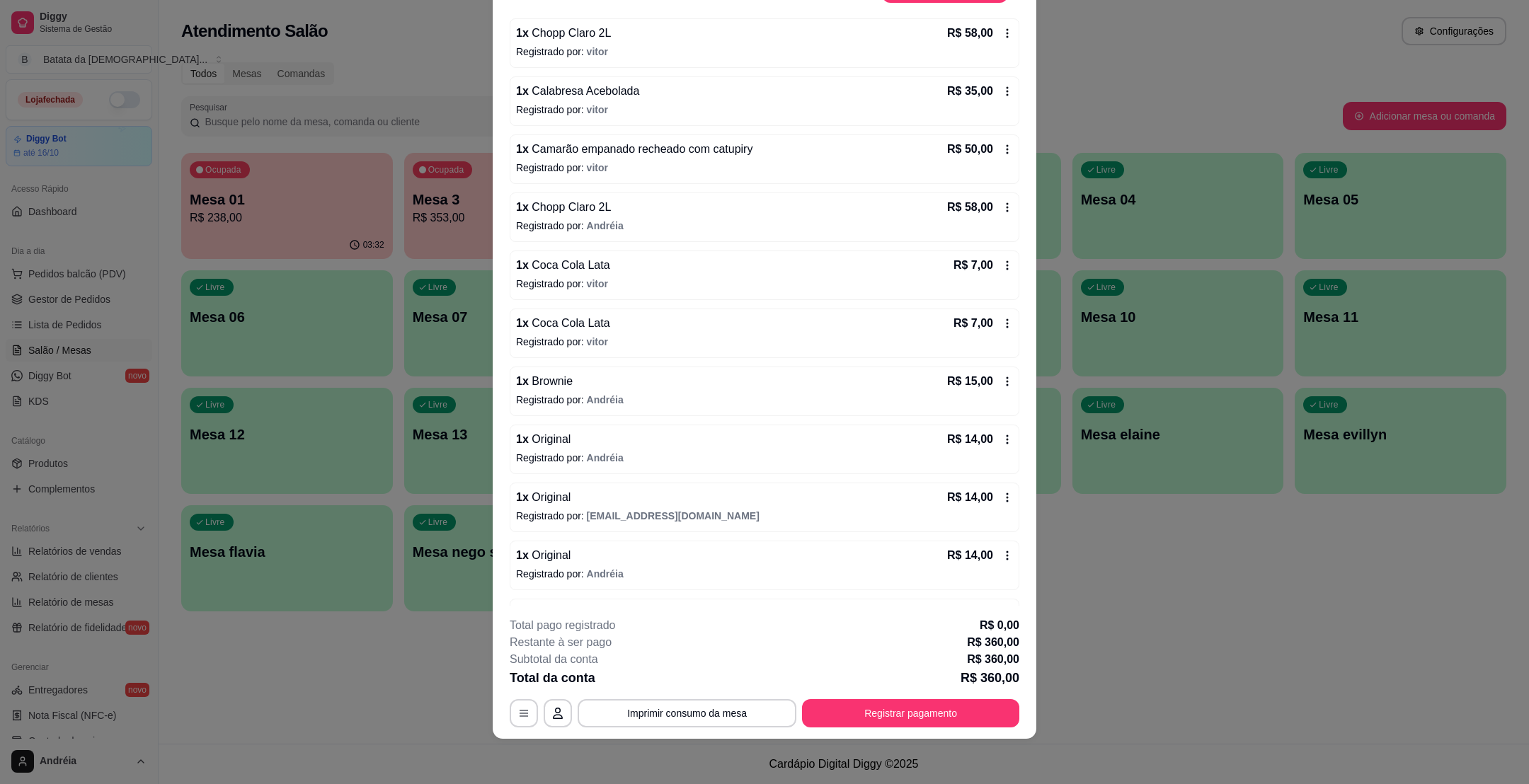
scroll to position [0, 0]
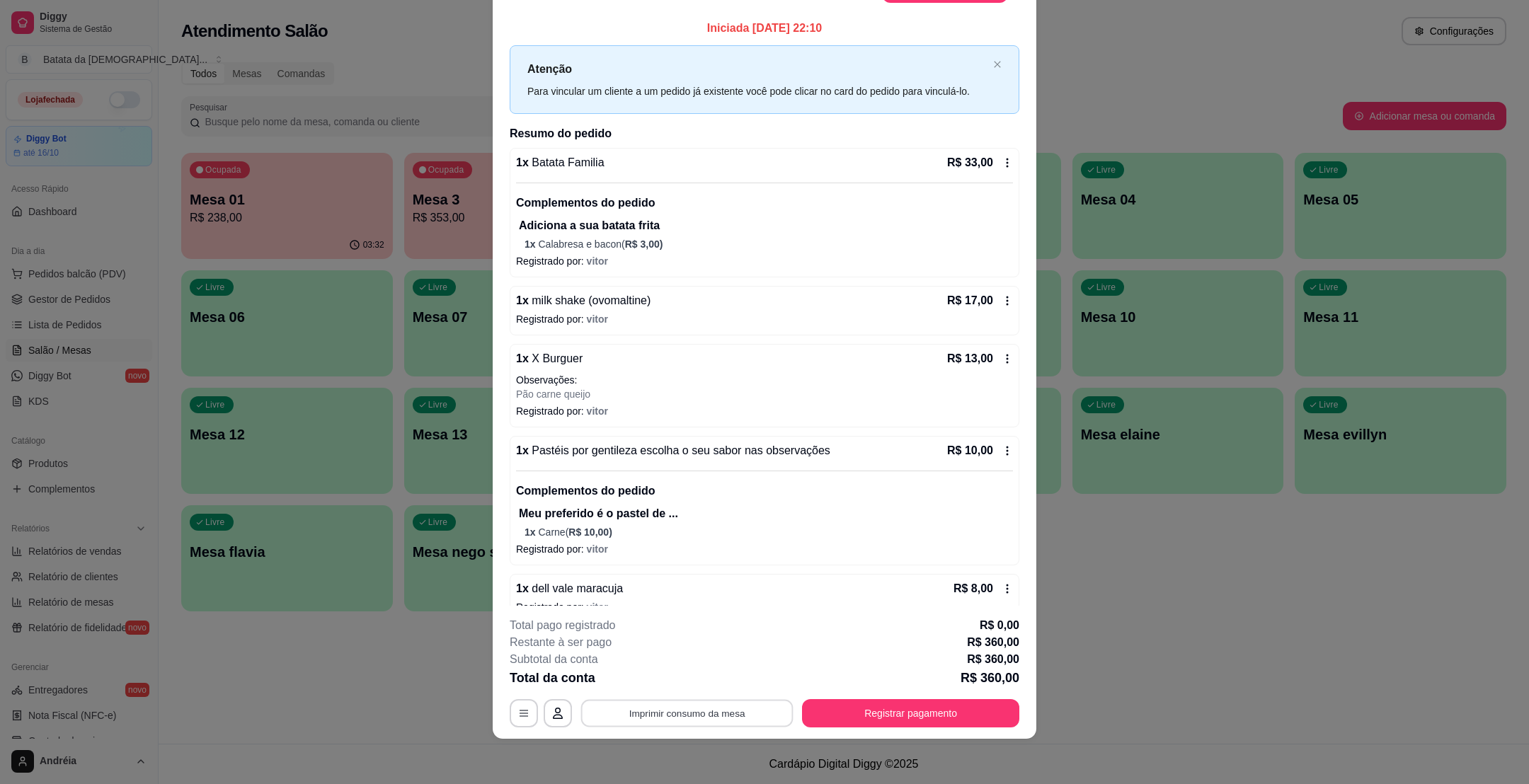
click at [714, 707] on button "Imprimir consumo da mesa" at bounding box center [687, 713] width 212 height 28
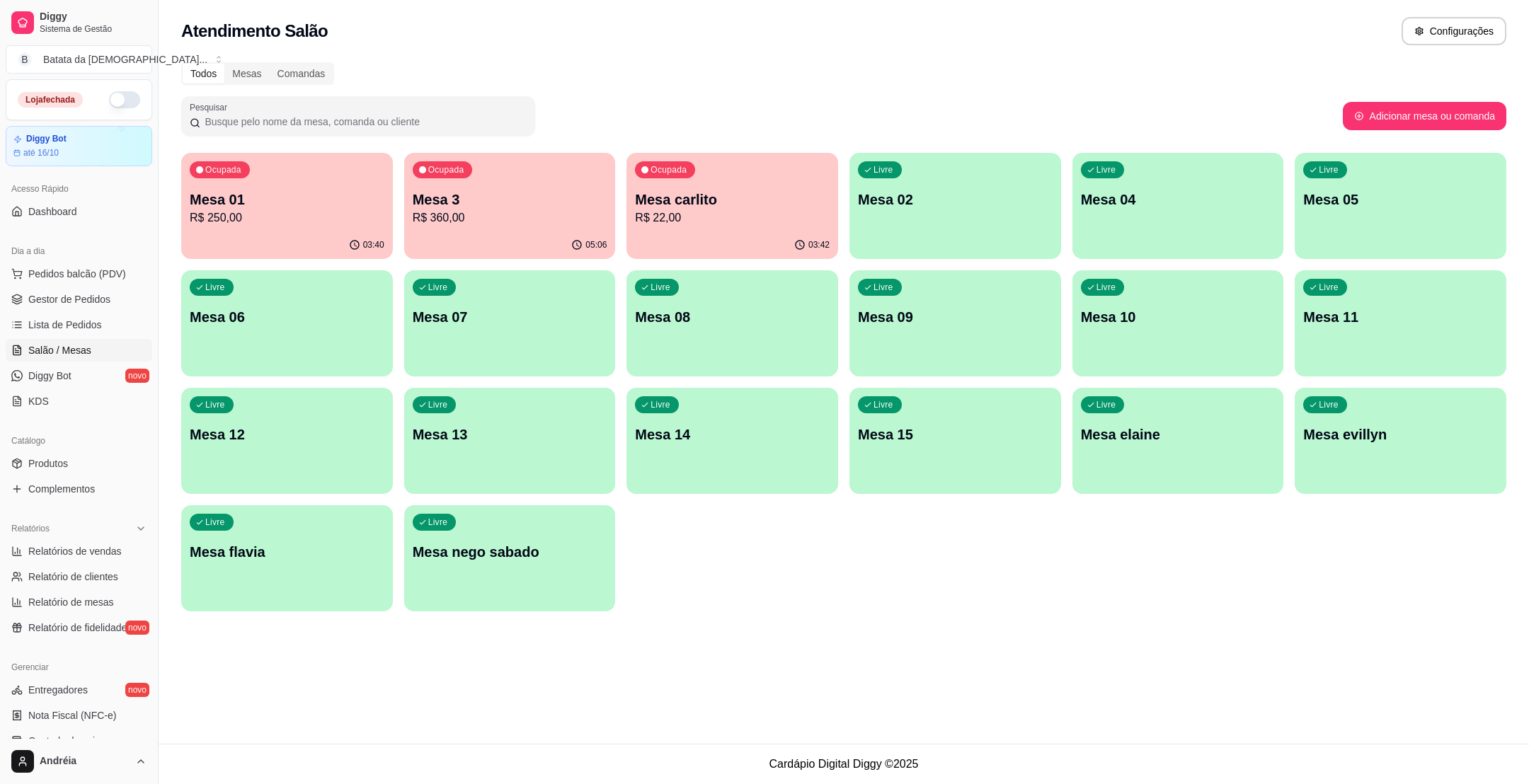
click at [276, 219] on p "R$ 250,00" at bounding box center [287, 218] width 195 height 17
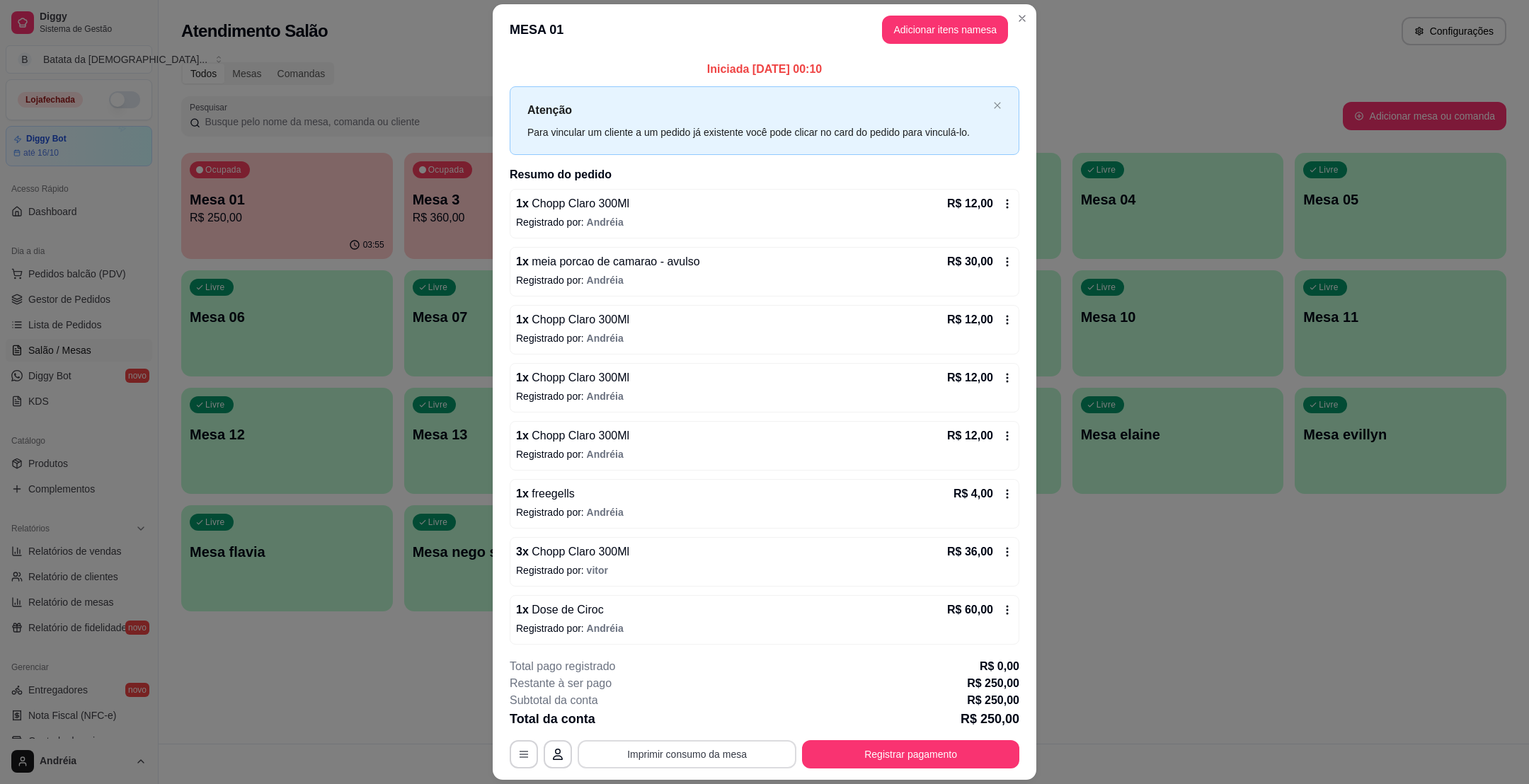
click at [676, 754] on button "Imprimir consumo da mesa" at bounding box center [687, 754] width 219 height 29
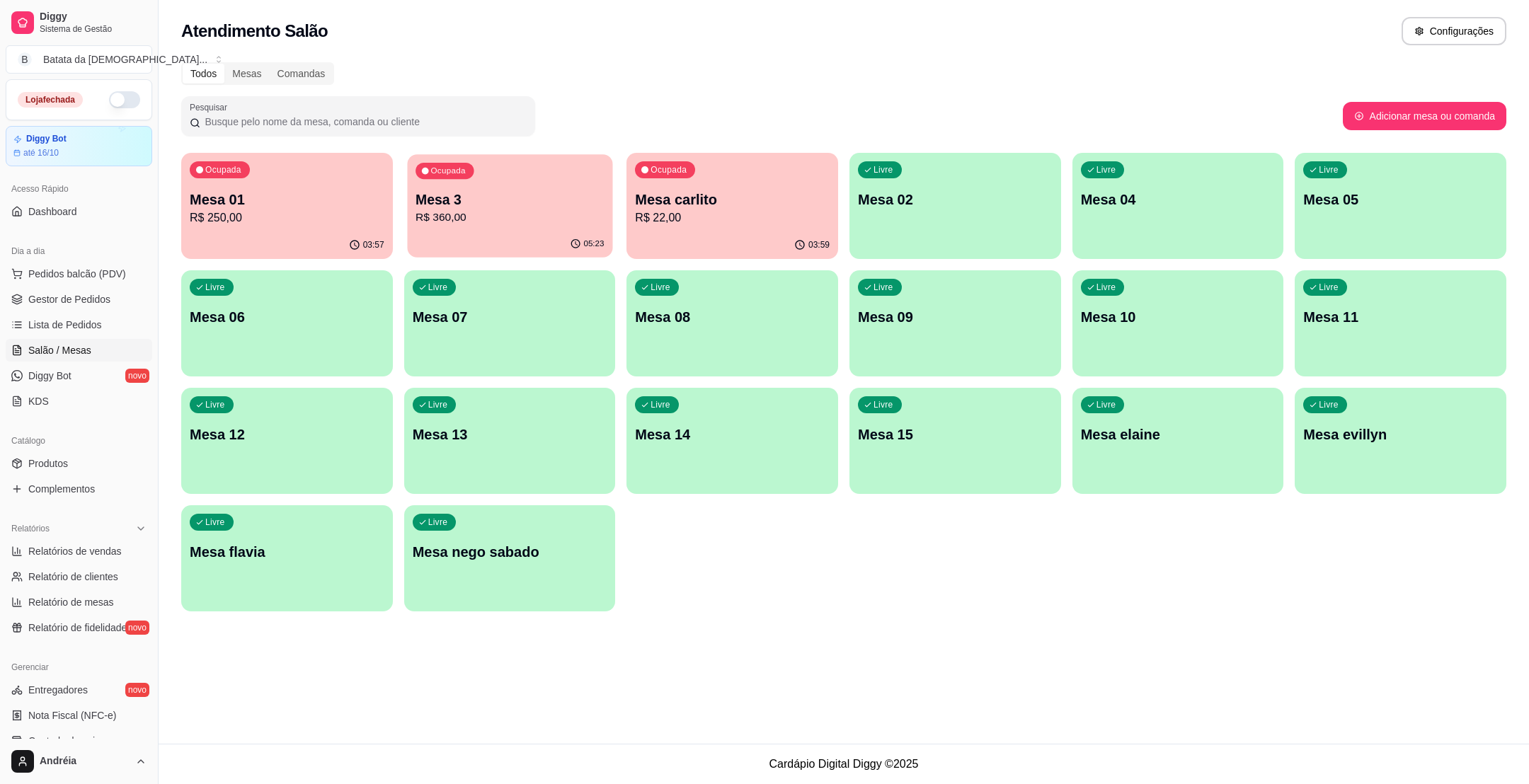
click at [448, 214] on p "R$ 360,00" at bounding box center [509, 218] width 188 height 17
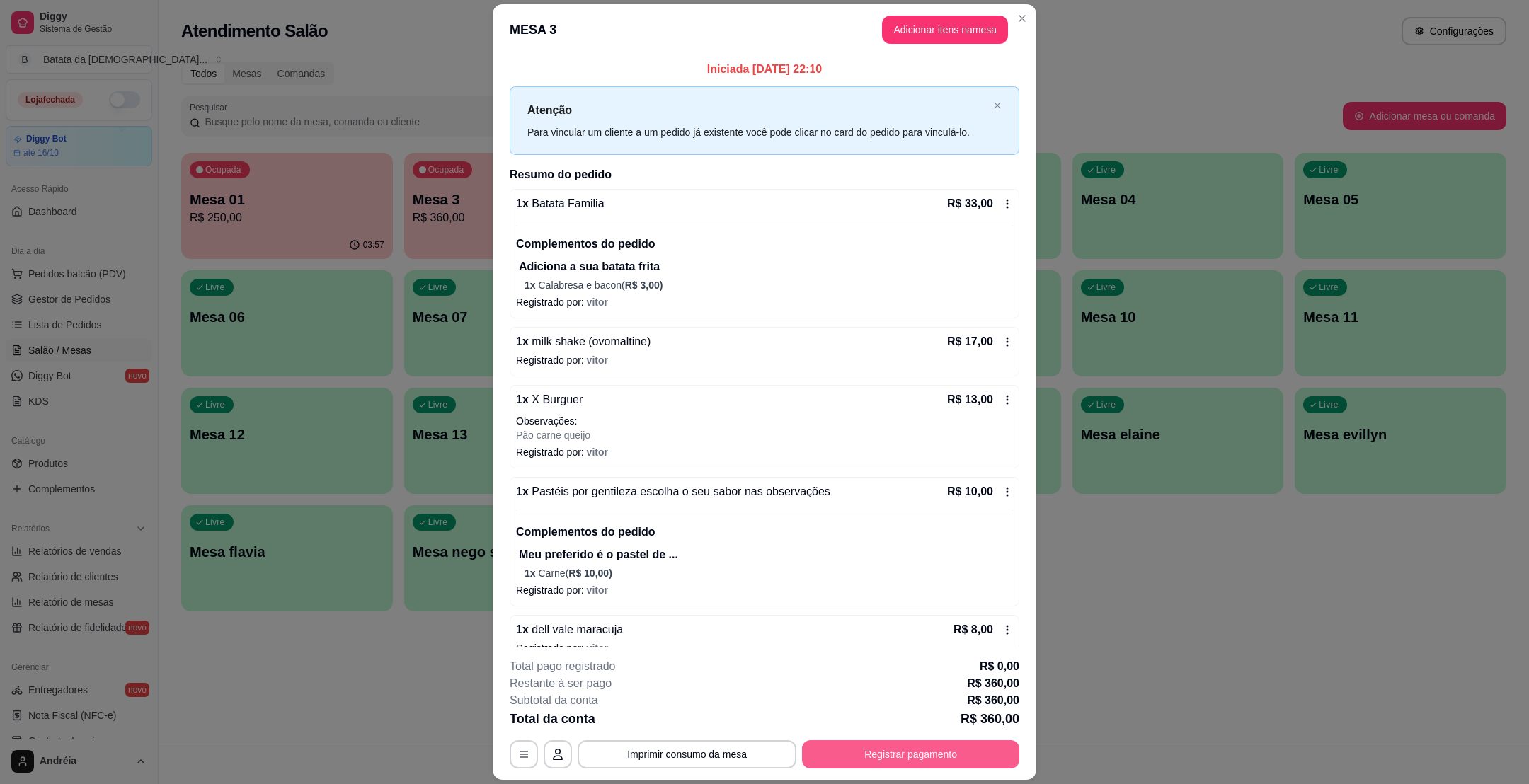
click at [885, 764] on button "Registrar pagamento" at bounding box center [910, 754] width 217 height 29
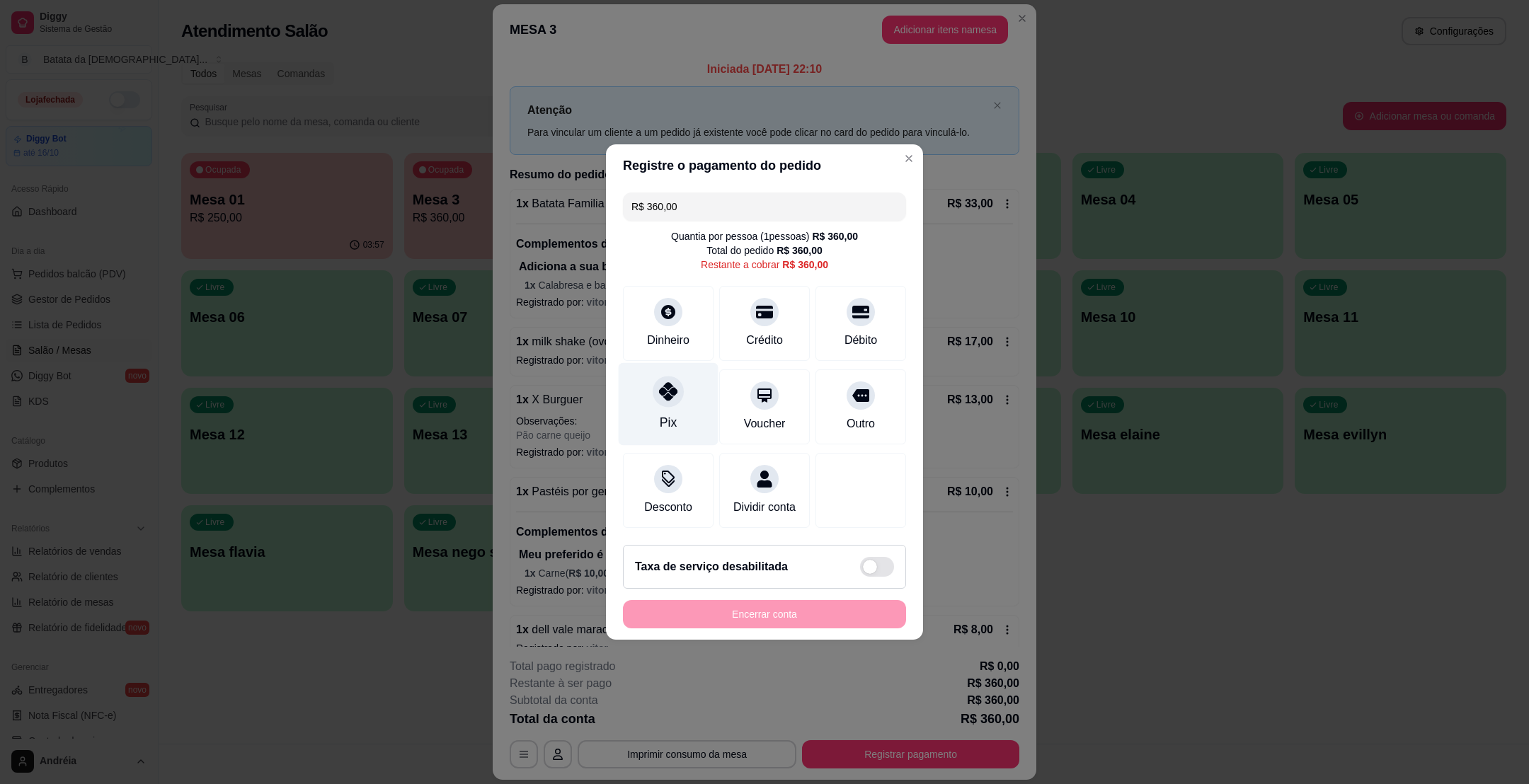
click at [666, 401] on div "Pix" at bounding box center [668, 404] width 100 height 83
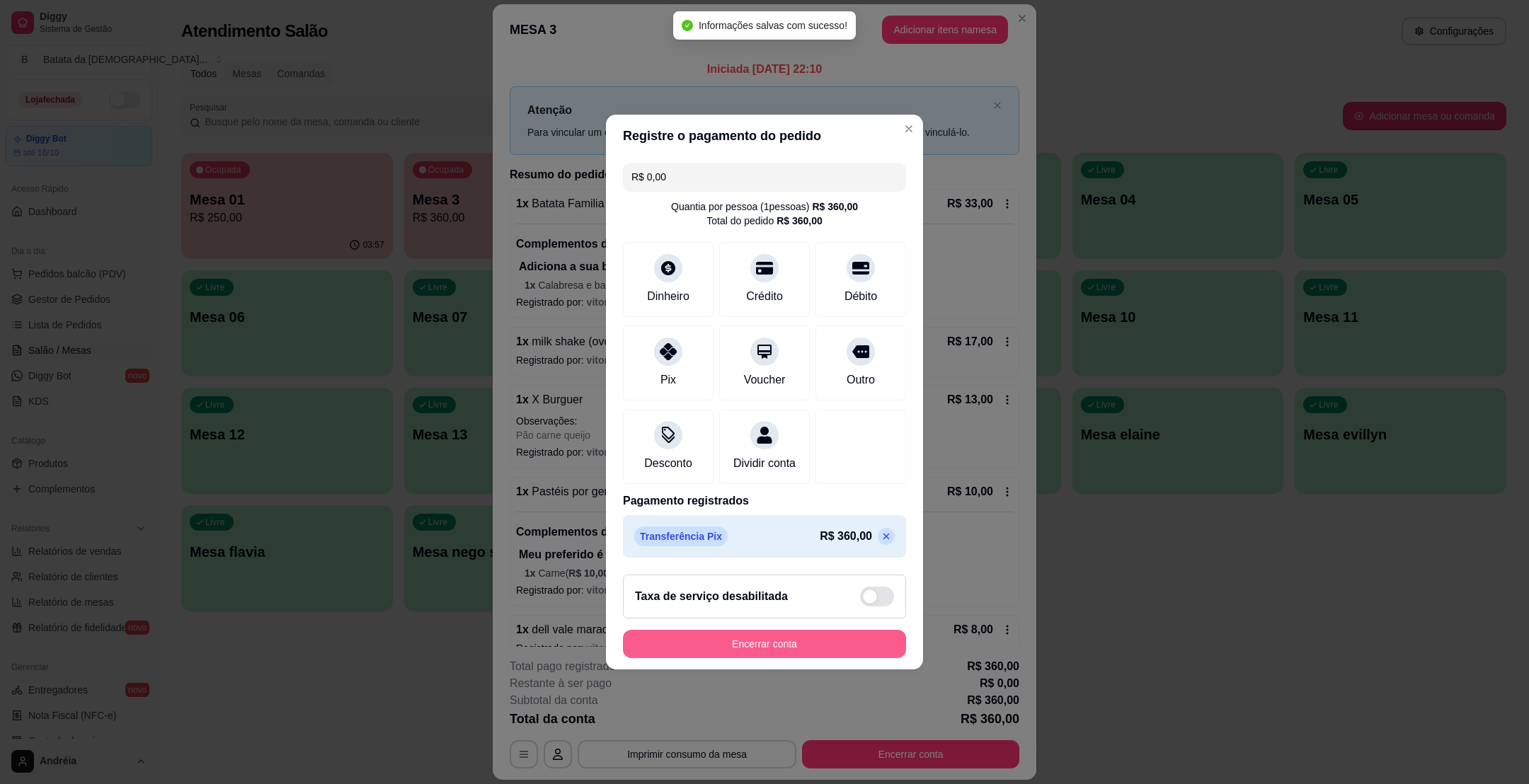
type input "R$ 0,00"
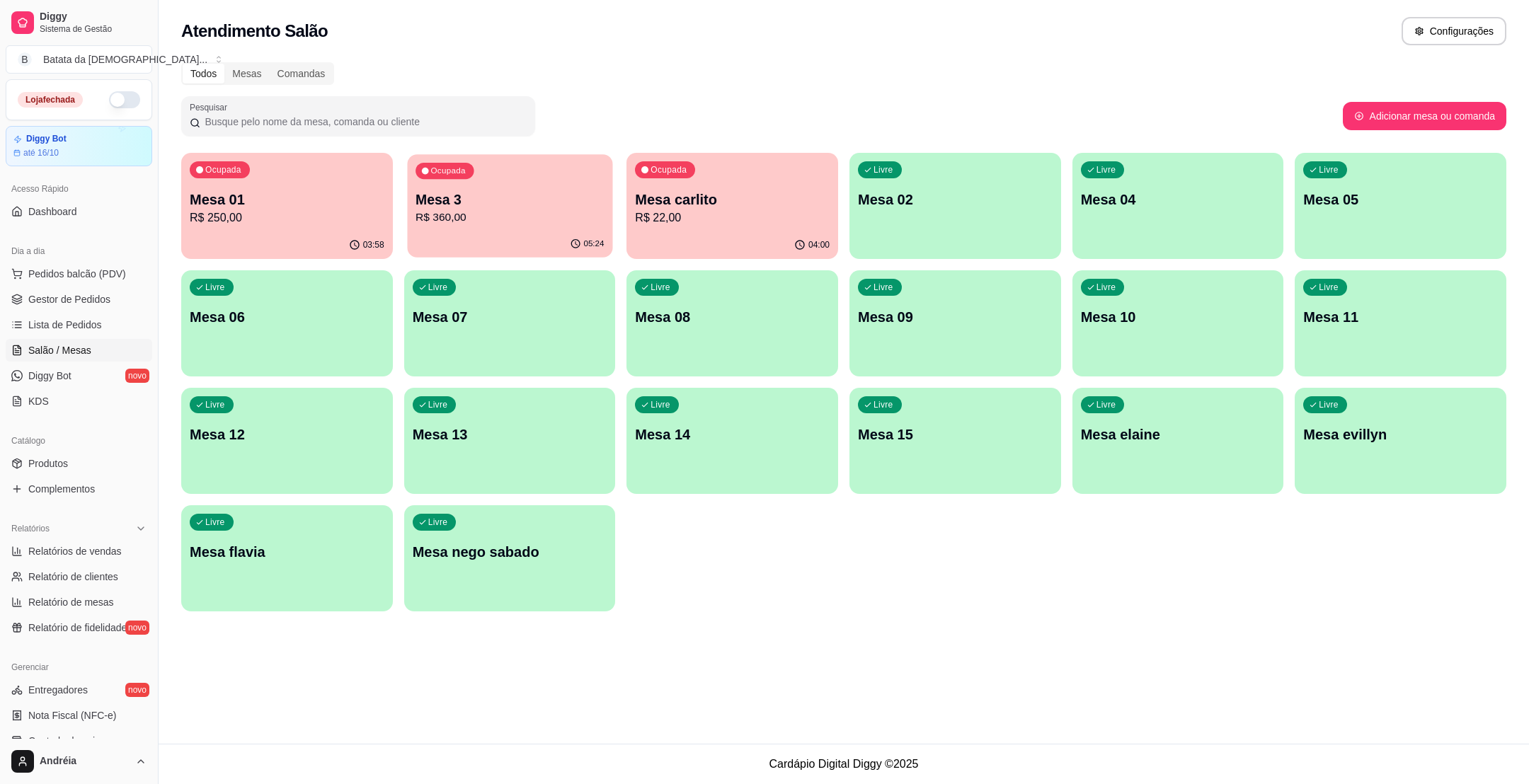
click at [567, 158] on div "Ocupada Mesa 3 R$ 360,00" at bounding box center [509, 192] width 205 height 77
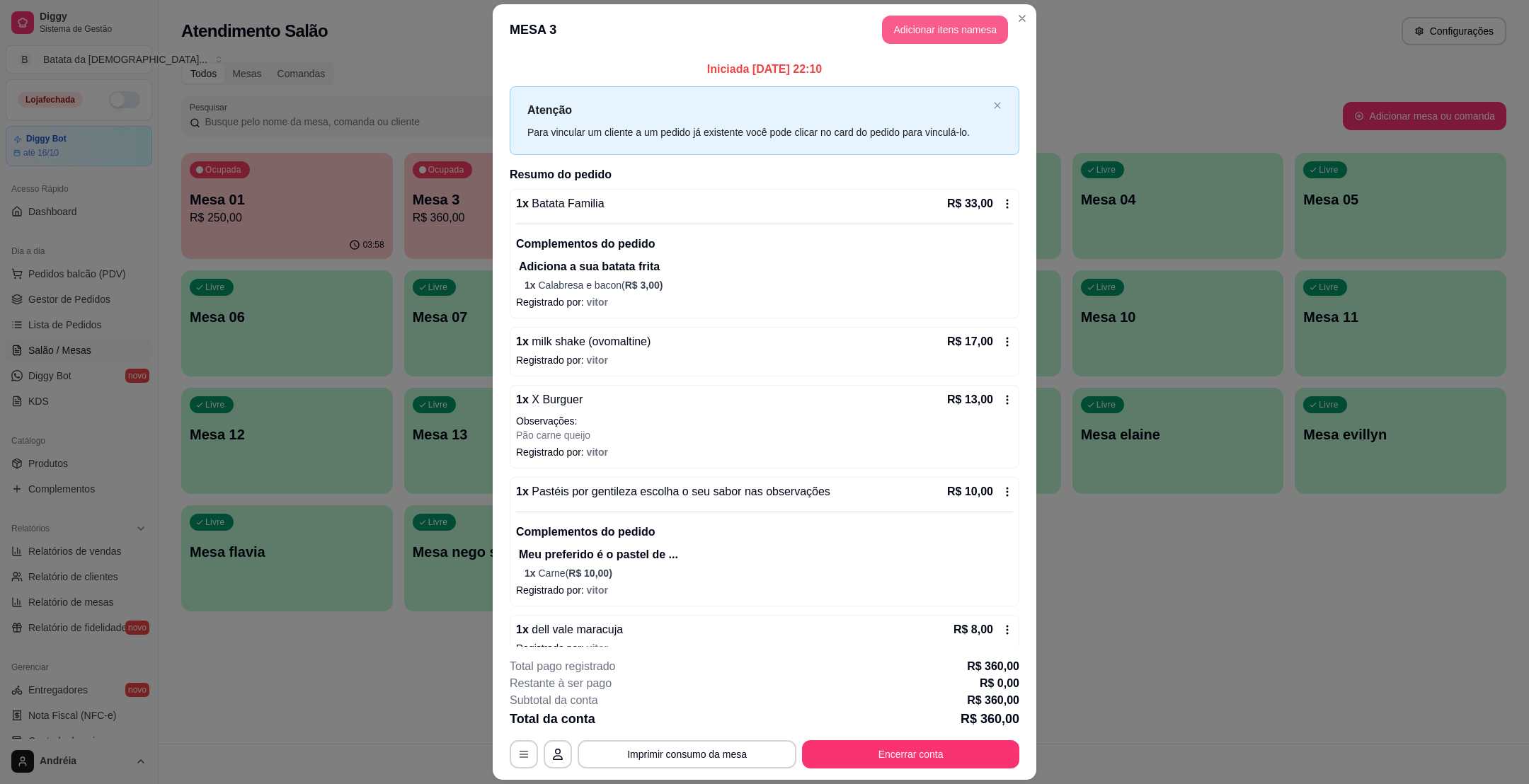
click at [909, 29] on button "Adicionar itens na mesa" at bounding box center [945, 30] width 126 height 29
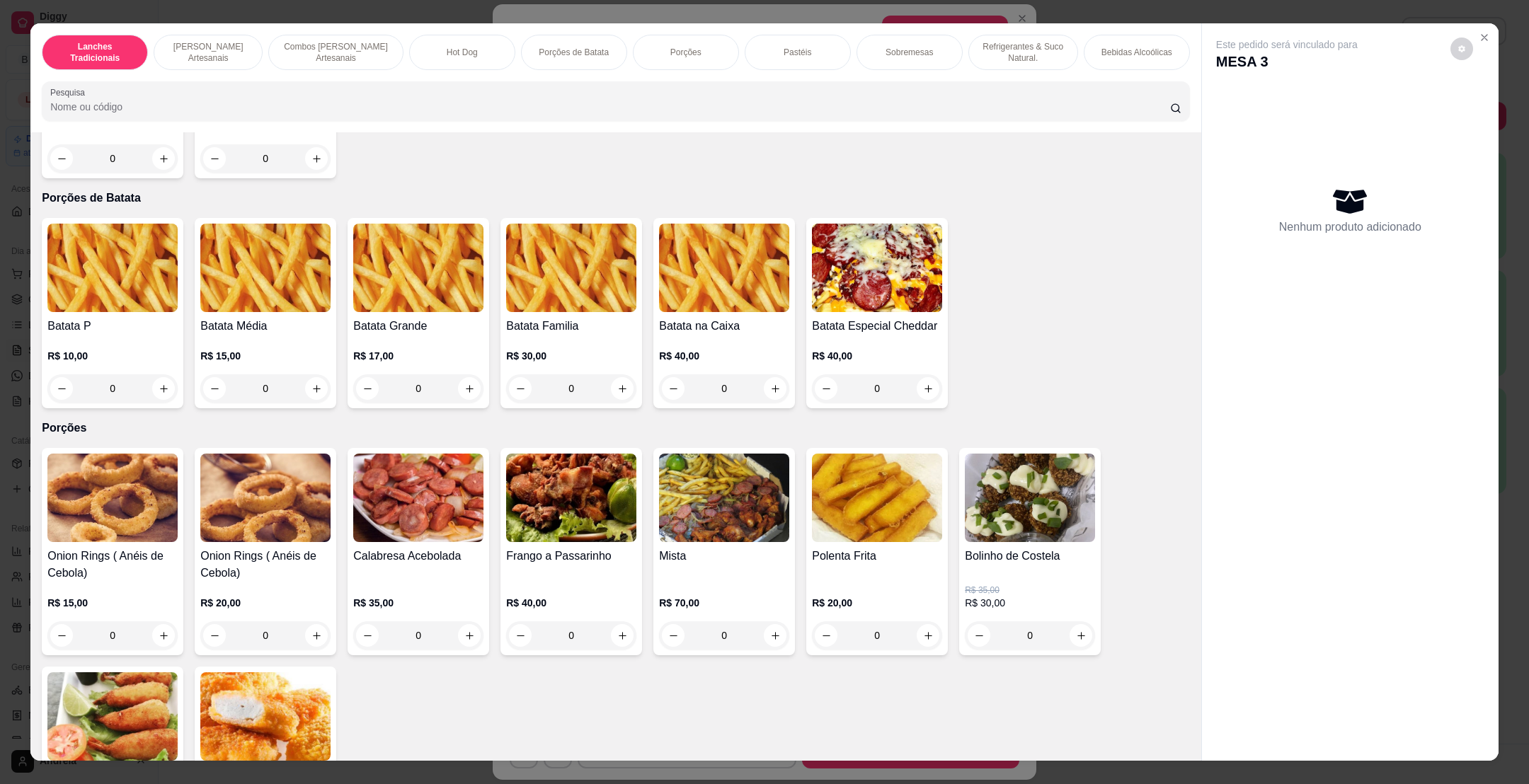
scroll to position [1591, 0]
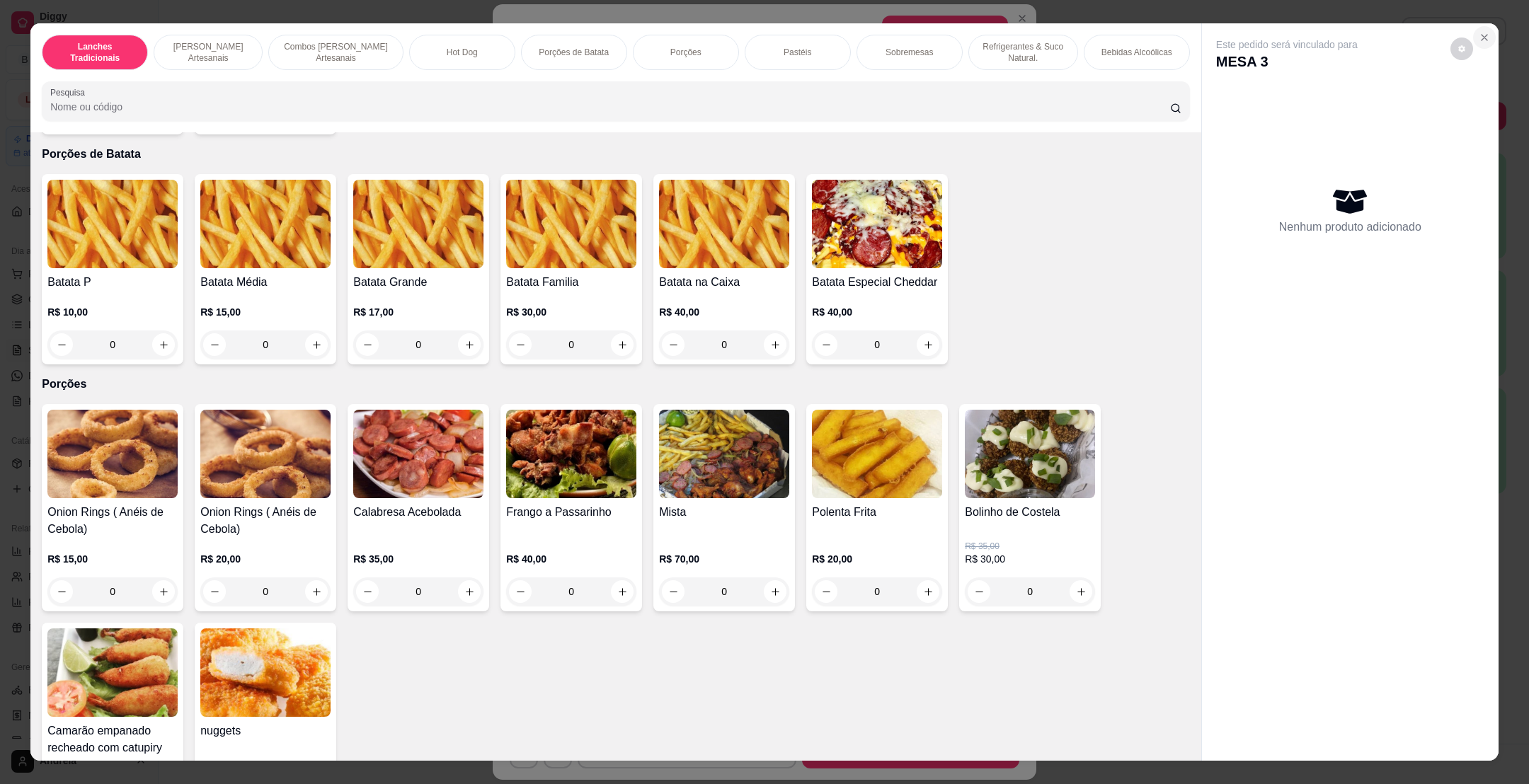
click at [1479, 34] on icon "Close" at bounding box center [1484, 37] width 11 height 11
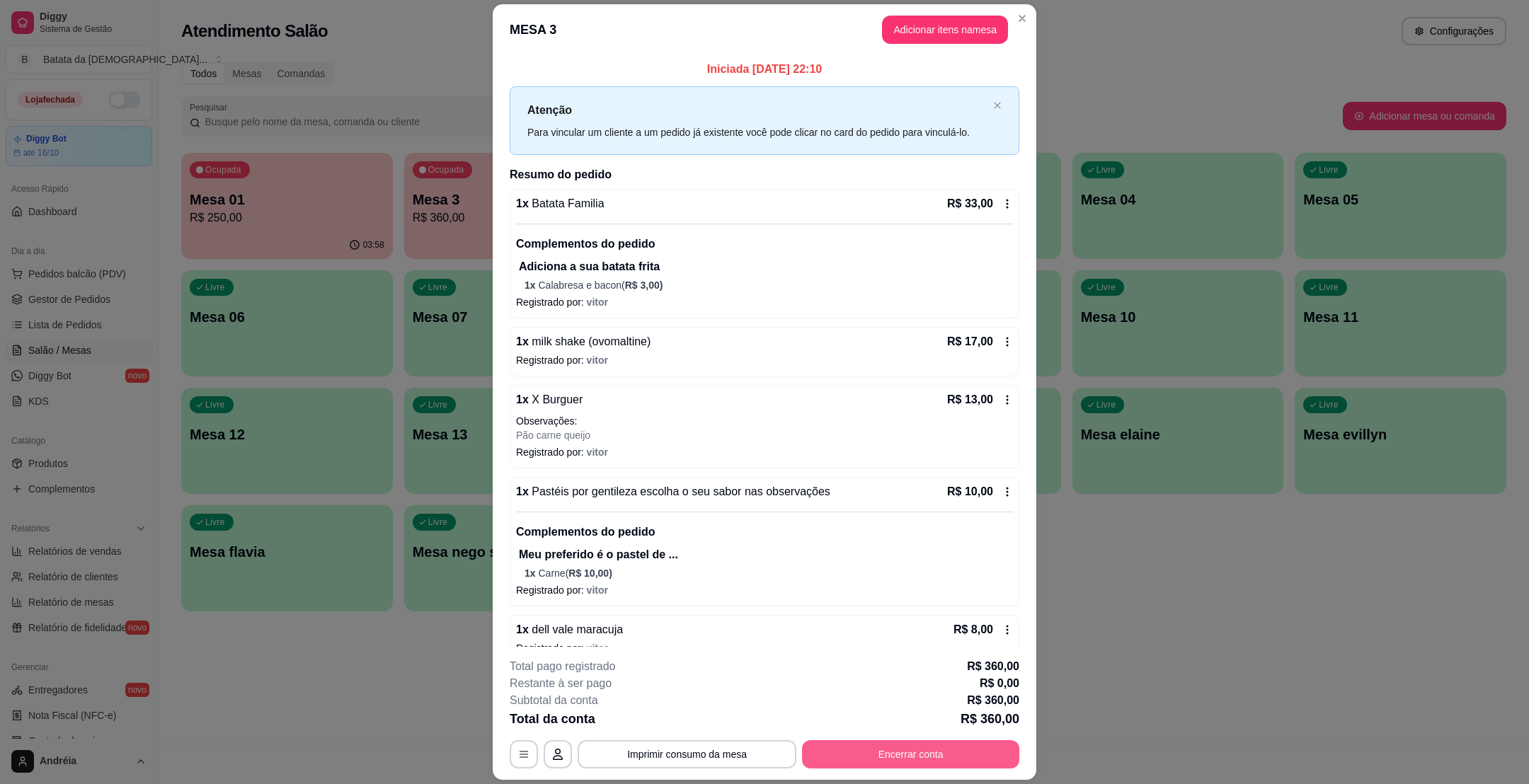
click at [915, 756] on button "Encerrar conta" at bounding box center [910, 754] width 217 height 29
